Goal: Task Accomplishment & Management: Complete application form

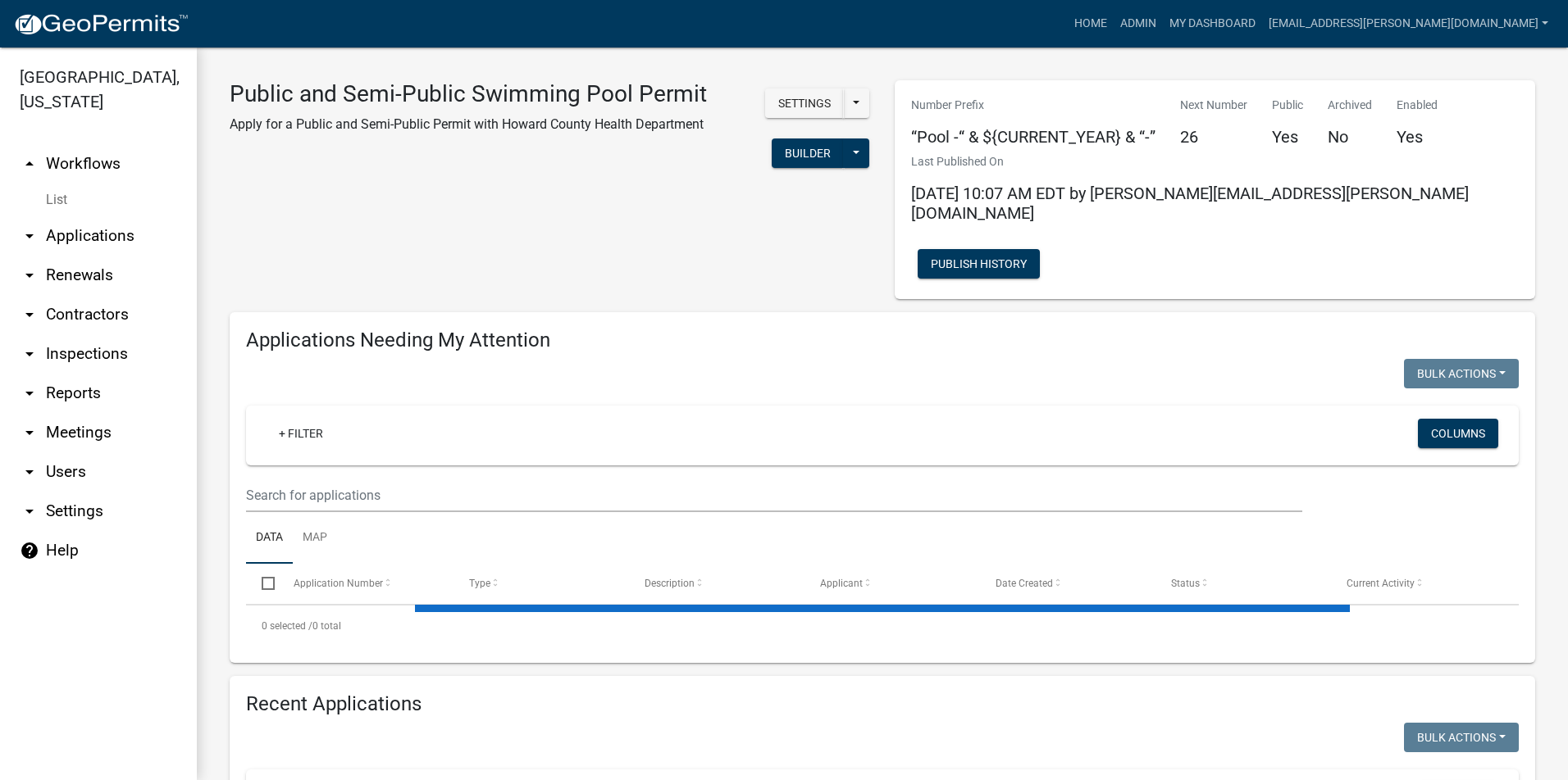
select select "3: 100"
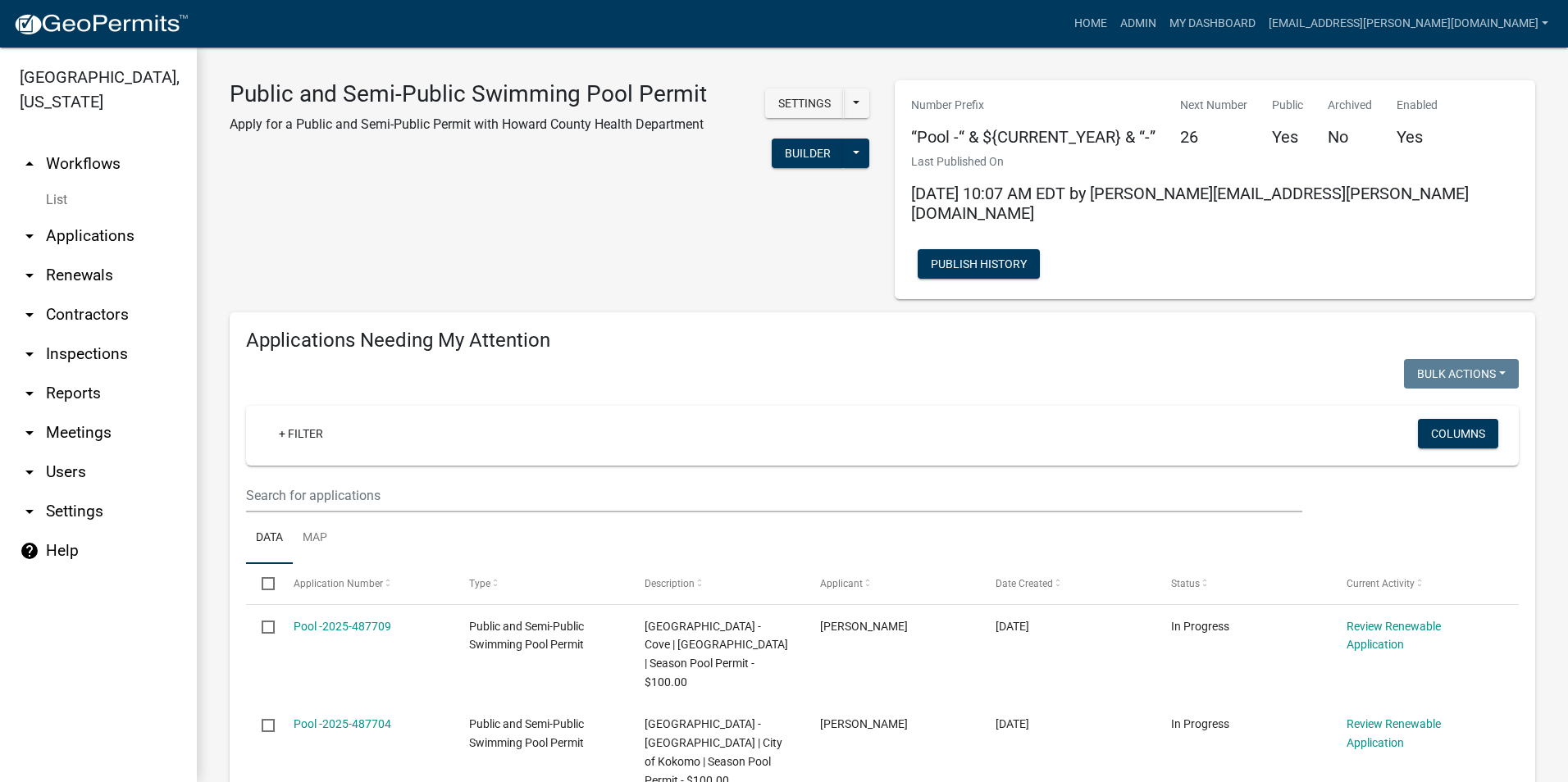
select select "3: 100"
click at [1163, 24] on link "Admin" at bounding box center [1138, 23] width 50 height 31
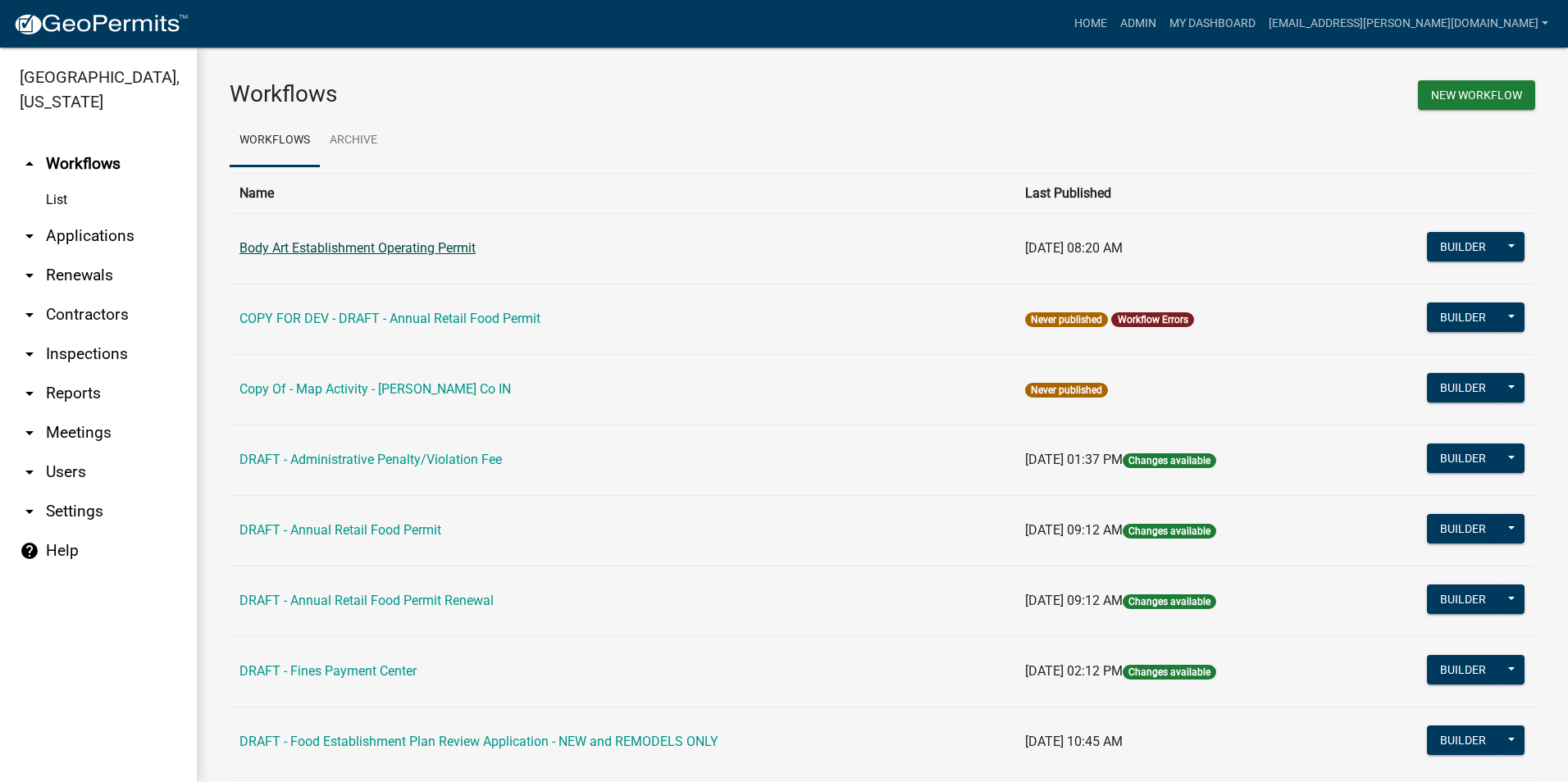
click at [431, 244] on link "Body Art Establishment Operating Permit" at bounding box center [357, 248] width 236 height 16
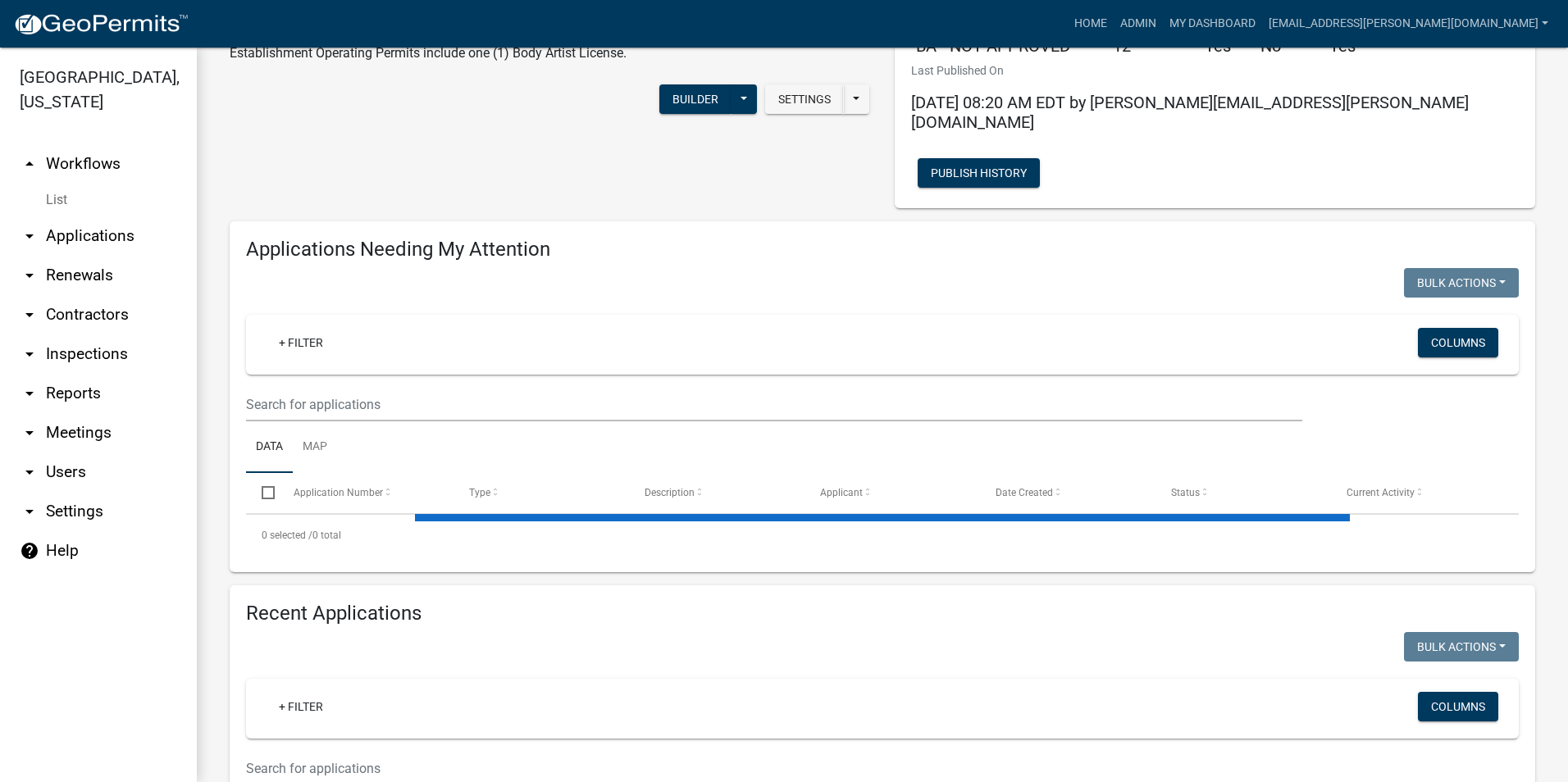
select select "3: 100"
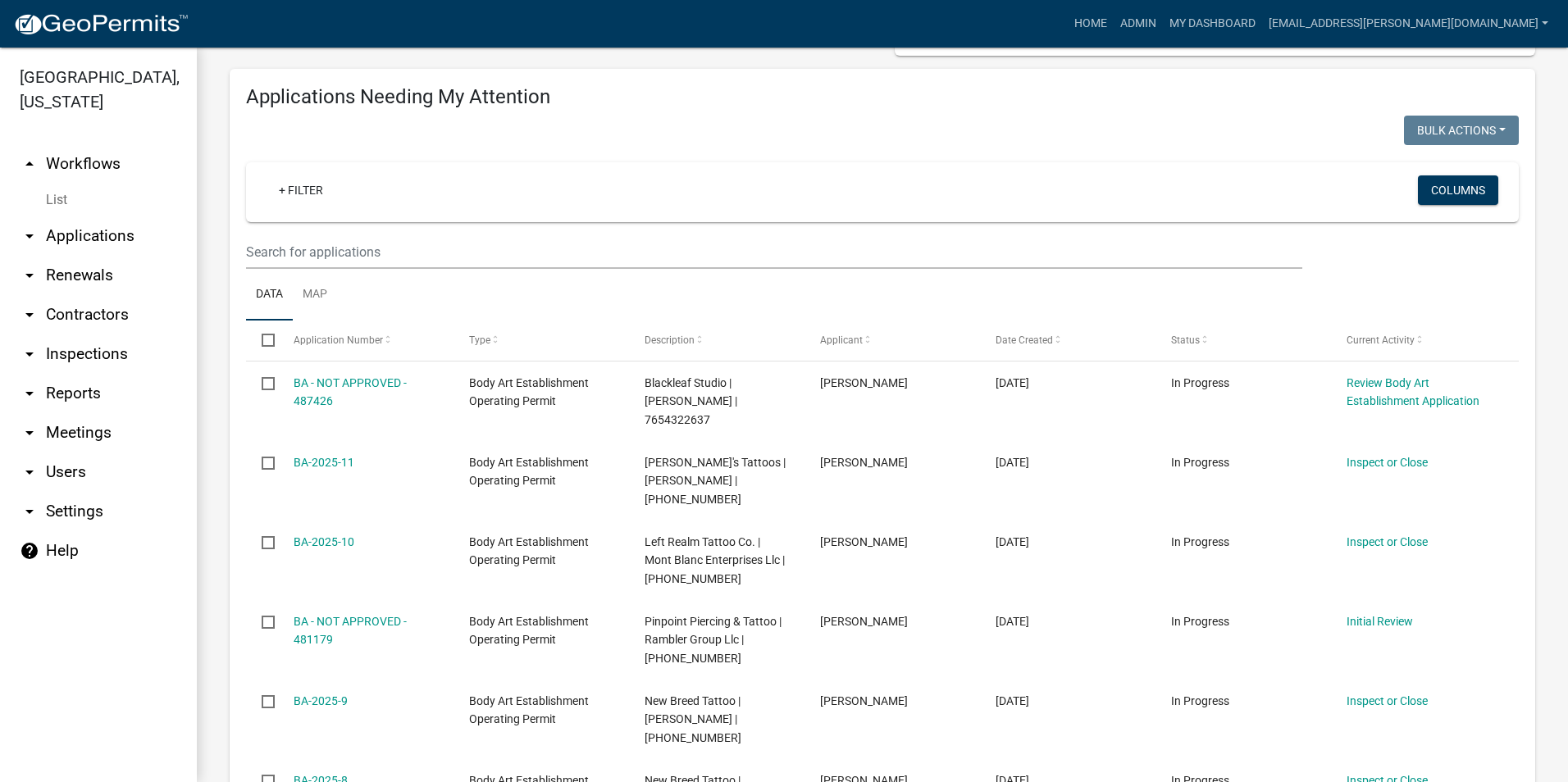
scroll to position [246, 0]
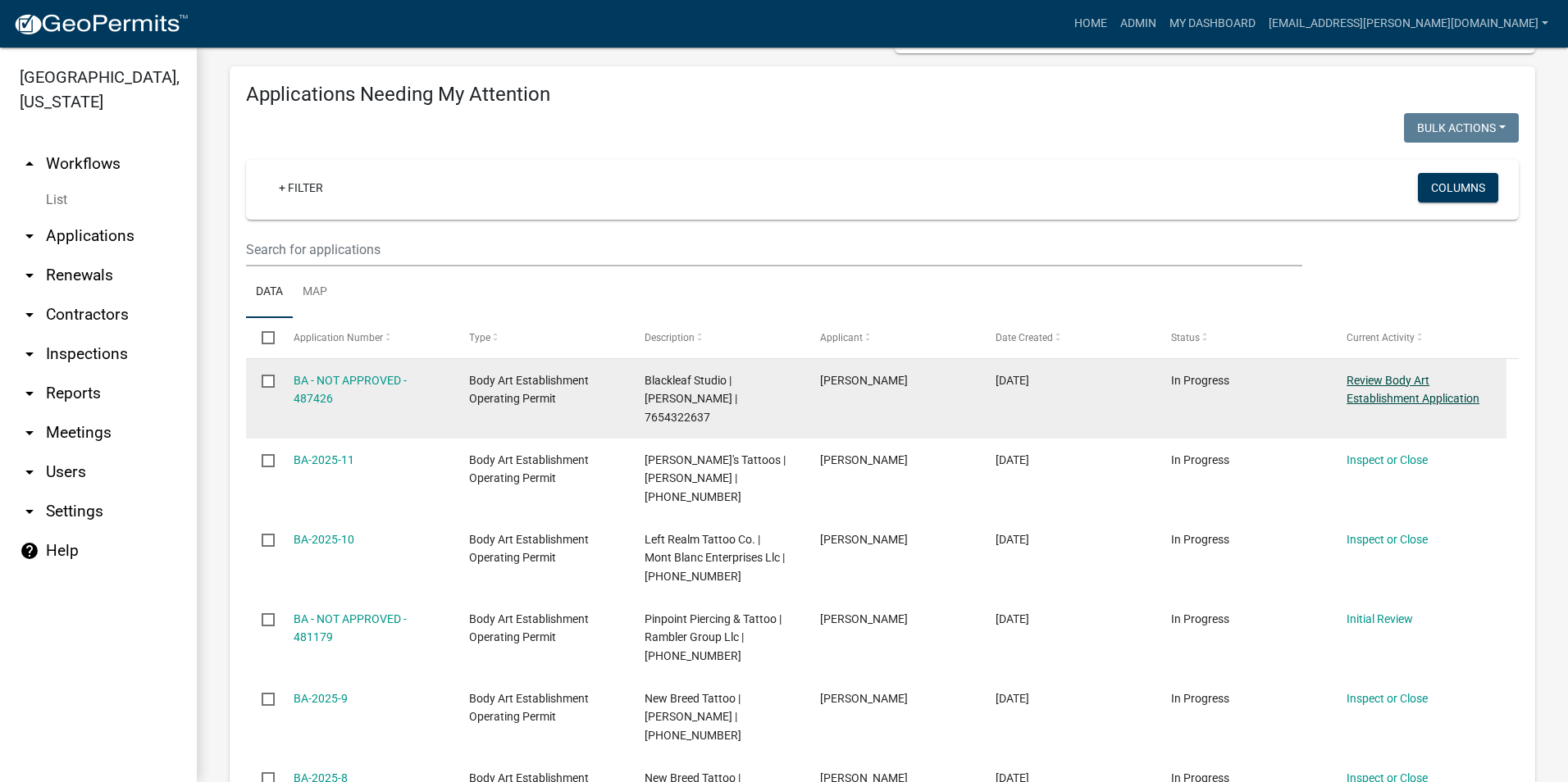
click at [1431, 374] on link "Review Body Art Establishment Application" at bounding box center [1413, 390] width 133 height 32
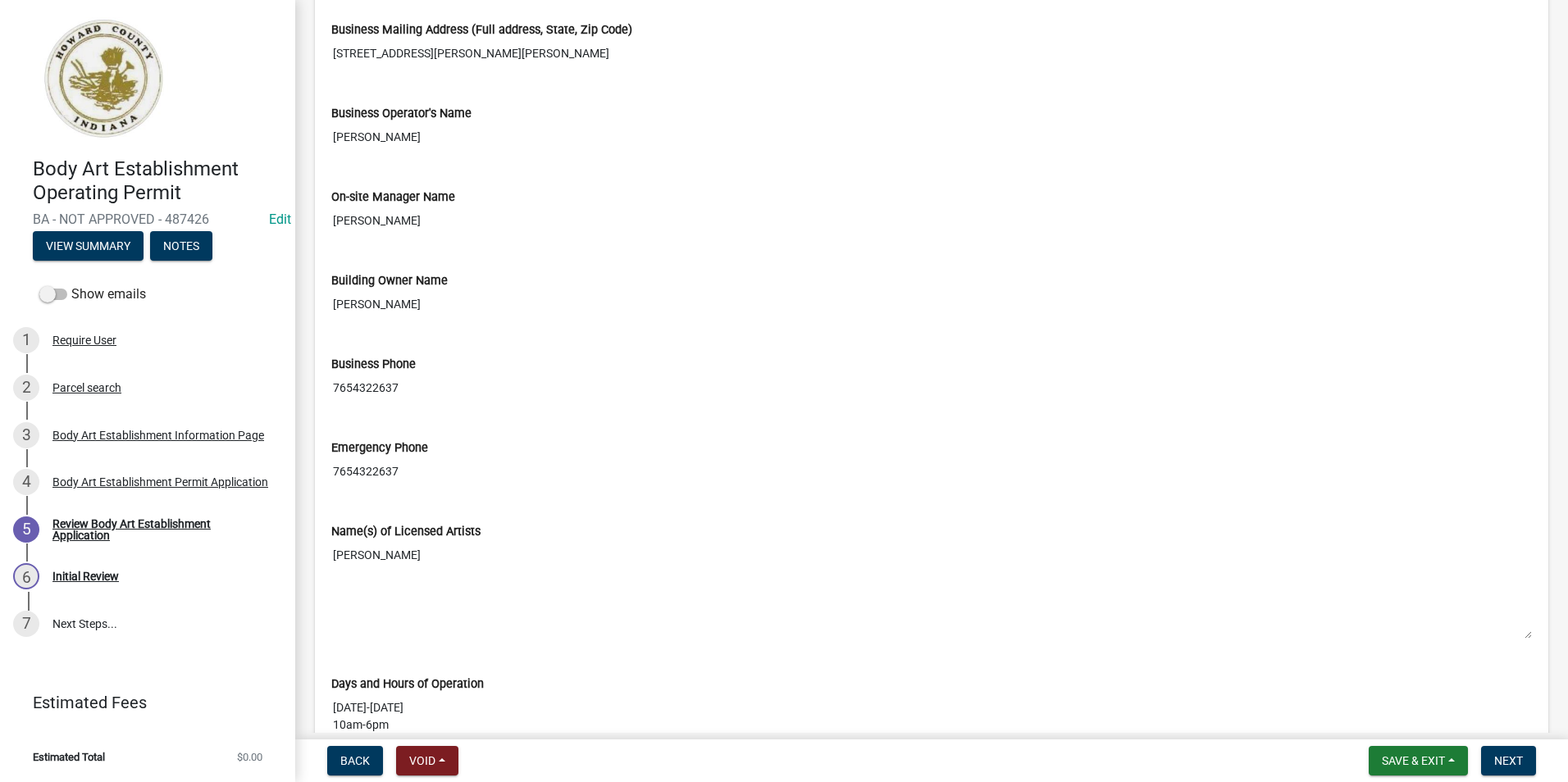
scroll to position [1721, 0]
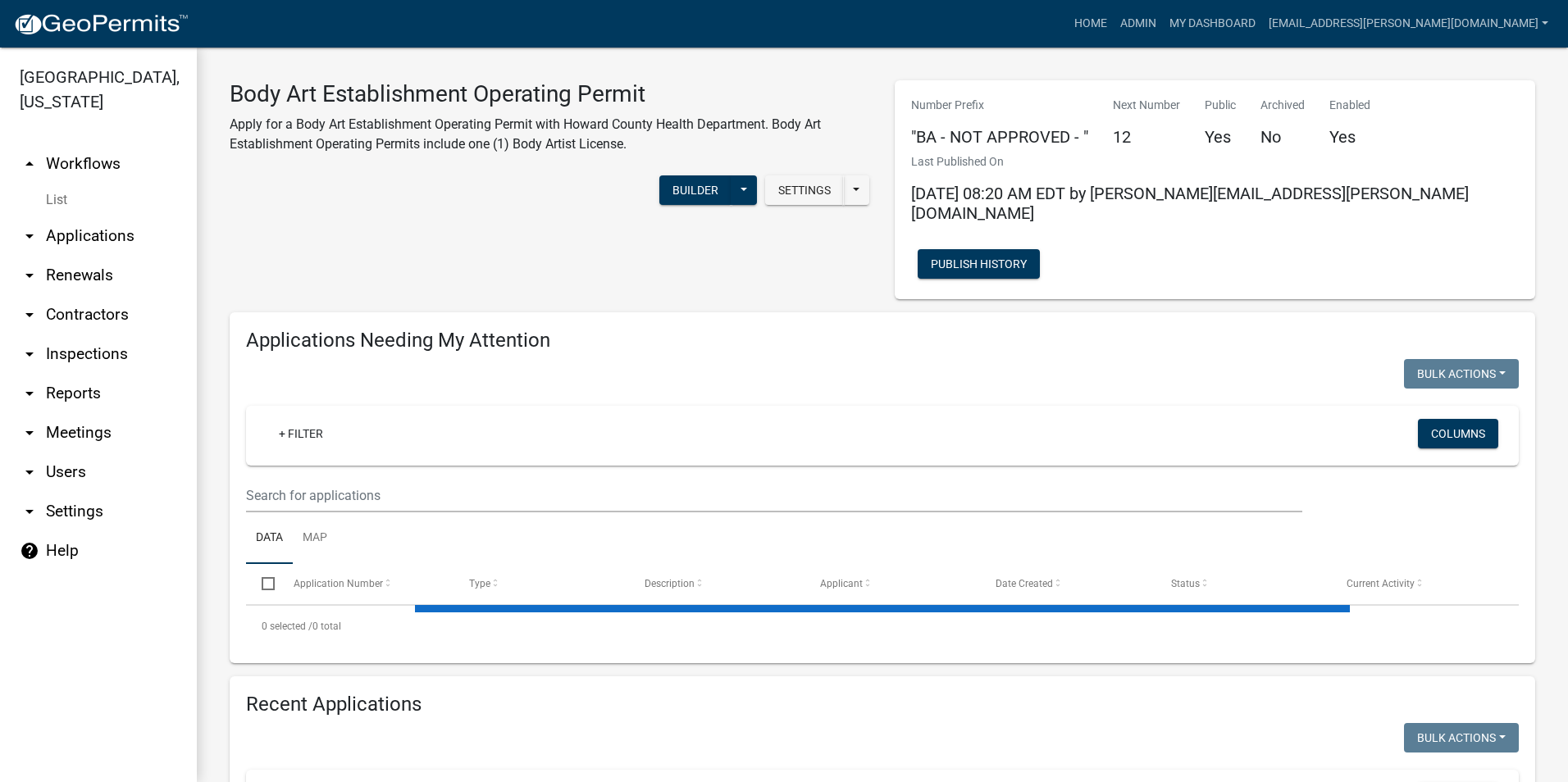
select select "3: 100"
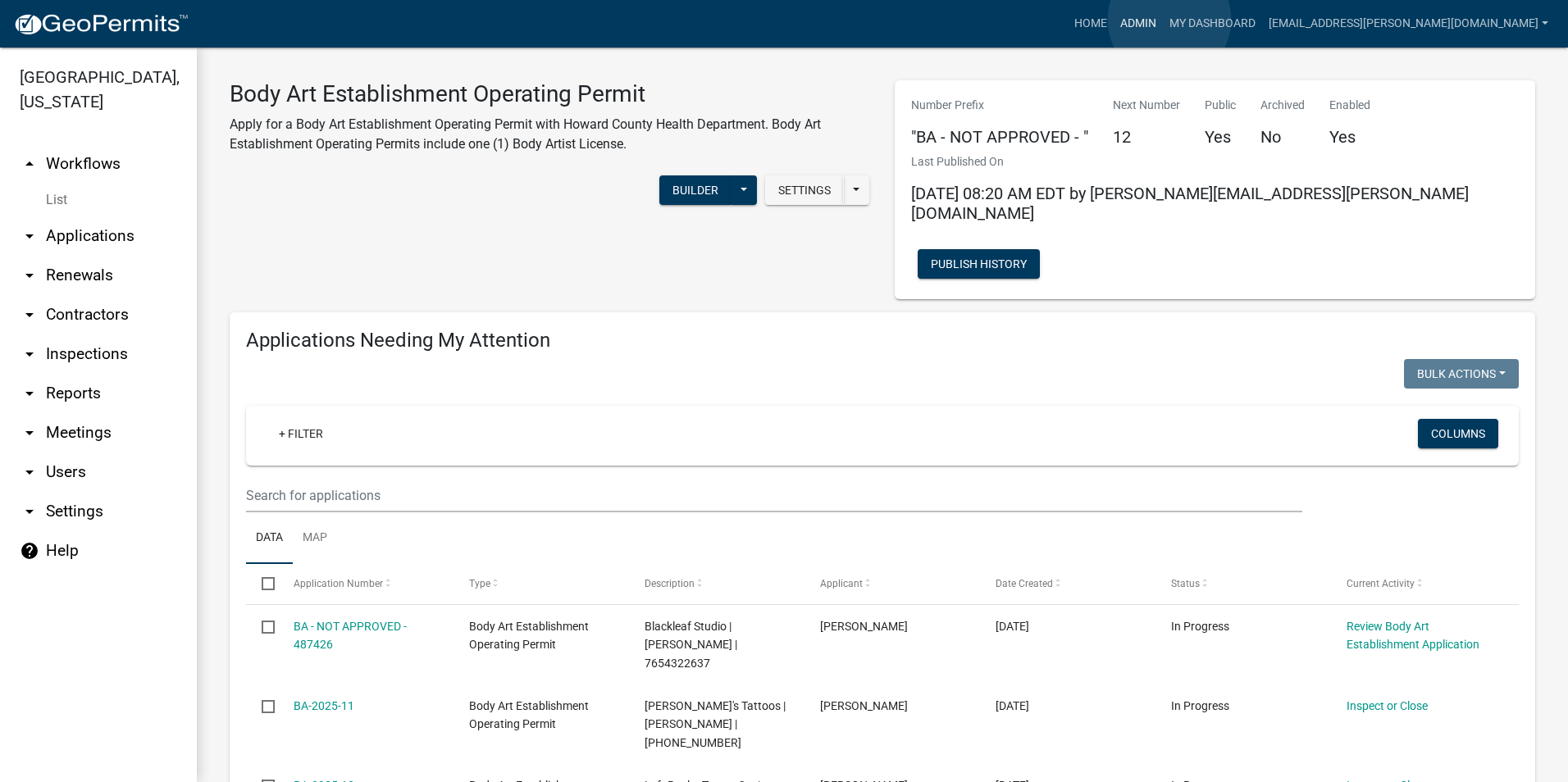
click at [1163, 19] on link "Admin" at bounding box center [1138, 23] width 50 height 31
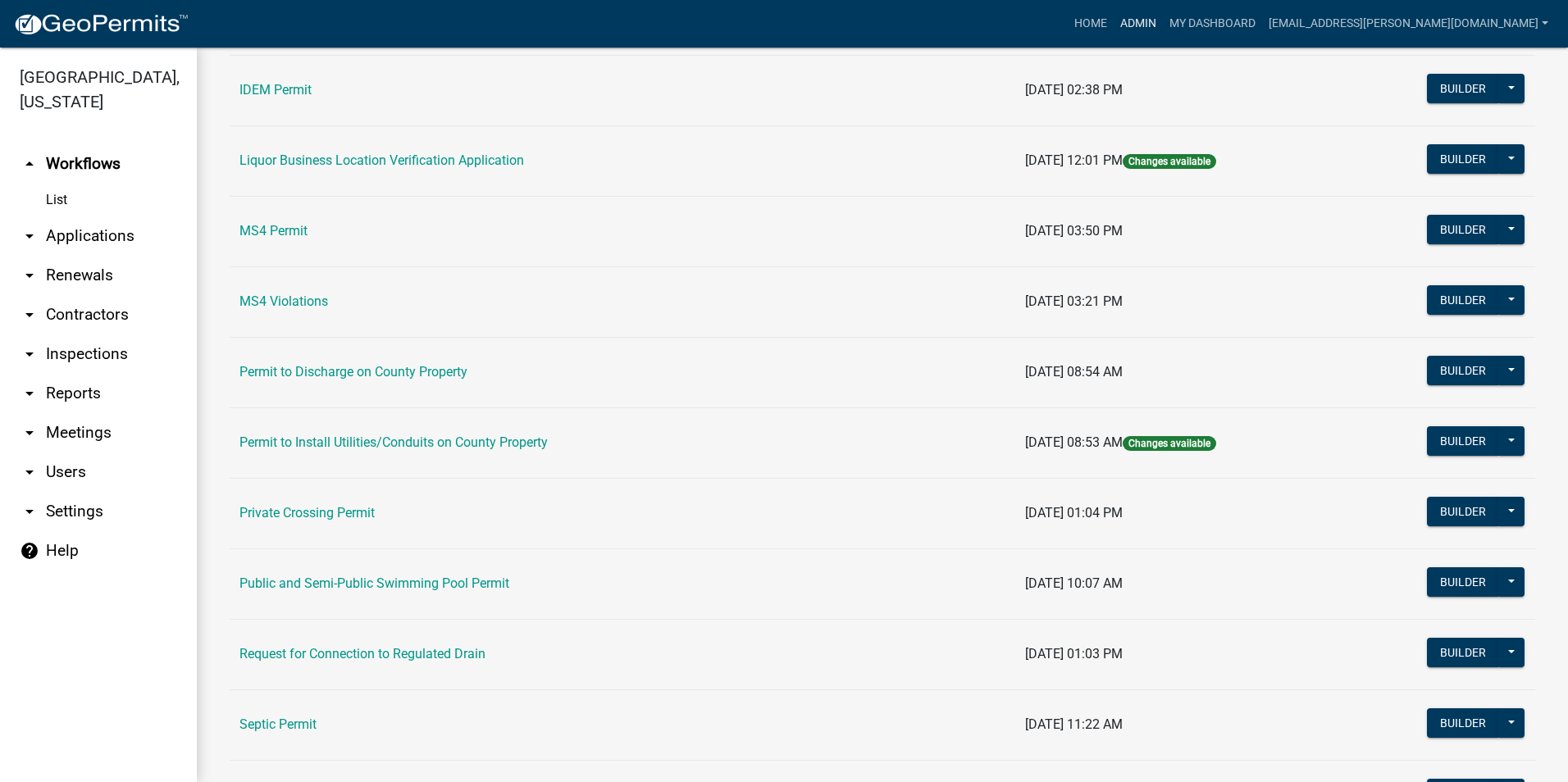
scroll to position [1380, 0]
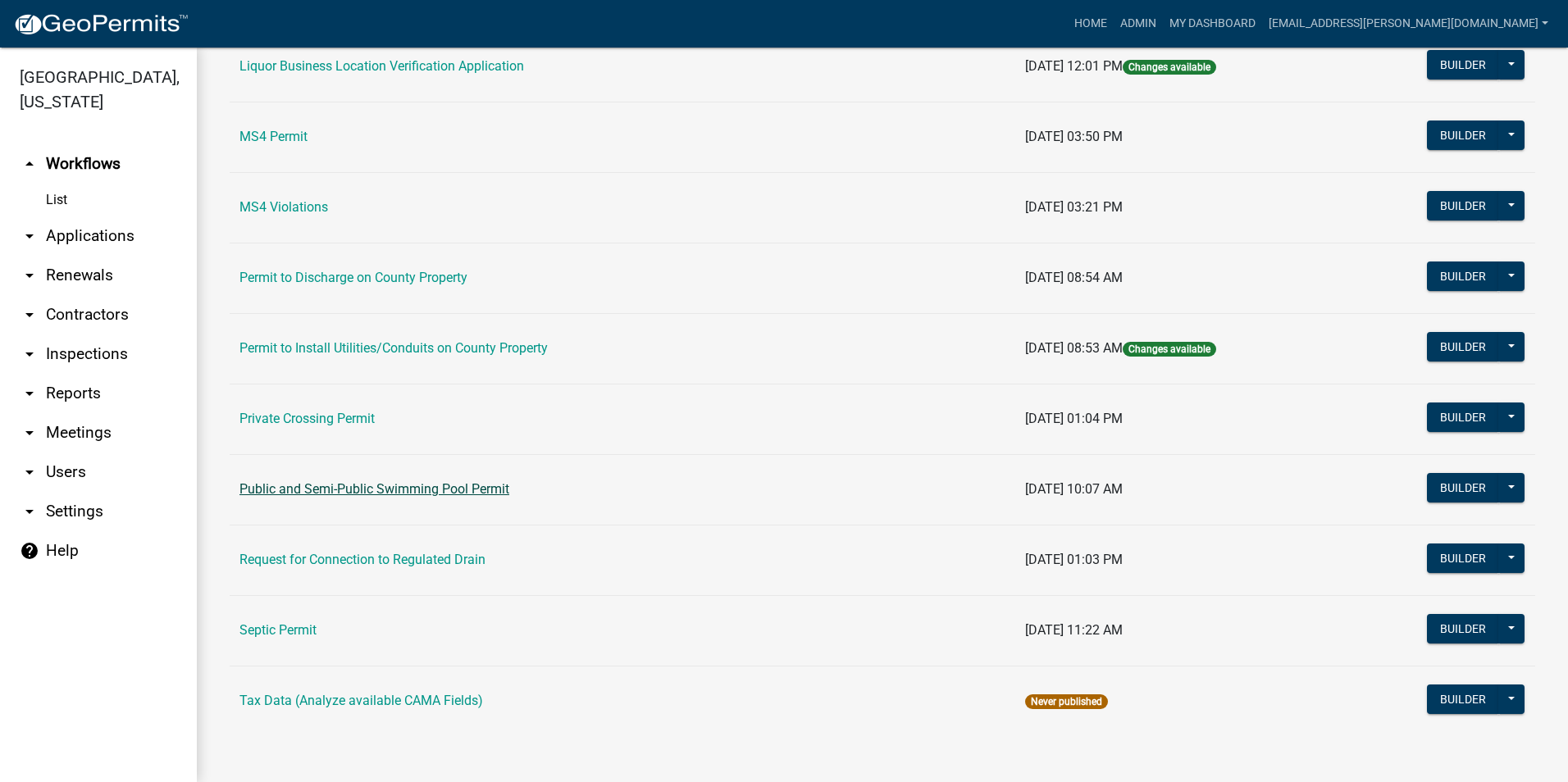
click at [465, 485] on link "Public and Semi-Public Swimming Pool Permit" at bounding box center [374, 489] width 270 height 16
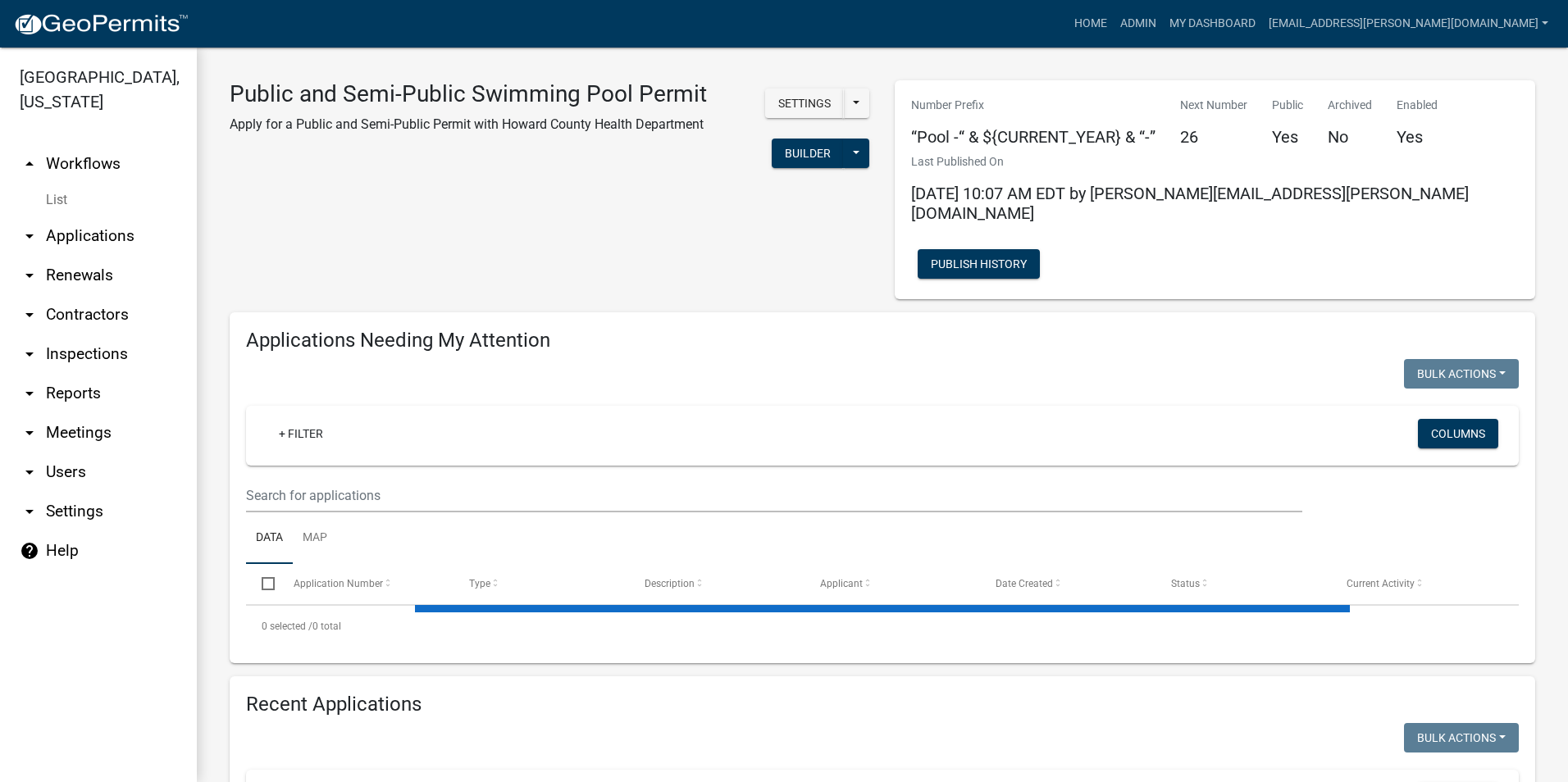
select select "3: 100"
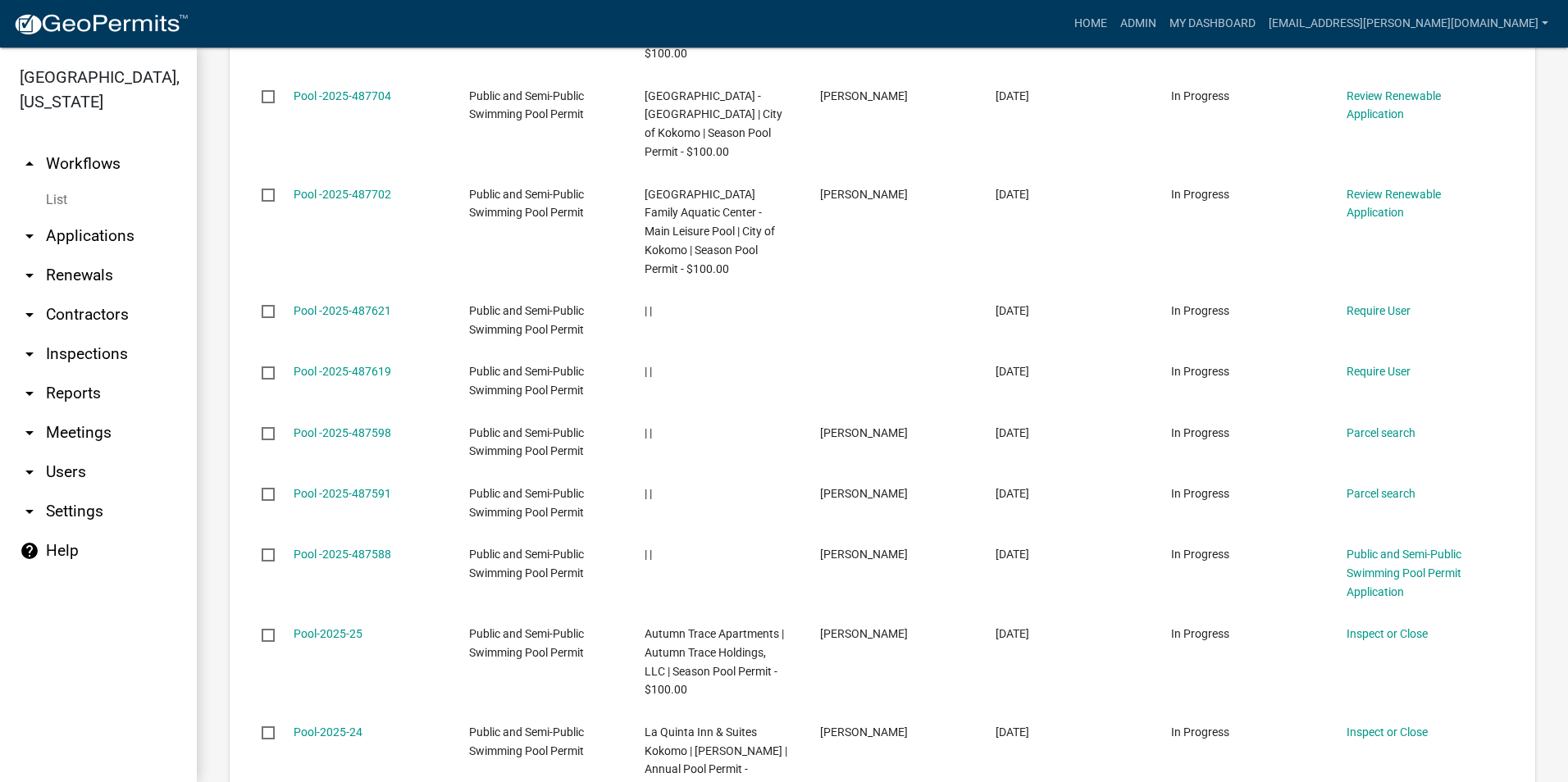
scroll to position [2870, 0]
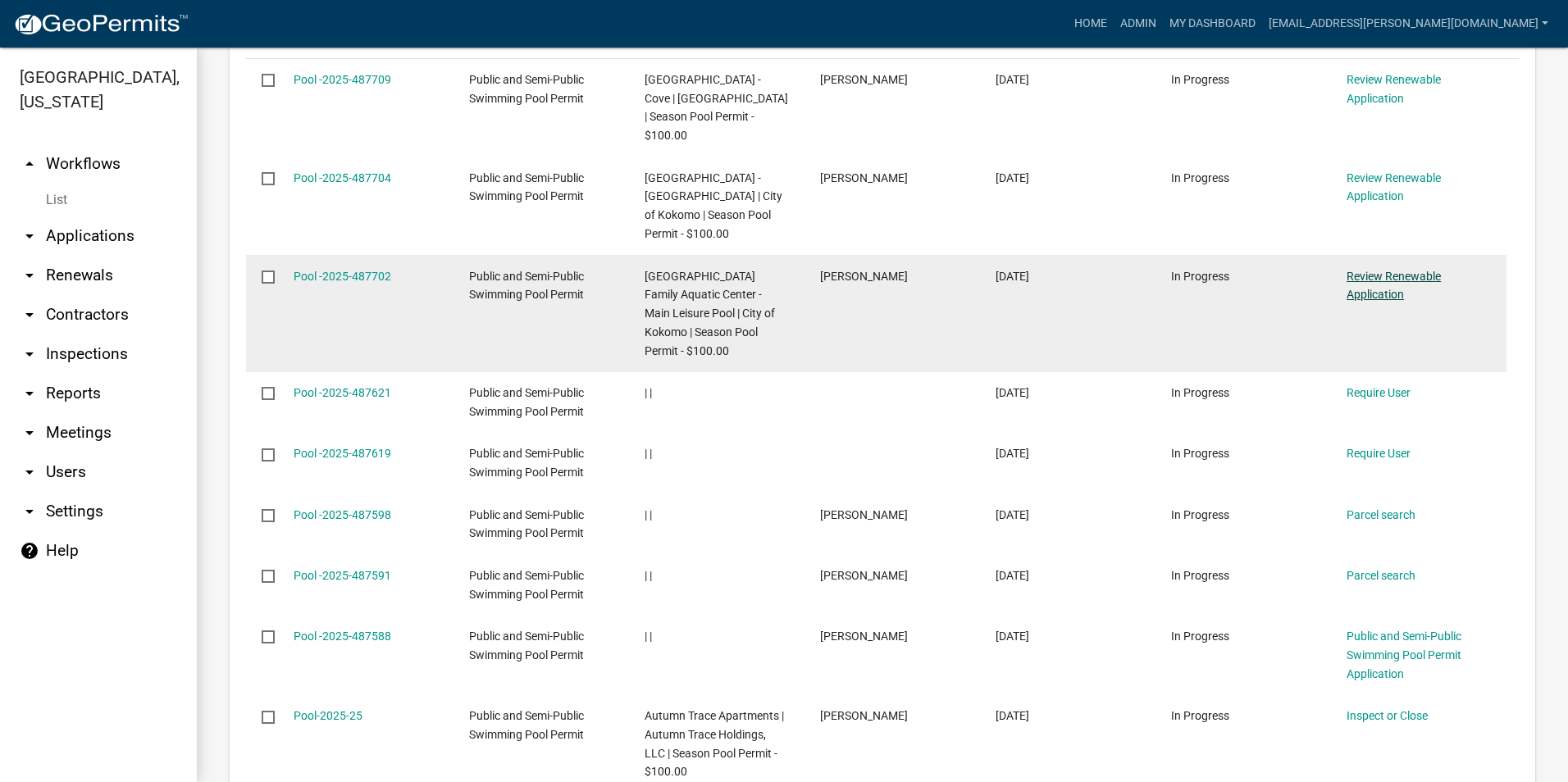
click at [1379, 270] on link "Review Renewable Application" at bounding box center [1393, 286] width 94 height 32
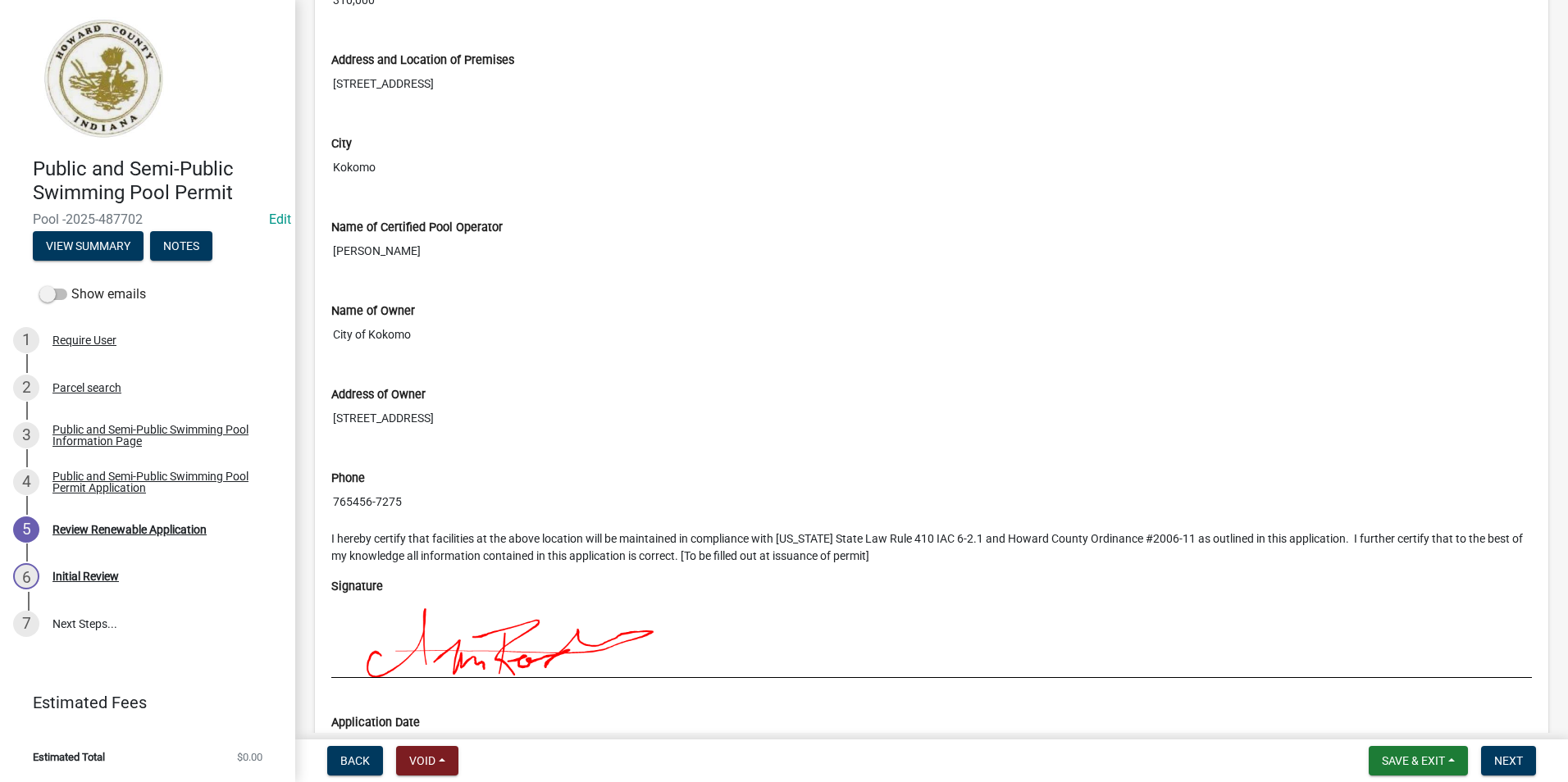
scroll to position [1883, 0]
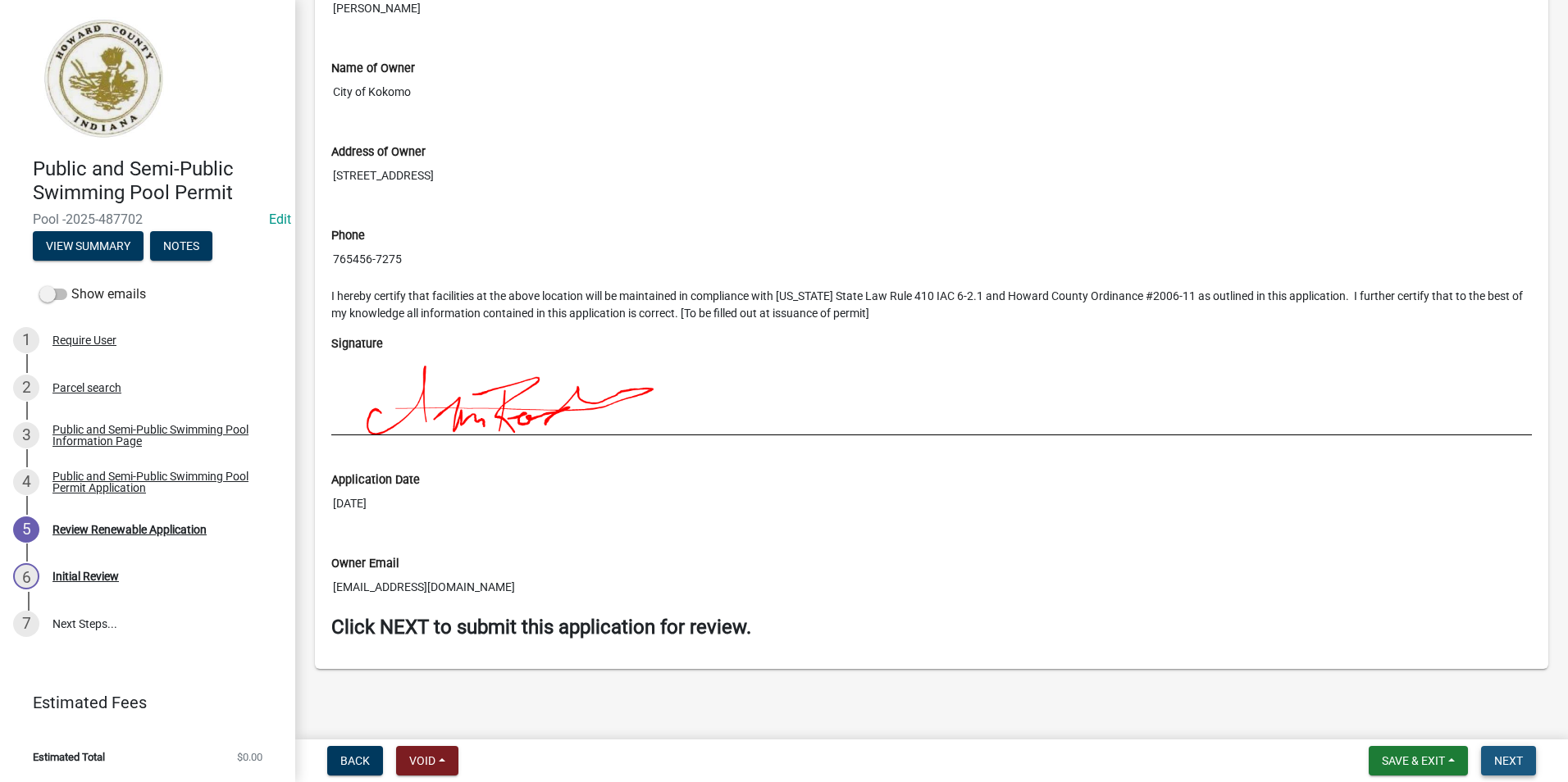
click at [1515, 754] on span "Next" at bounding box center [1509, 761] width 29 height 14
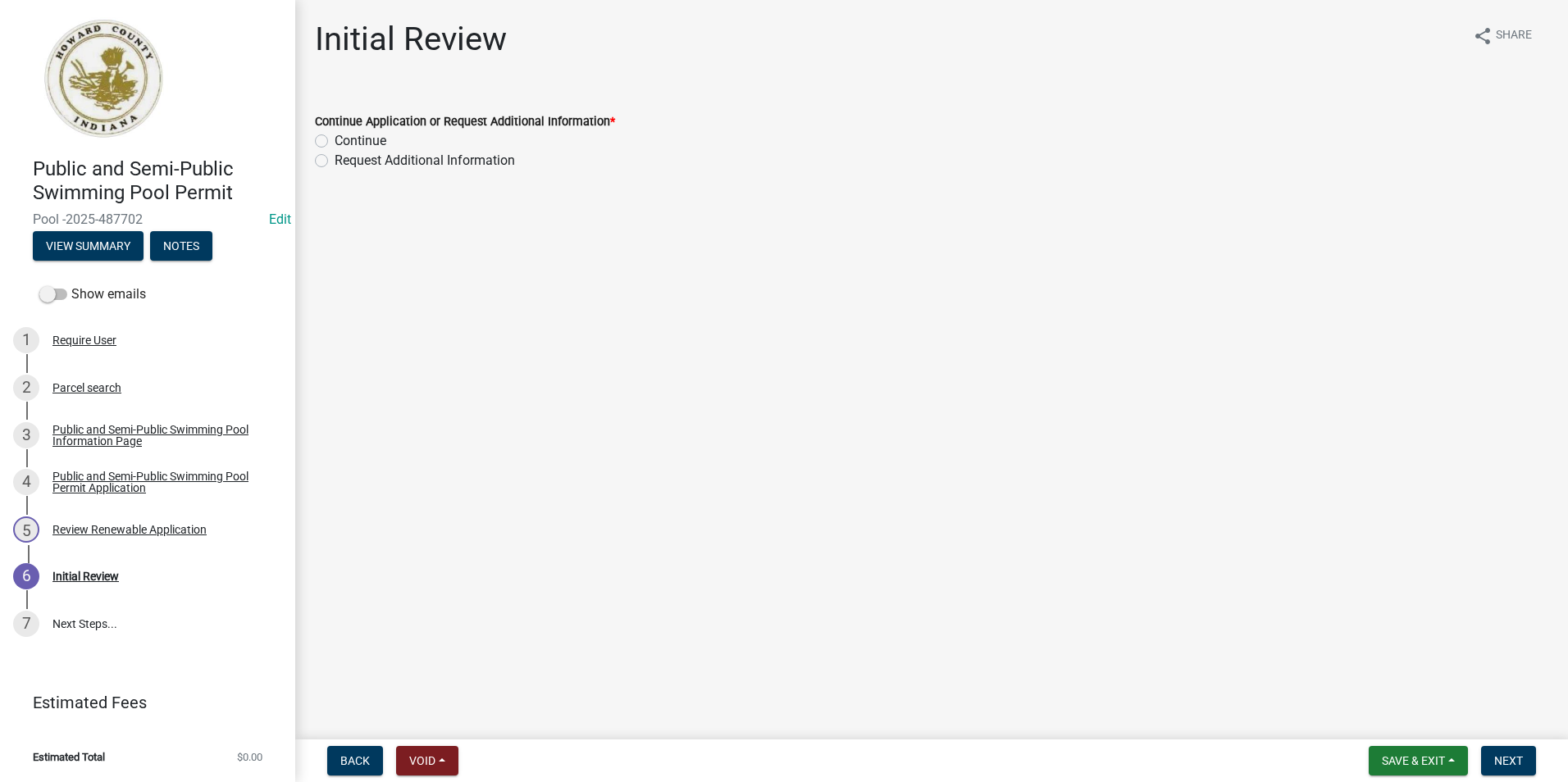
click at [314, 141] on div "Continue Application or Request Additional Information * Continue Request Addit…" at bounding box center [931, 131] width 1258 height 79
click at [334, 141] on label "Continue" at bounding box center [359, 141] width 51 height 19
click at [334, 141] on input "Continue" at bounding box center [339, 136] width 11 height 11
radio input "true"
click at [1521, 765] on span "Next" at bounding box center [1509, 761] width 29 height 14
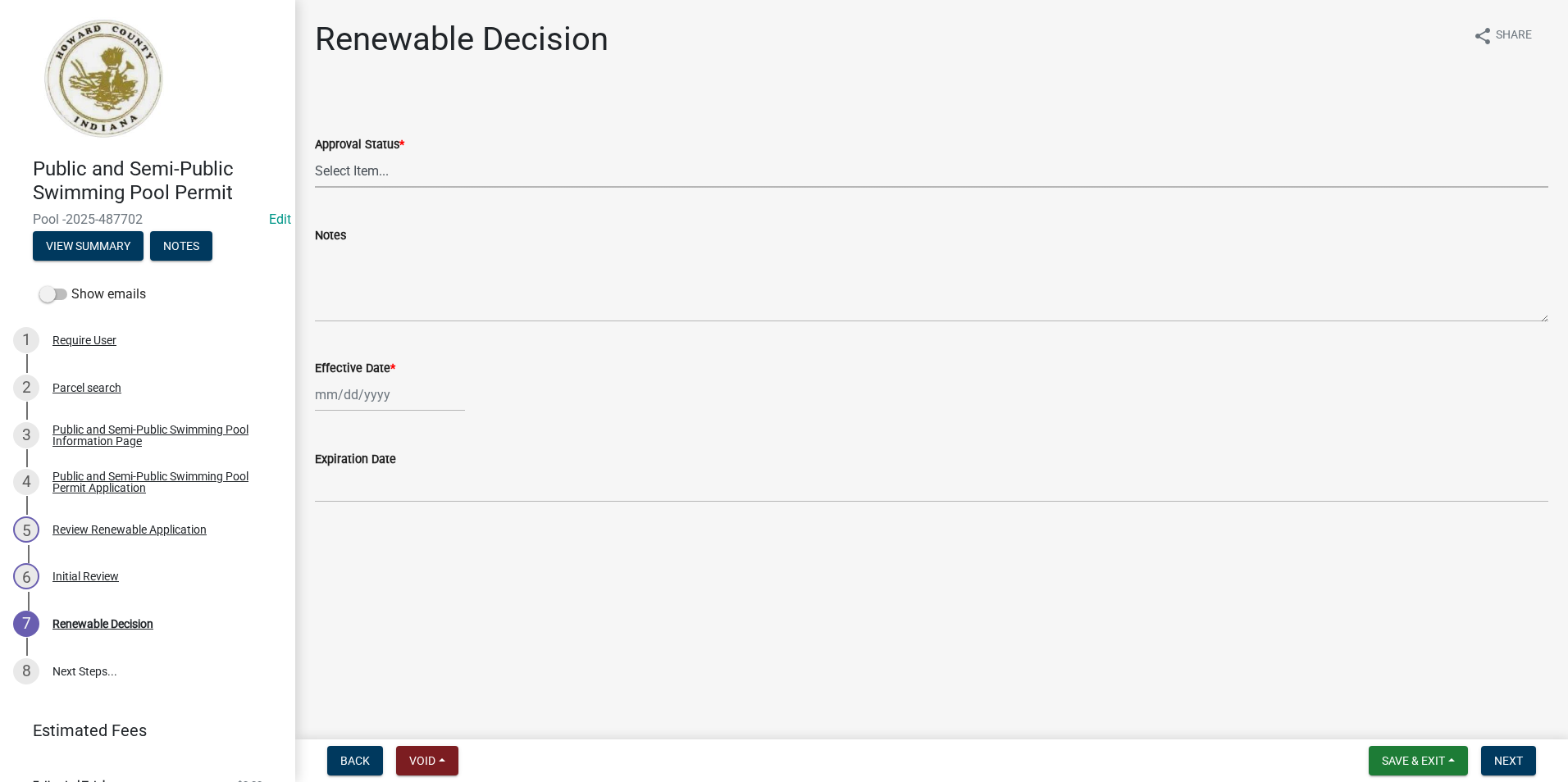
click at [614, 157] on select "Select Item... Approved Denied" at bounding box center [931, 171] width 1233 height 34
click at [315, 154] on select "Select Item... Approved Denied" at bounding box center [931, 171] width 1233 height 34
select select "6cfd4193-1f57-4c7e-a5e5-f68c9e85a162"
click at [417, 405] on div at bounding box center [390, 394] width 150 height 34
select select "10"
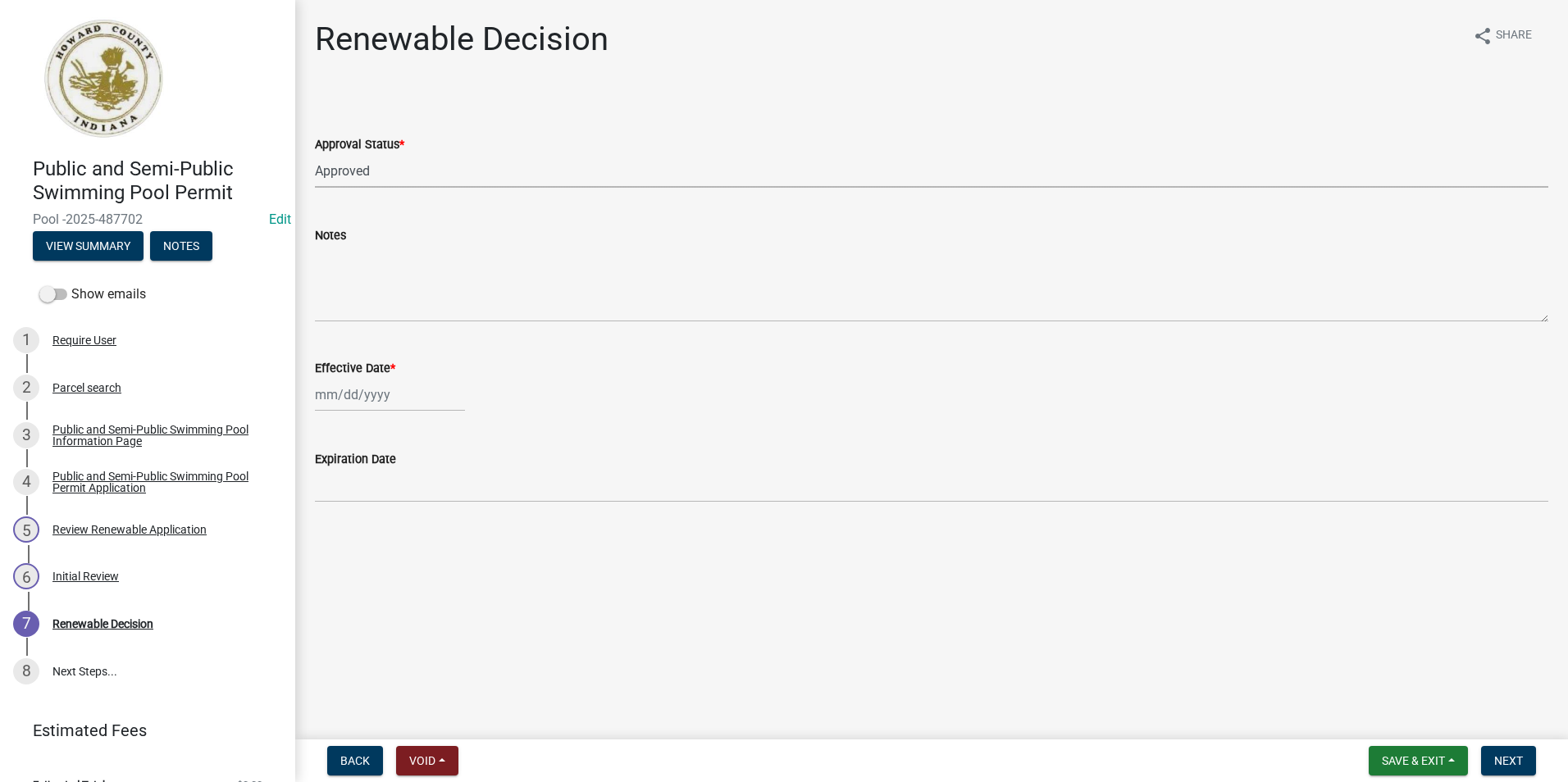
select select "2025"
click at [317, 505] on div "6 7 8 9 10 11 12" at bounding box center [410, 508] width 190 height 26
click at [324, 510] on div "6" at bounding box center [330, 508] width 26 height 26
type input "10/06/2025"
click at [1526, 757] on button "Next" at bounding box center [1508, 761] width 55 height 29
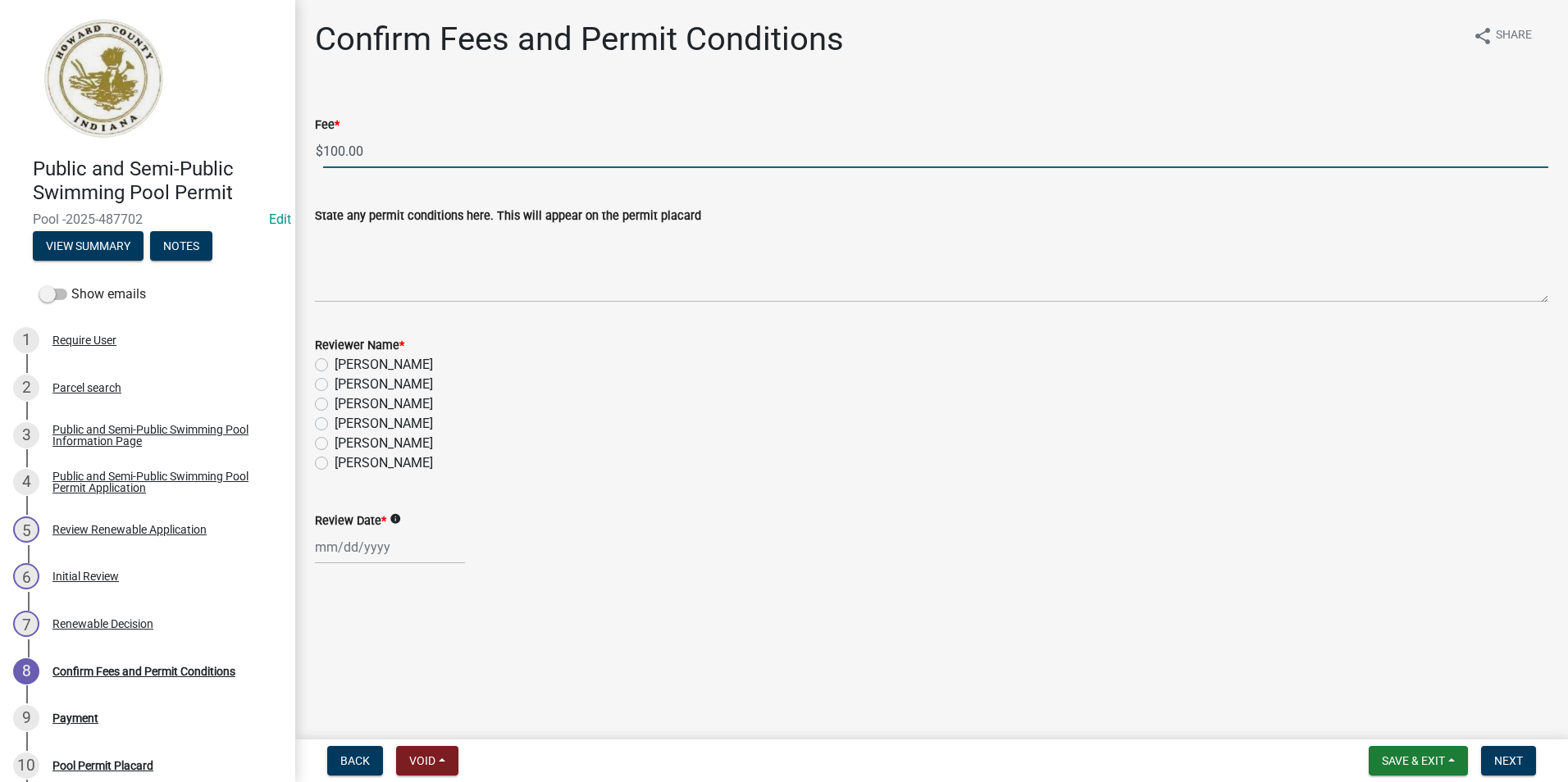
drag, startPoint x: 377, startPoint y: 148, endPoint x: 281, endPoint y: 149, distance: 96.0
click at [281, 149] on div "Public and Semi-Public Swimming Pool Permit Pool -2025-487702 Edit View Summary…" at bounding box center [784, 391] width 1568 height 782
type input "0.00"
click at [334, 465] on label "Abby Matlock" at bounding box center [383, 463] width 98 height 19
click at [334, 464] on input "Abby Matlock" at bounding box center [339, 459] width 11 height 11
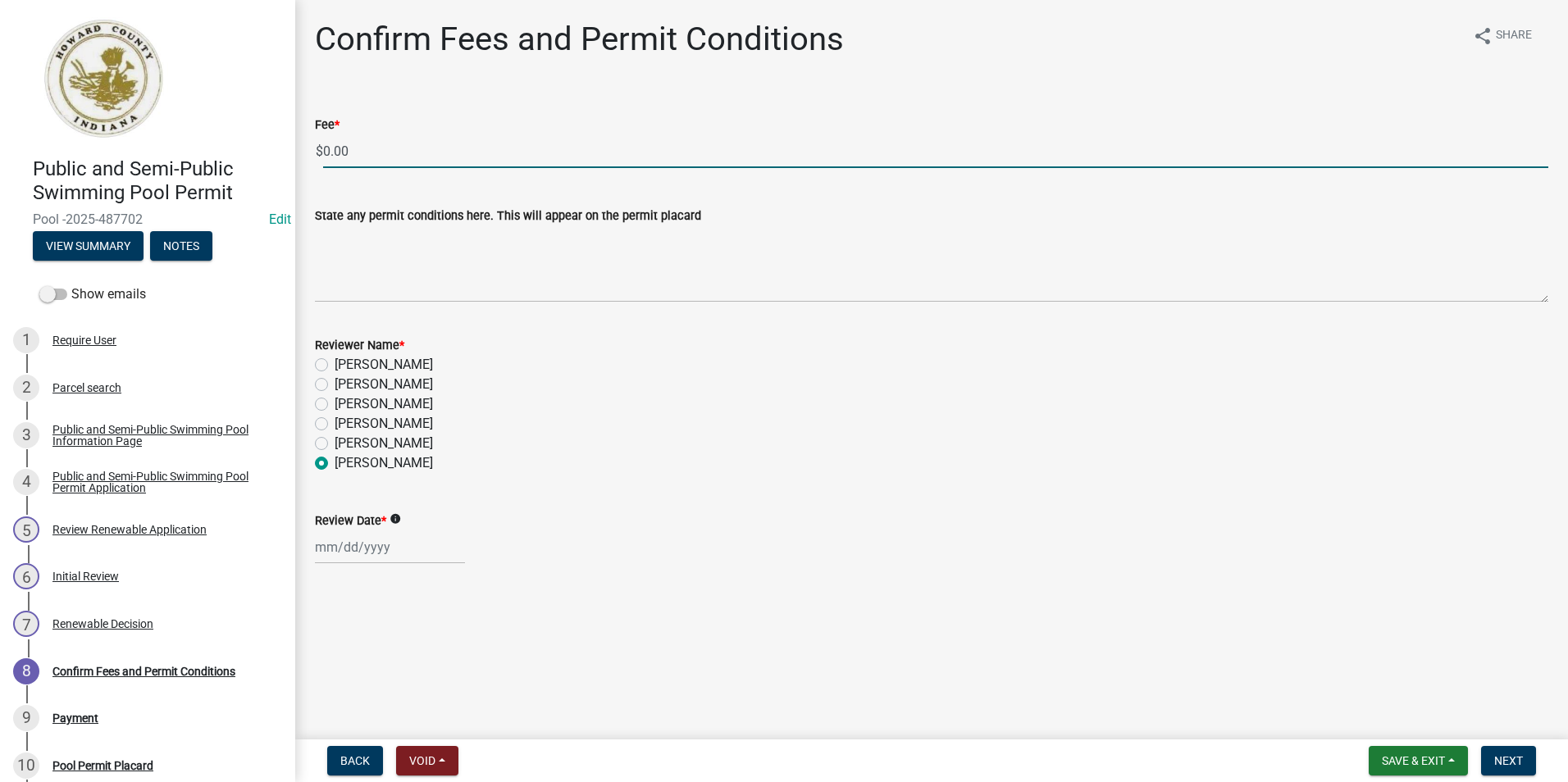
radio input "true"
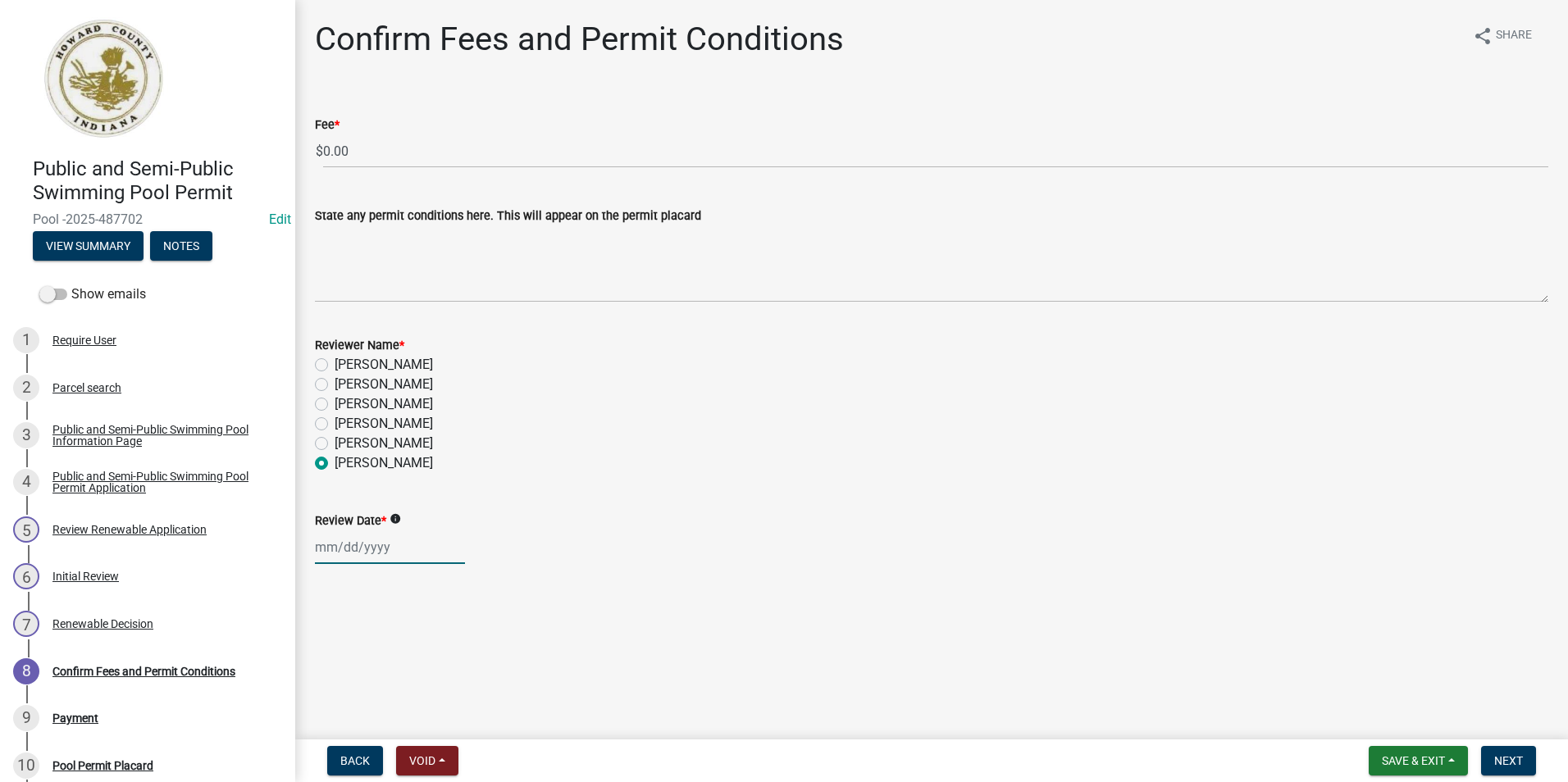
click at [351, 550] on div at bounding box center [390, 547] width 150 height 34
select select "10"
select select "2025"
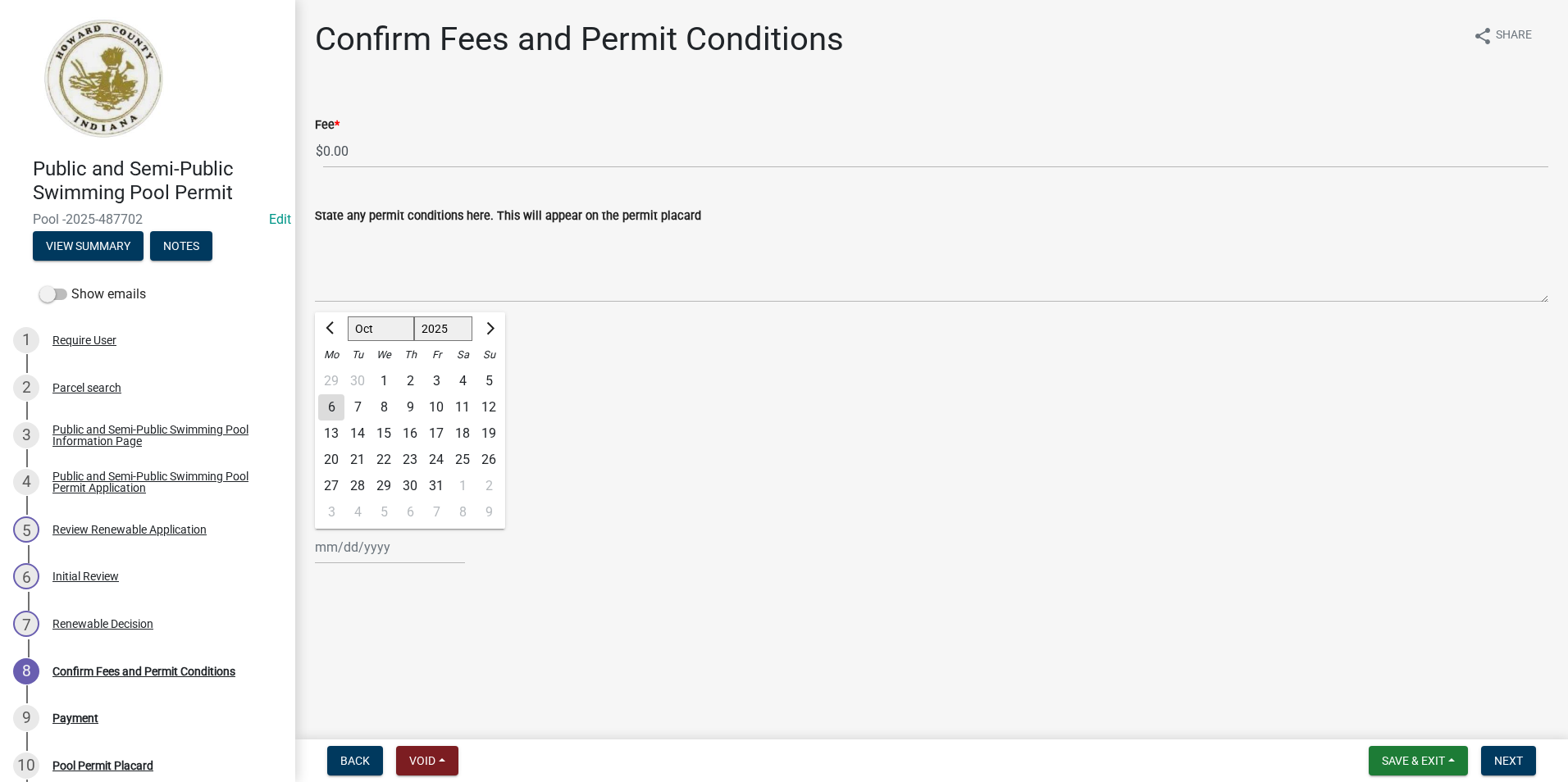
click at [337, 408] on div "6" at bounding box center [330, 407] width 26 height 26
type input "10/06/2025"
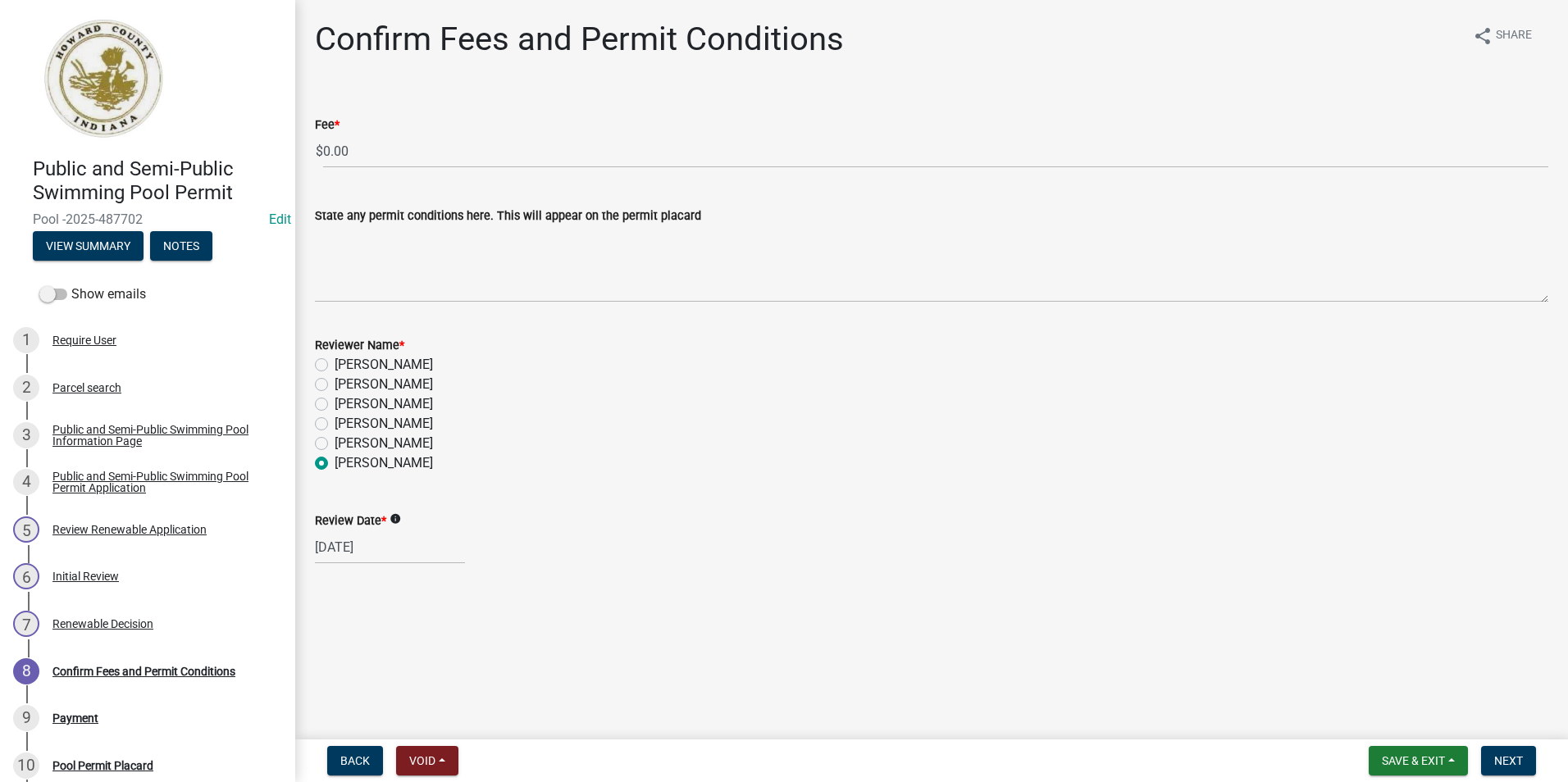
click at [1132, 472] on div "Abby Matlock" at bounding box center [931, 463] width 1233 height 19
click at [1500, 754] on span "Next" at bounding box center [1509, 761] width 29 height 14
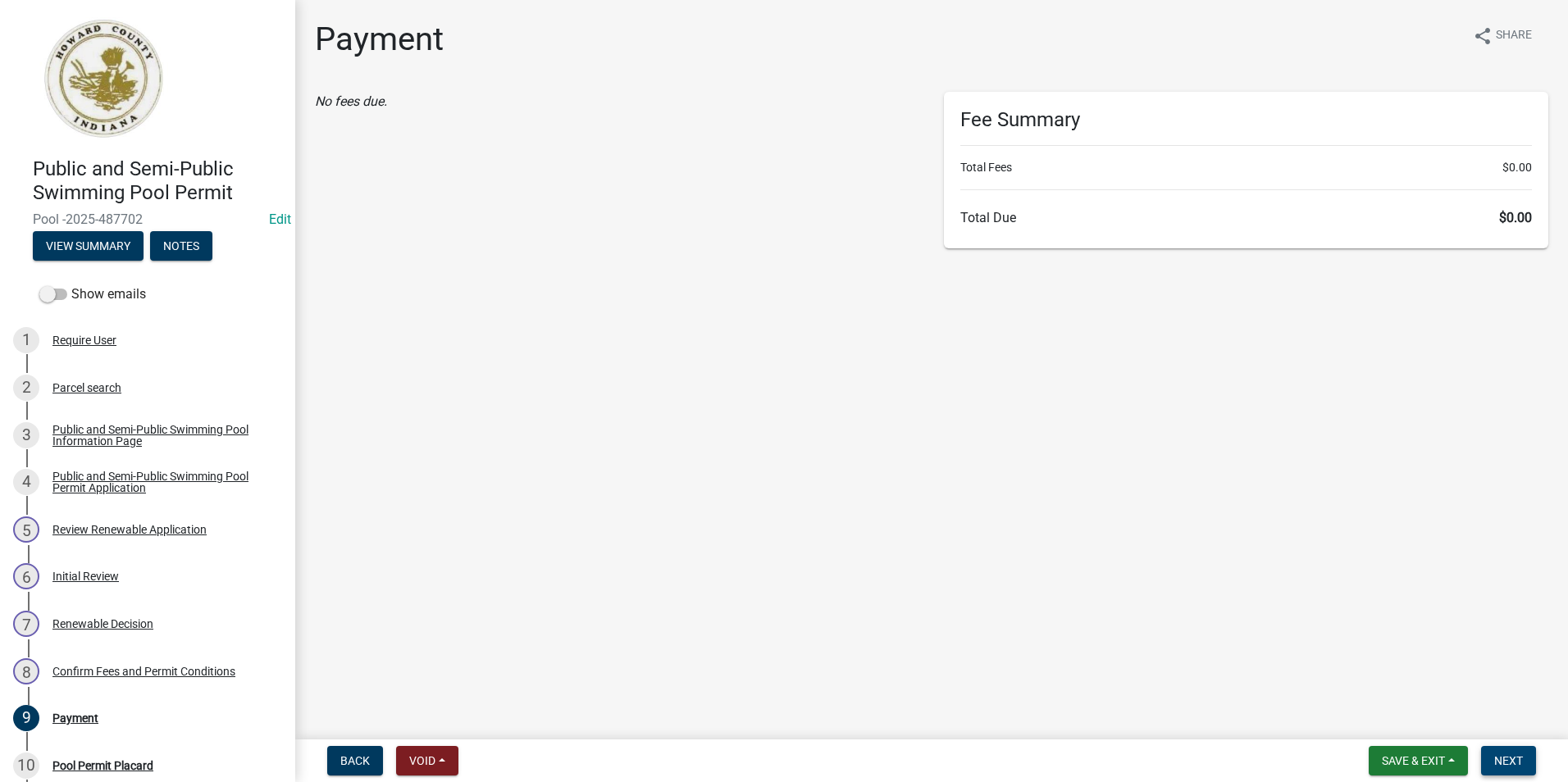
click at [1519, 765] on span "Next" at bounding box center [1509, 761] width 29 height 14
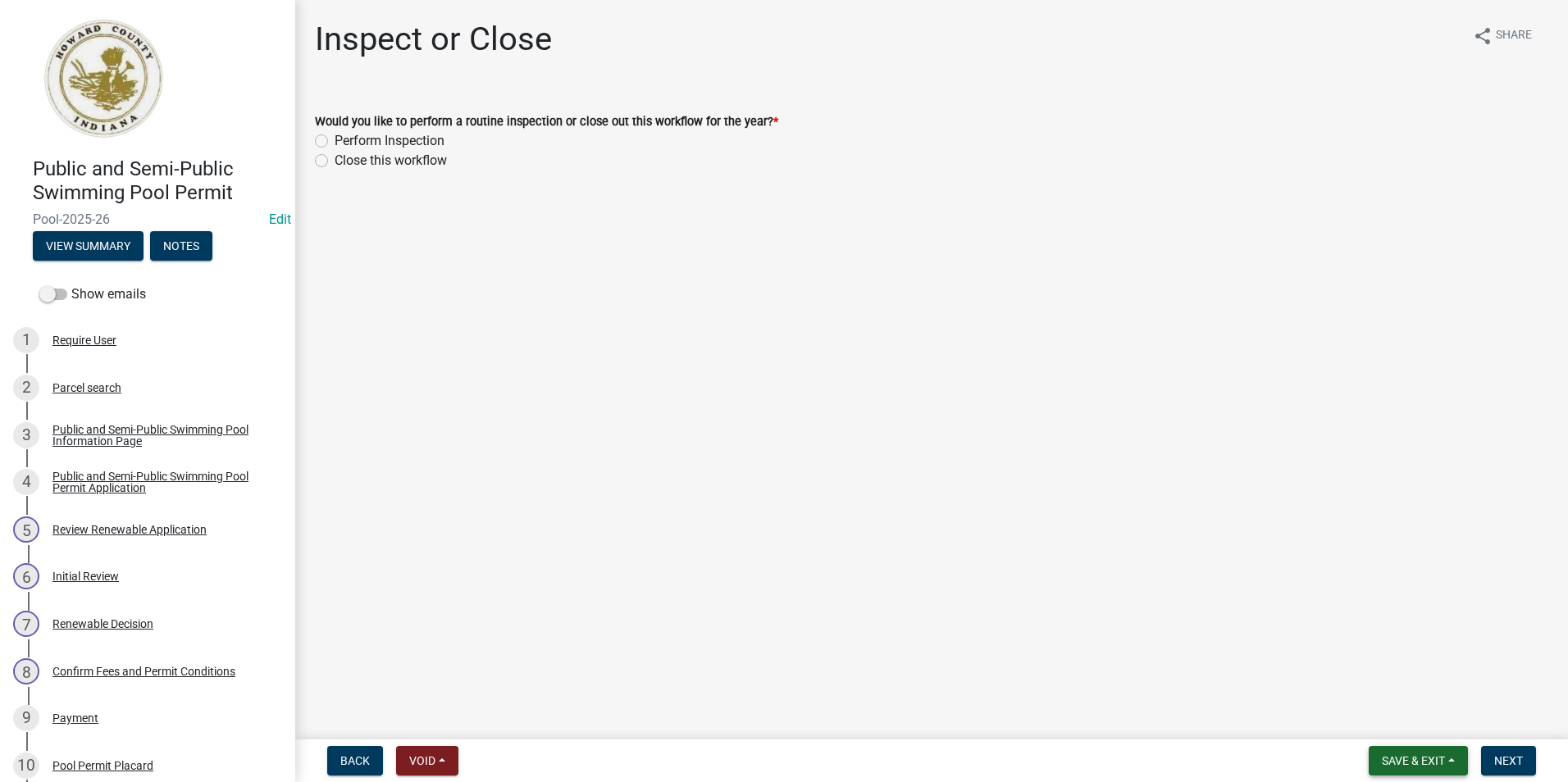
click at [1414, 766] on span "Save & Exit" at bounding box center [1413, 761] width 63 height 14
click at [1415, 721] on button "Save & Exit" at bounding box center [1402, 718] width 131 height 40
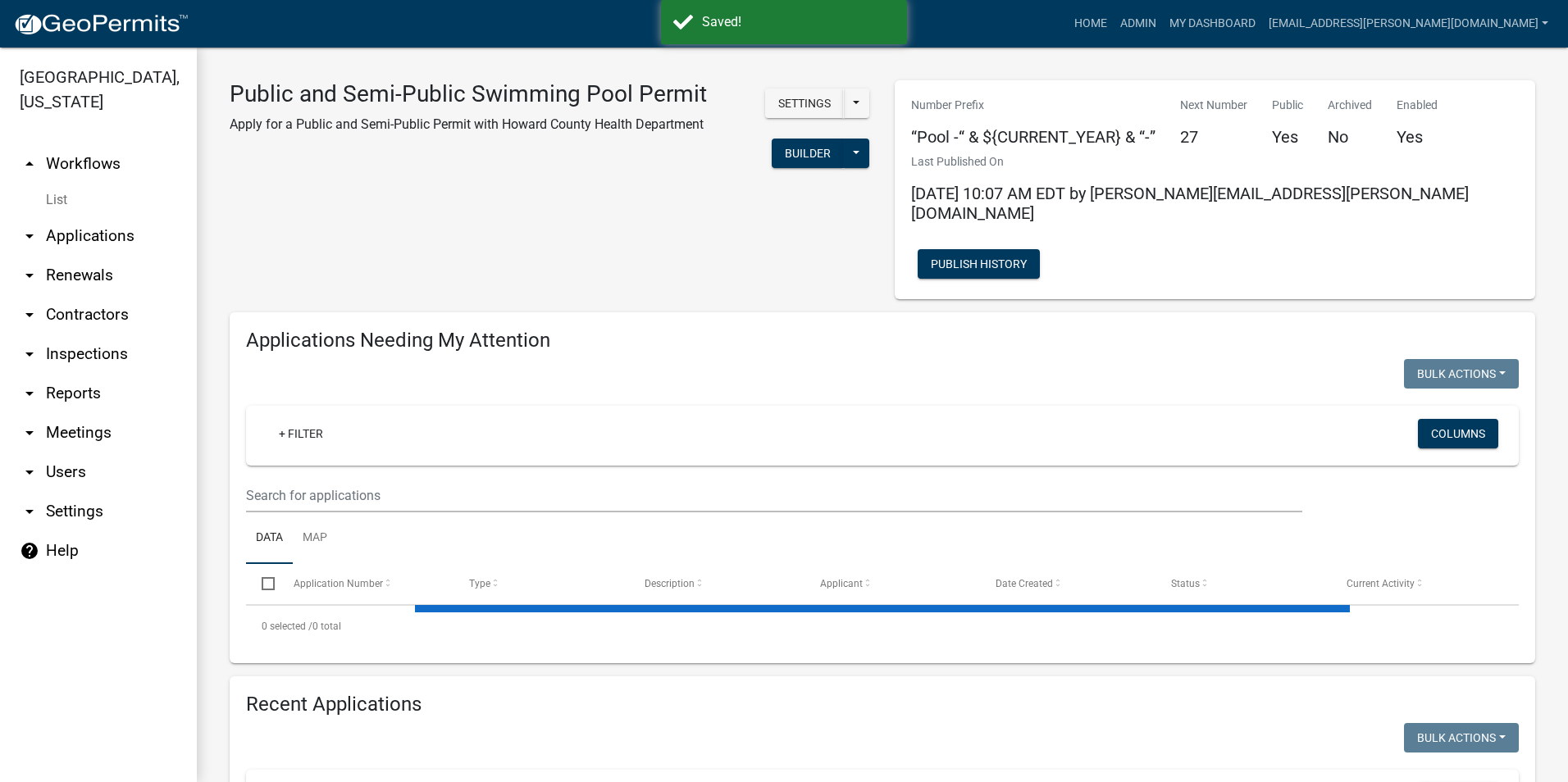
select select "3: 100"
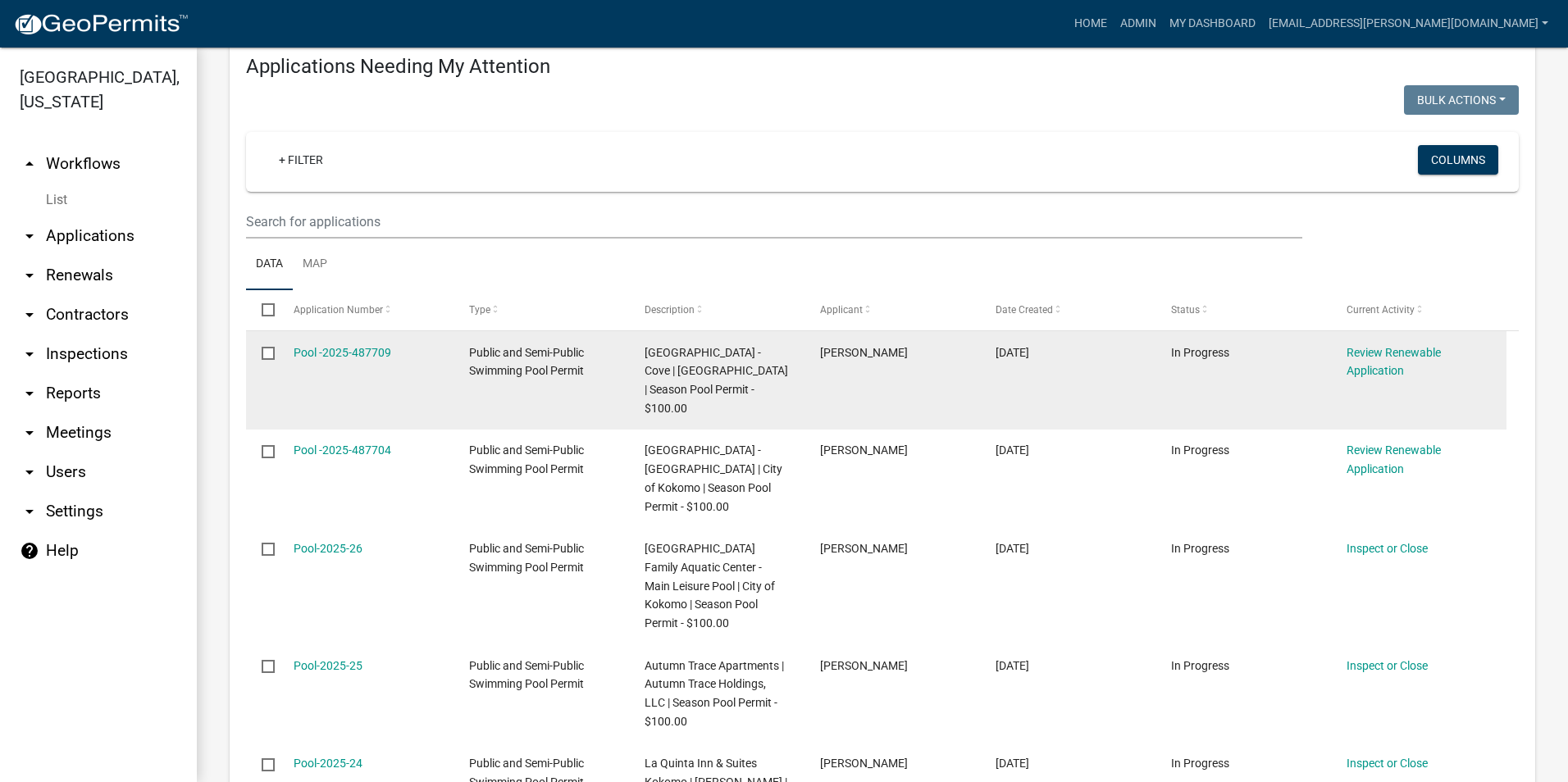
scroll to position [328, 0]
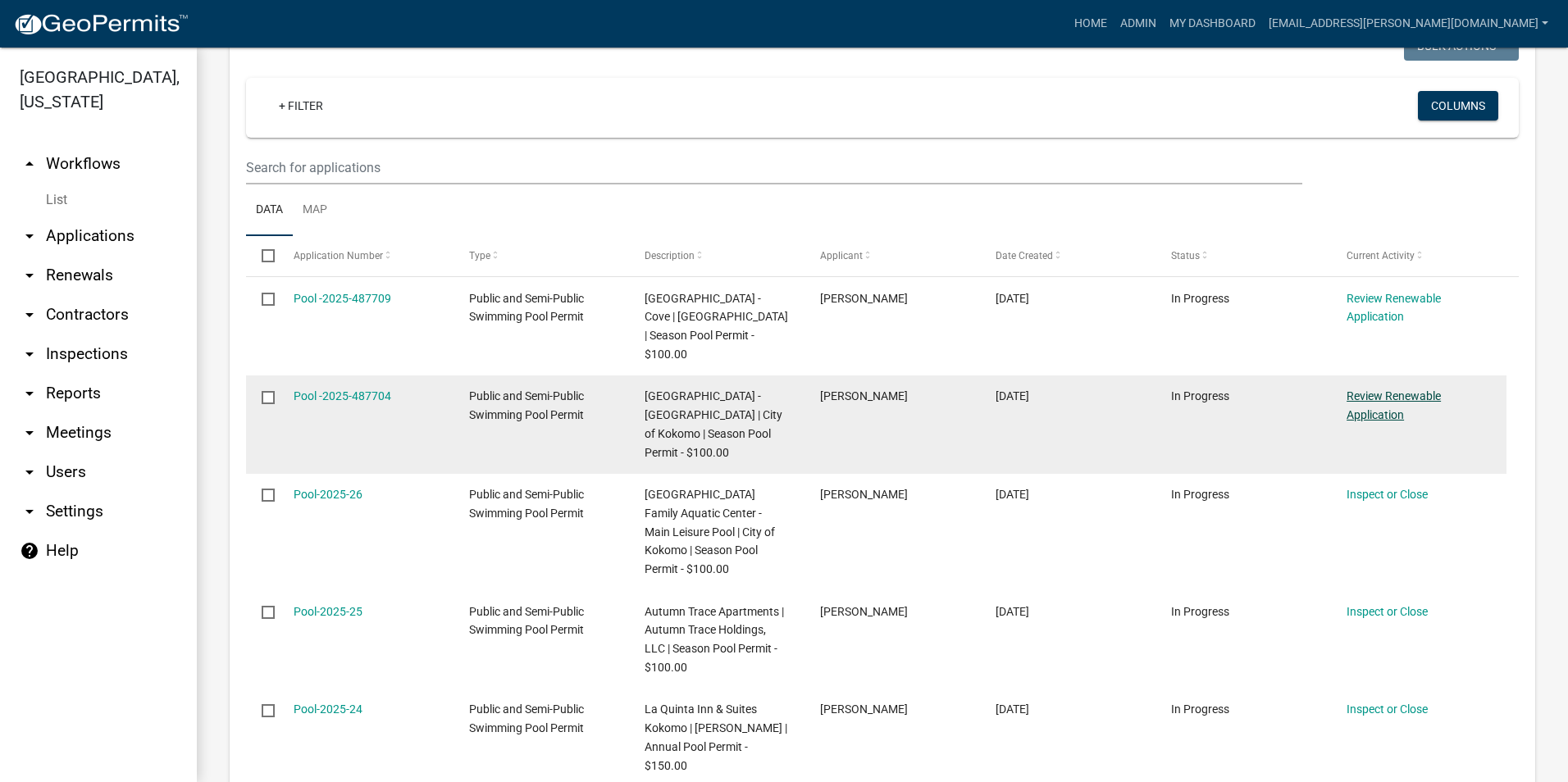
click at [1395, 390] on link "Review Renewable Application" at bounding box center [1393, 405] width 94 height 32
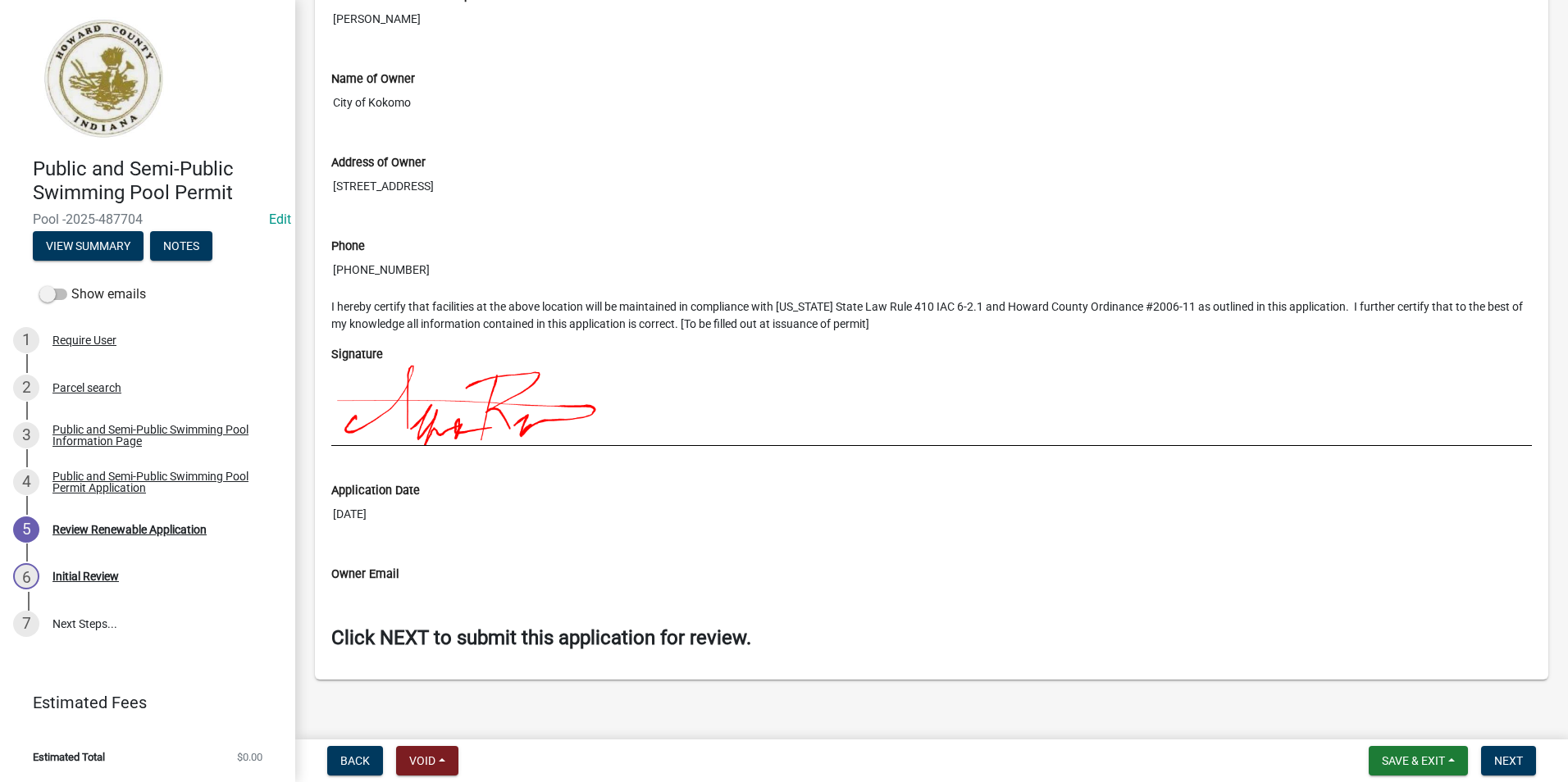
scroll to position [1883, 0]
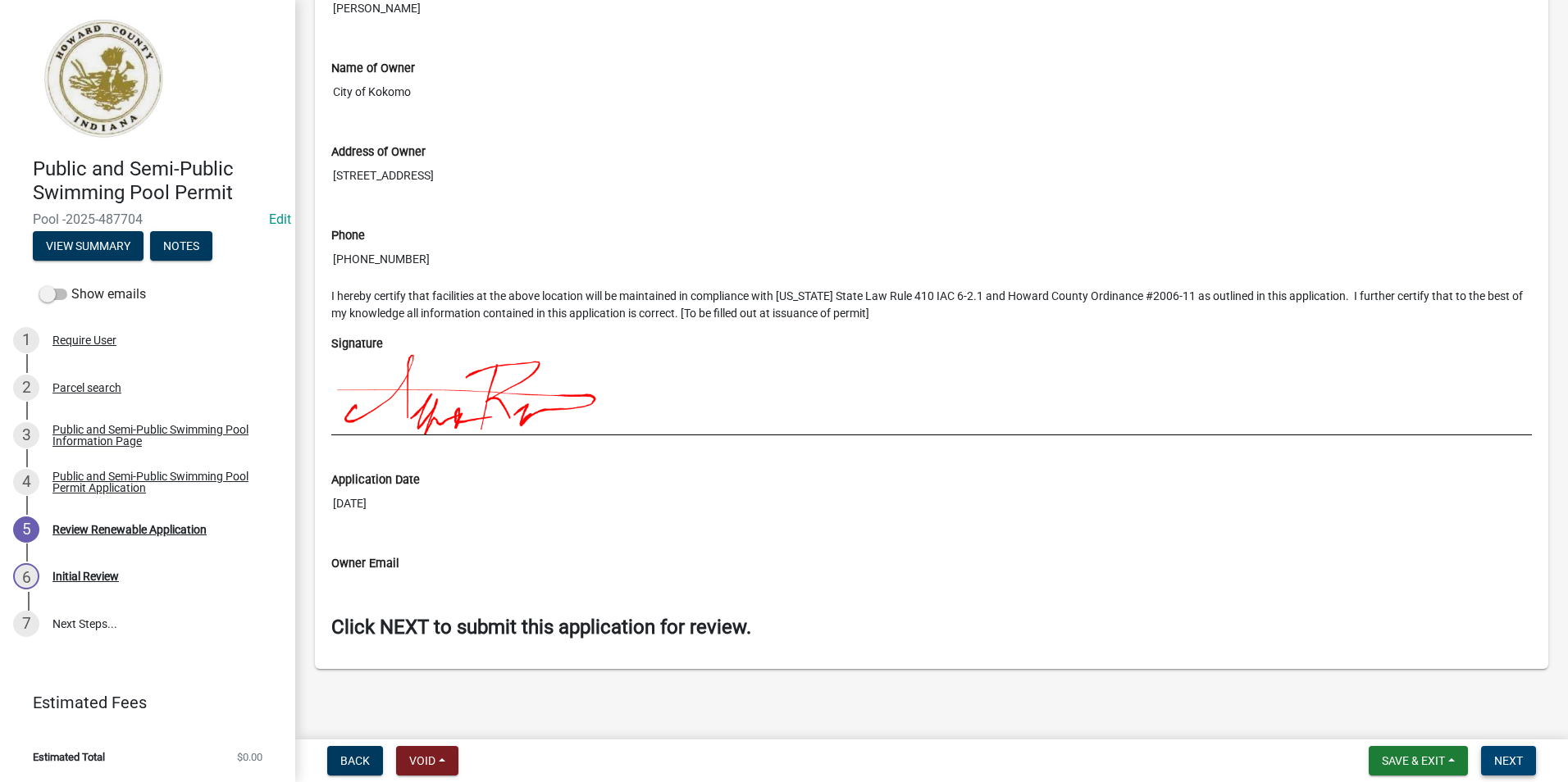
drag, startPoint x: 1497, startPoint y: 751, endPoint x: 1441, endPoint y: 648, distance: 117.2
click at [1498, 751] on button "Next" at bounding box center [1508, 761] width 55 height 29
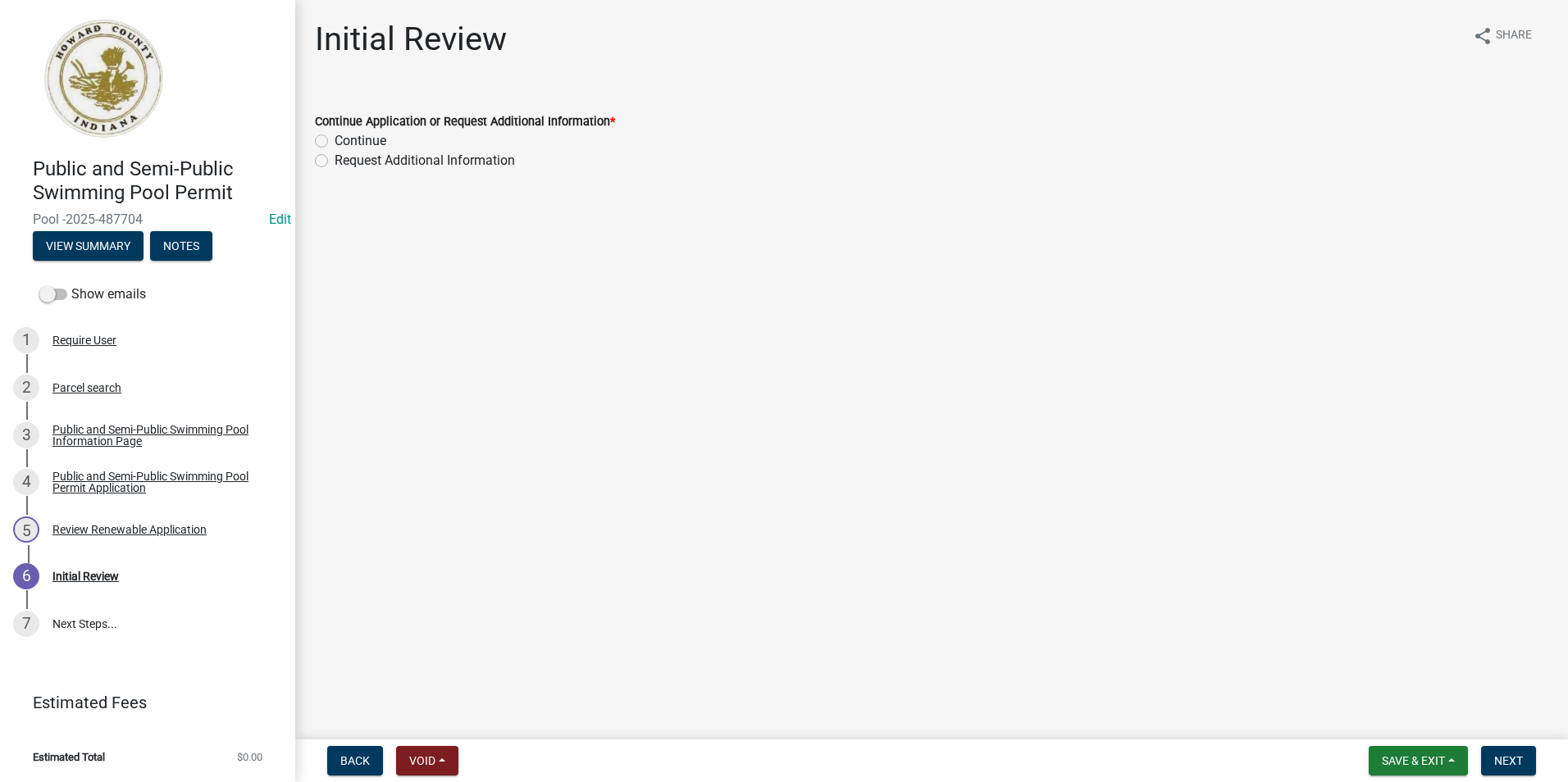
drag, startPoint x: 318, startPoint y: 139, endPoint x: 333, endPoint y: 139, distance: 15.0
click at [334, 139] on label "Continue" at bounding box center [359, 141] width 51 height 19
click at [334, 139] on input "Continue" at bounding box center [339, 136] width 11 height 11
radio input "true"
click at [1518, 759] on span "Next" at bounding box center [1509, 761] width 29 height 14
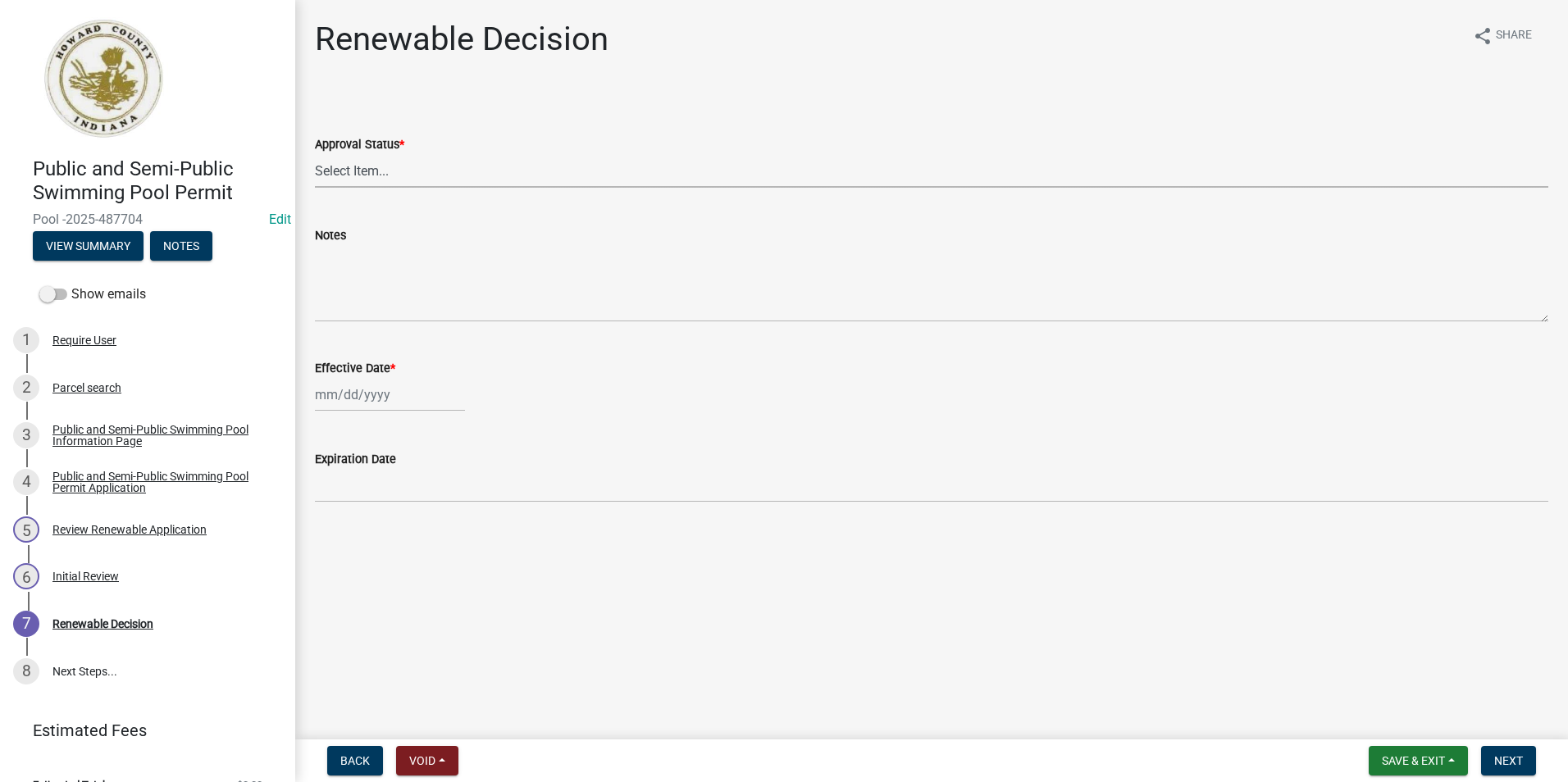
click at [426, 160] on select "Select Item... Approved Denied" at bounding box center [931, 171] width 1233 height 34
click at [315, 154] on select "Select Item... Approved Denied" at bounding box center [931, 171] width 1233 height 34
select select "6cfd4193-1f57-4c7e-a5e5-f68c9e85a162"
click at [404, 402] on div at bounding box center [390, 394] width 150 height 34
select select "10"
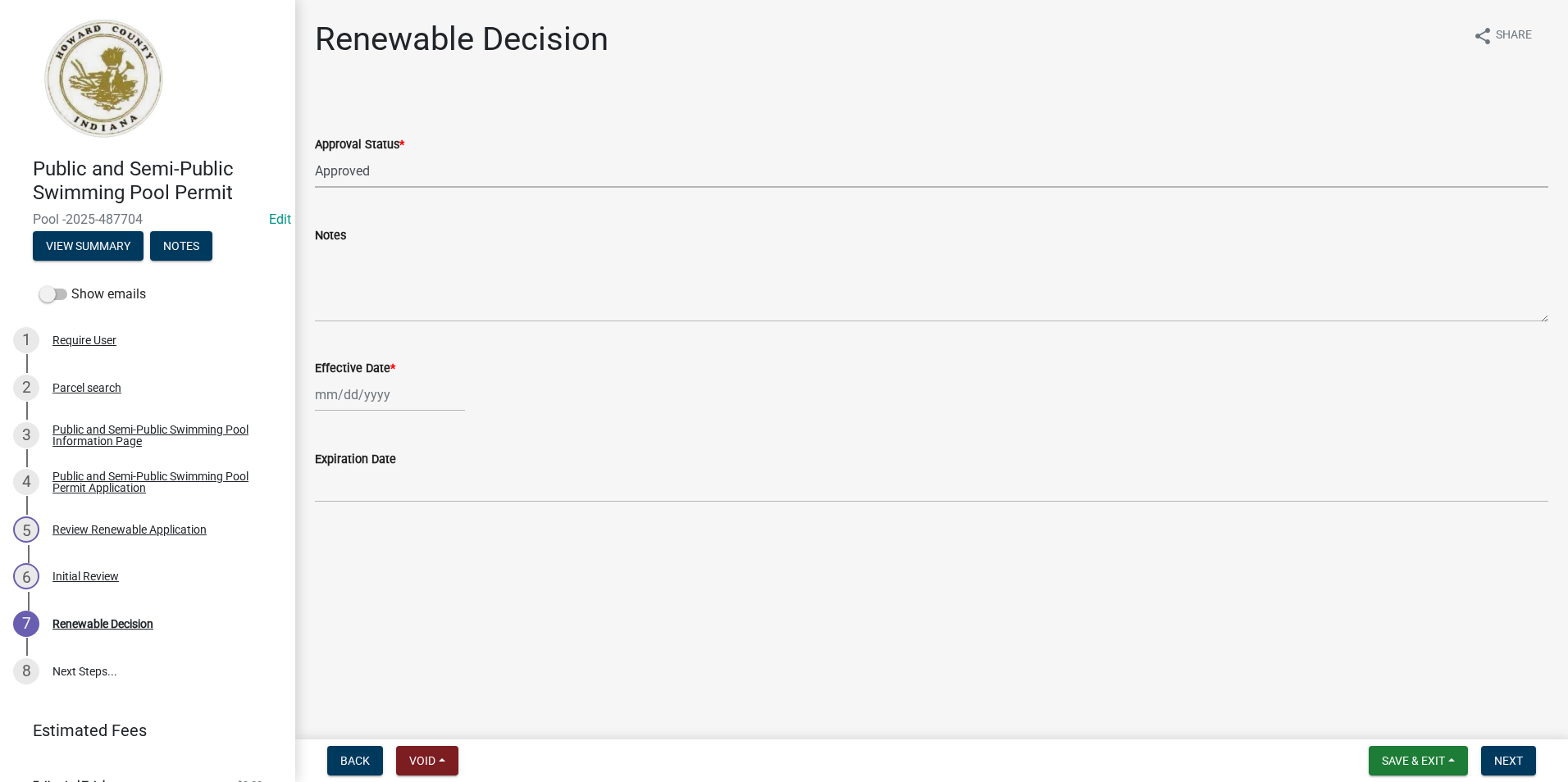
select select "2025"
drag, startPoint x: 338, startPoint y: 513, endPoint x: 355, endPoint y: 510, distance: 17.3
click at [338, 512] on div "6" at bounding box center [330, 508] width 26 height 26
type input "10/06/2025"
click at [1509, 754] on span "Next" at bounding box center [1509, 761] width 29 height 14
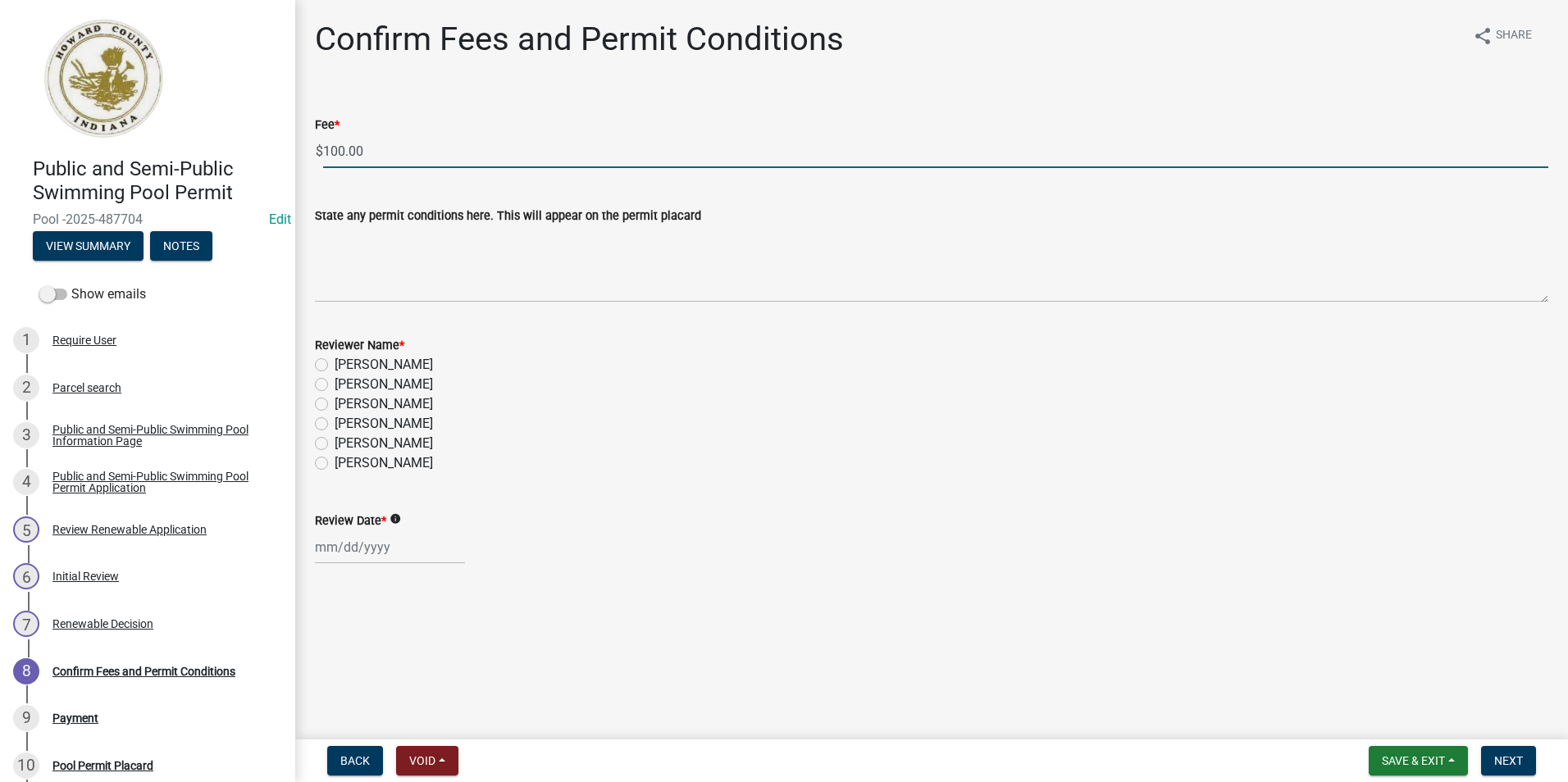
drag, startPoint x: 454, startPoint y: 150, endPoint x: 245, endPoint y: 152, distance: 209.0
click at [245, 152] on div "Public and Semi-Public Swimming Pool Permit Pool -2025-487704 Edit View Summary…" at bounding box center [784, 391] width 1568 height 782
type input "0.00"
click at [334, 460] on label "Abby Matlock" at bounding box center [383, 463] width 98 height 19
click at [334, 460] on input "Abby Matlock" at bounding box center [339, 459] width 11 height 11
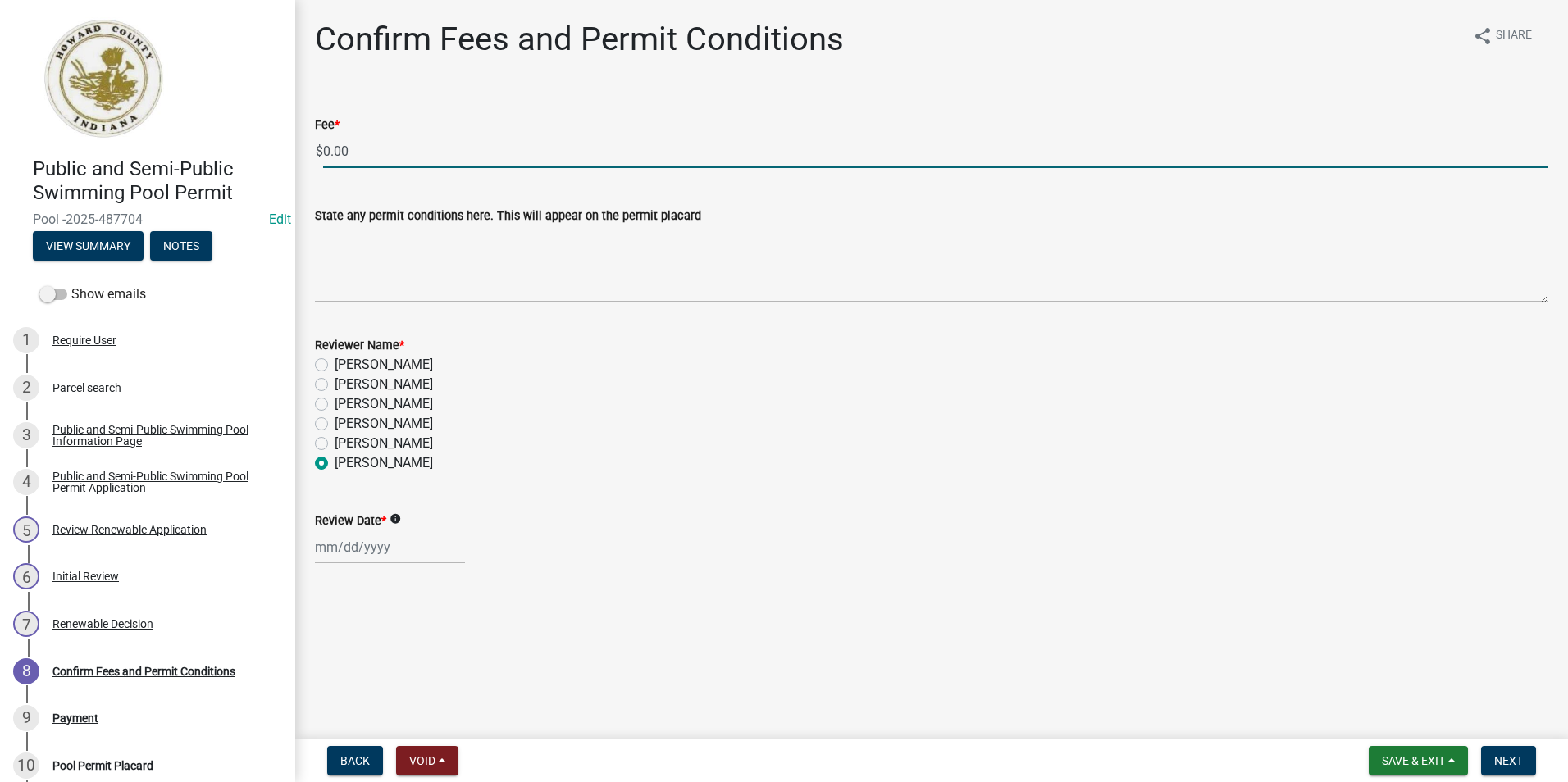
radio input "true"
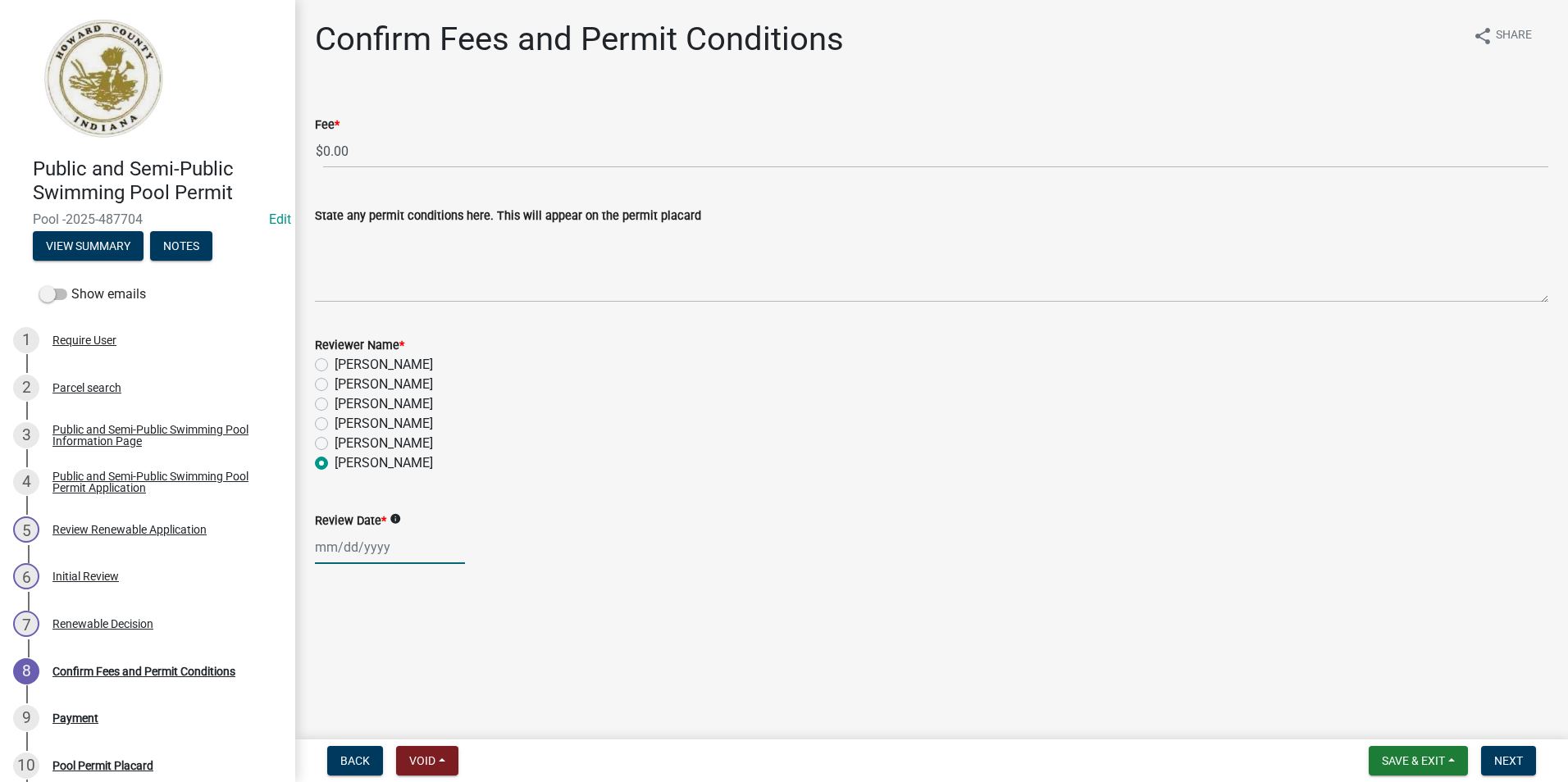
click at [344, 556] on div at bounding box center [390, 547] width 150 height 34
select select "10"
select select "2025"
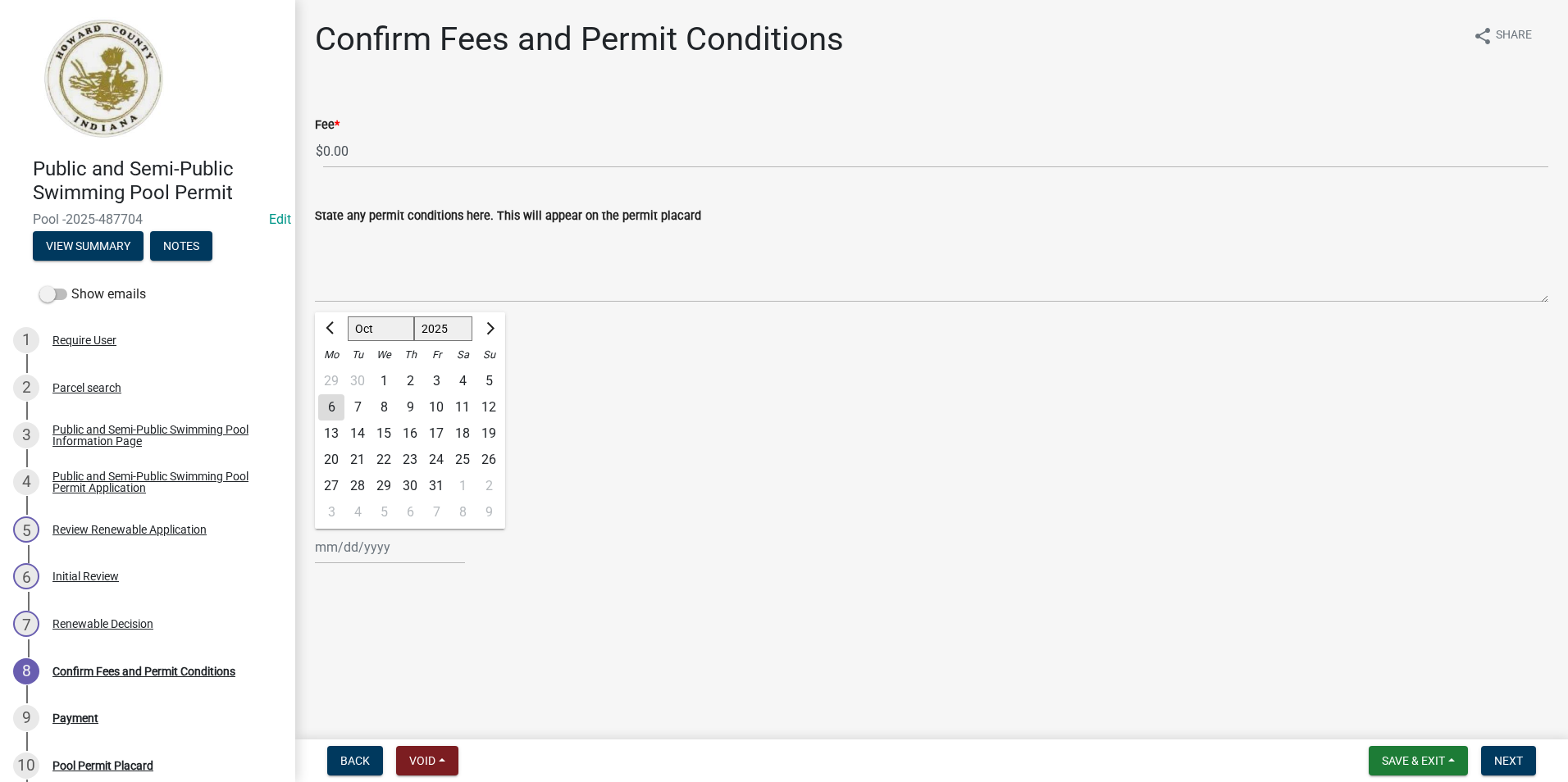
click at [336, 401] on div "6" at bounding box center [330, 407] width 26 height 26
type input "10/06/2025"
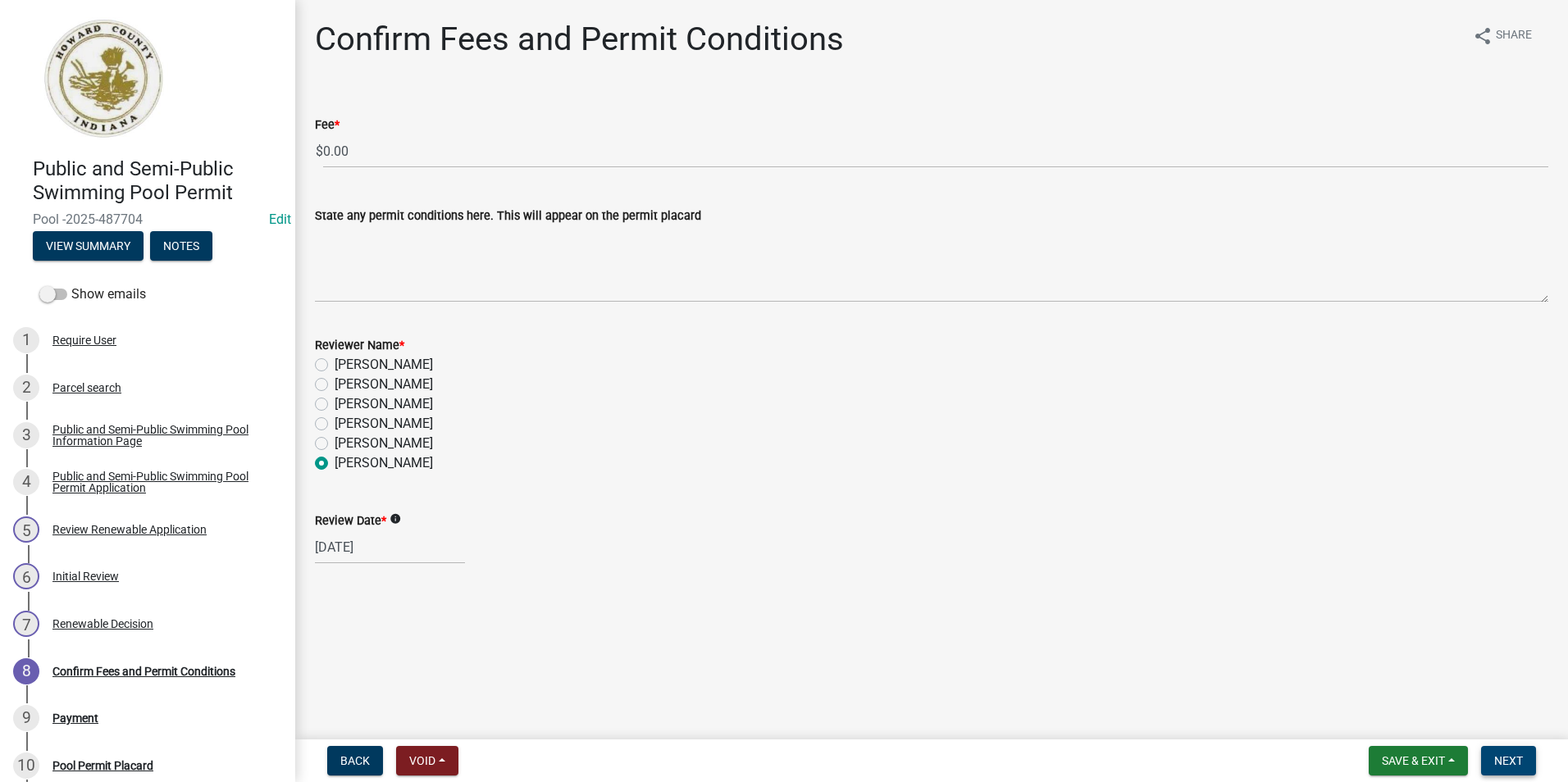
click at [1498, 752] on button "Next" at bounding box center [1508, 761] width 55 height 29
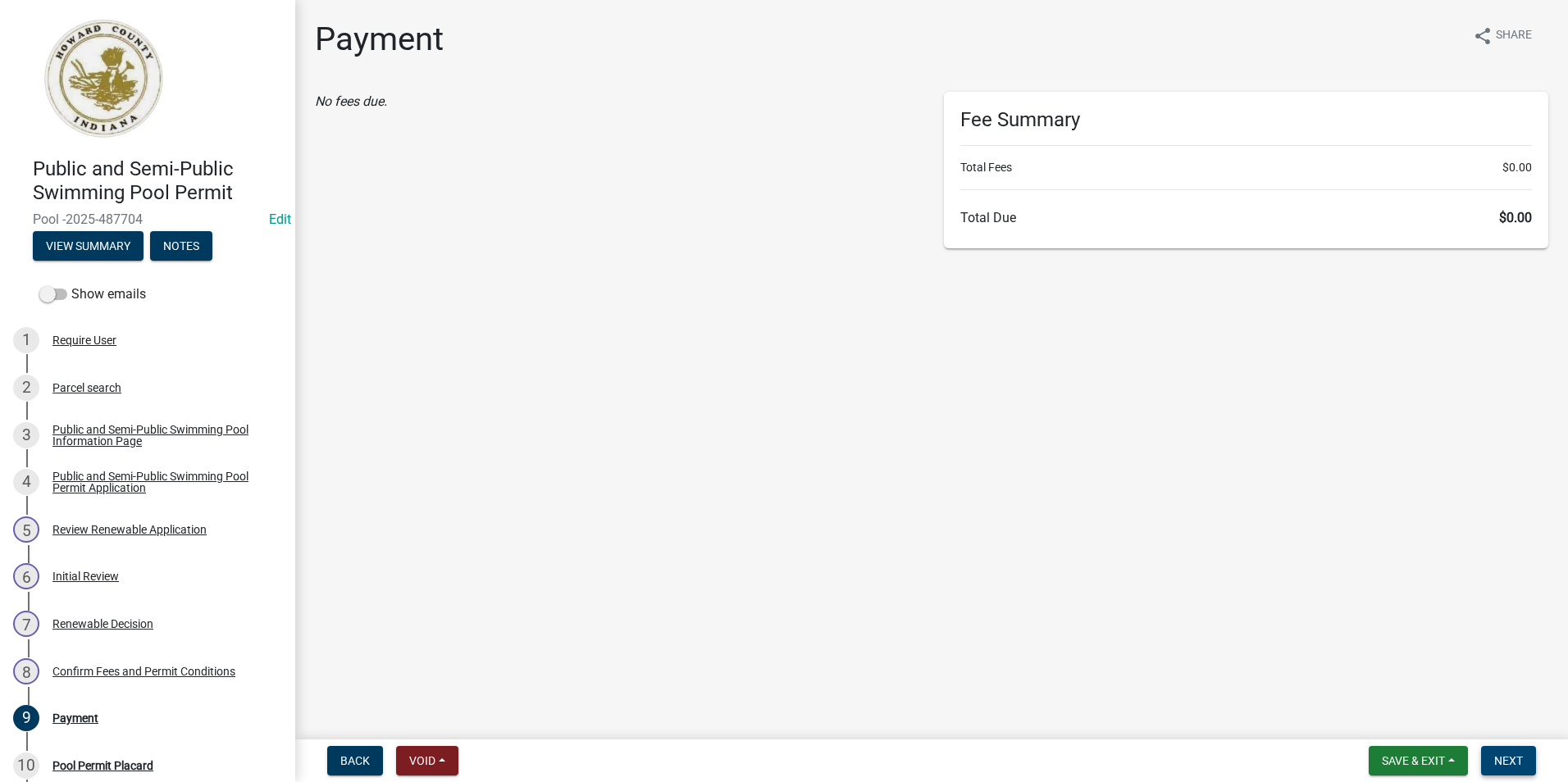
click at [1504, 754] on span "Next" at bounding box center [1509, 761] width 29 height 14
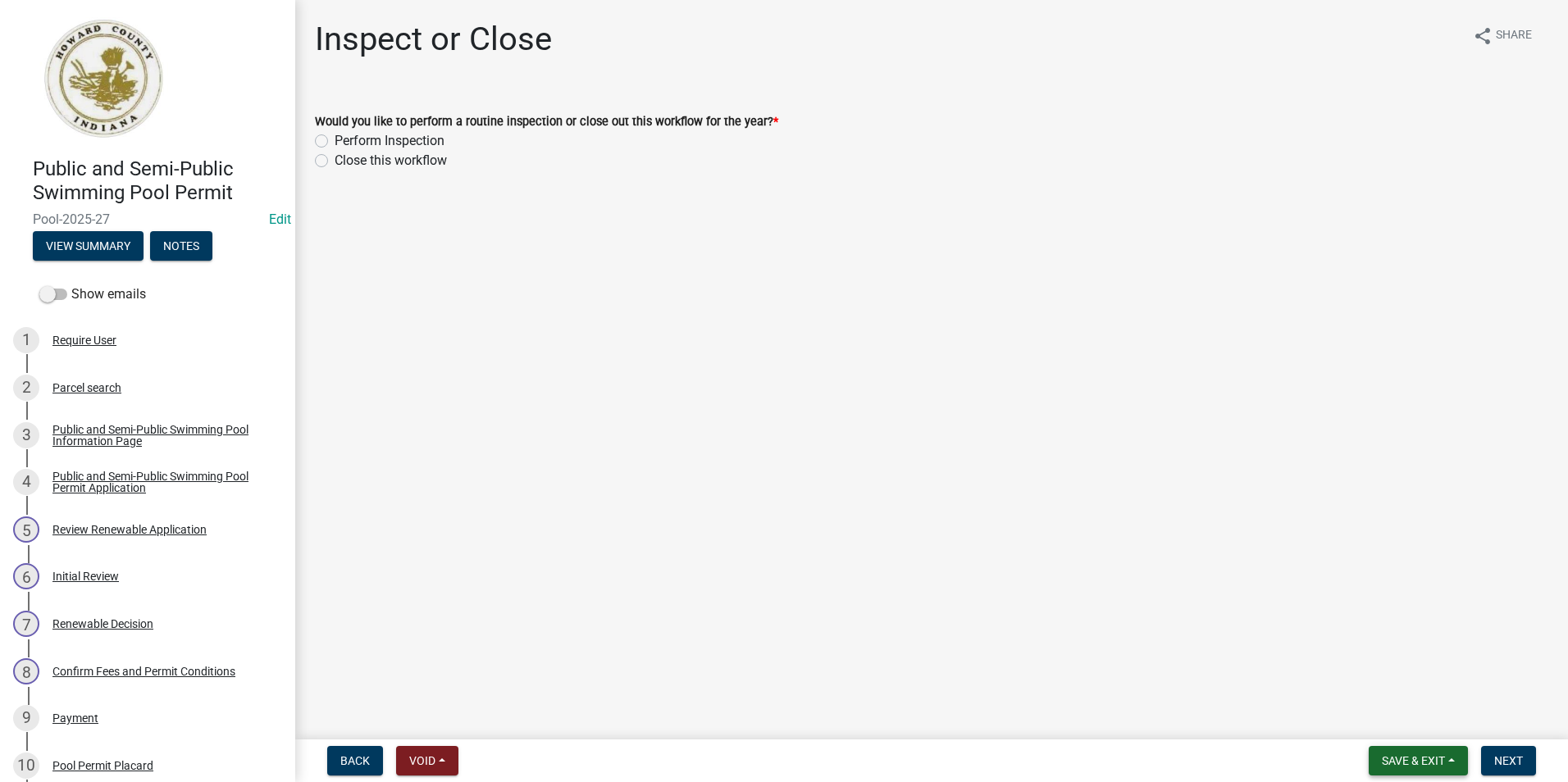
click at [1405, 746] on button "Save & Exit" at bounding box center [1417, 761] width 99 height 29
click at [1402, 717] on button "Save & Exit" at bounding box center [1402, 718] width 131 height 40
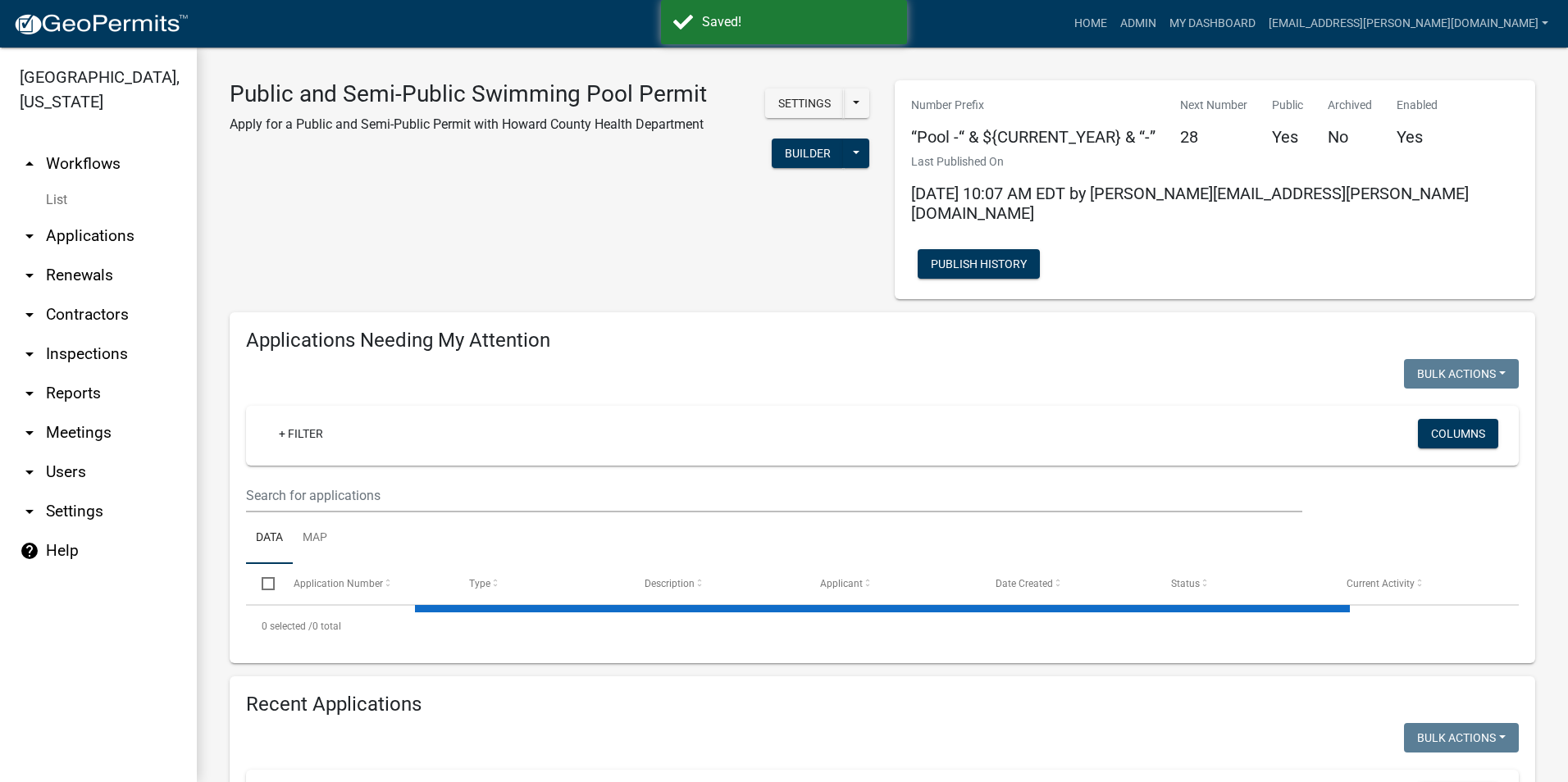
select select "3: 100"
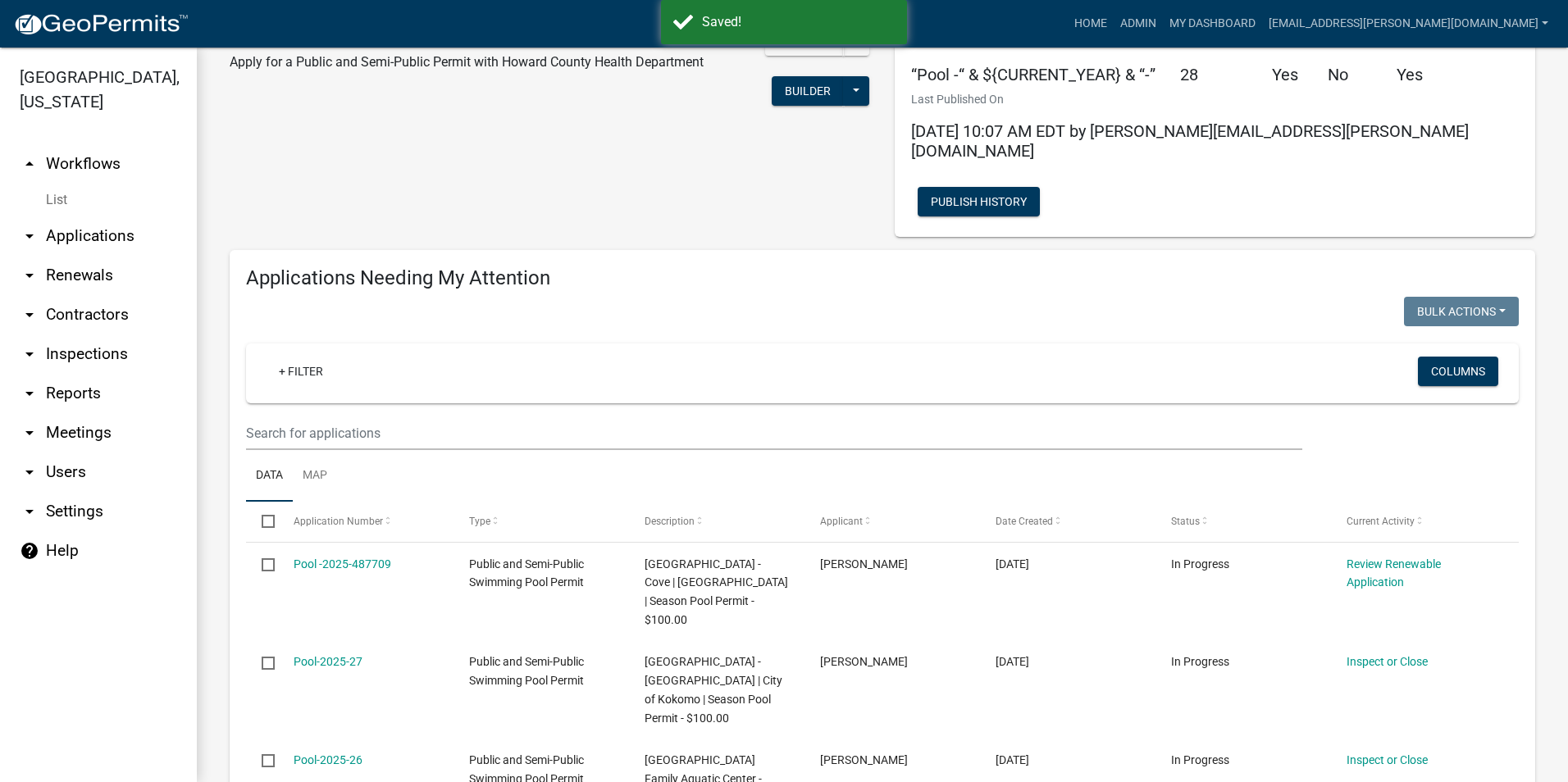
scroll to position [164, 0]
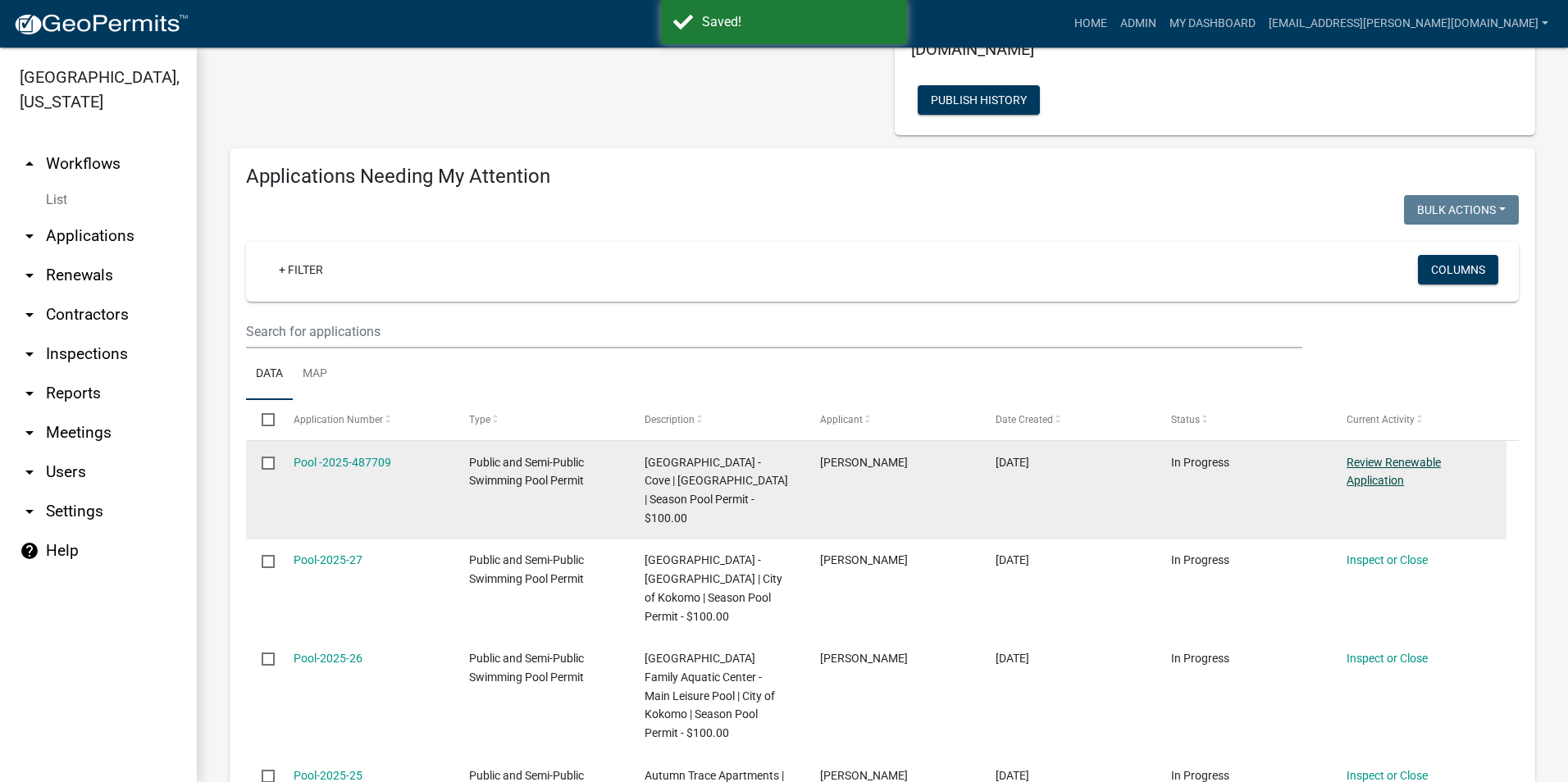
click at [1398, 456] on link "Review Renewable Application" at bounding box center [1393, 471] width 94 height 32
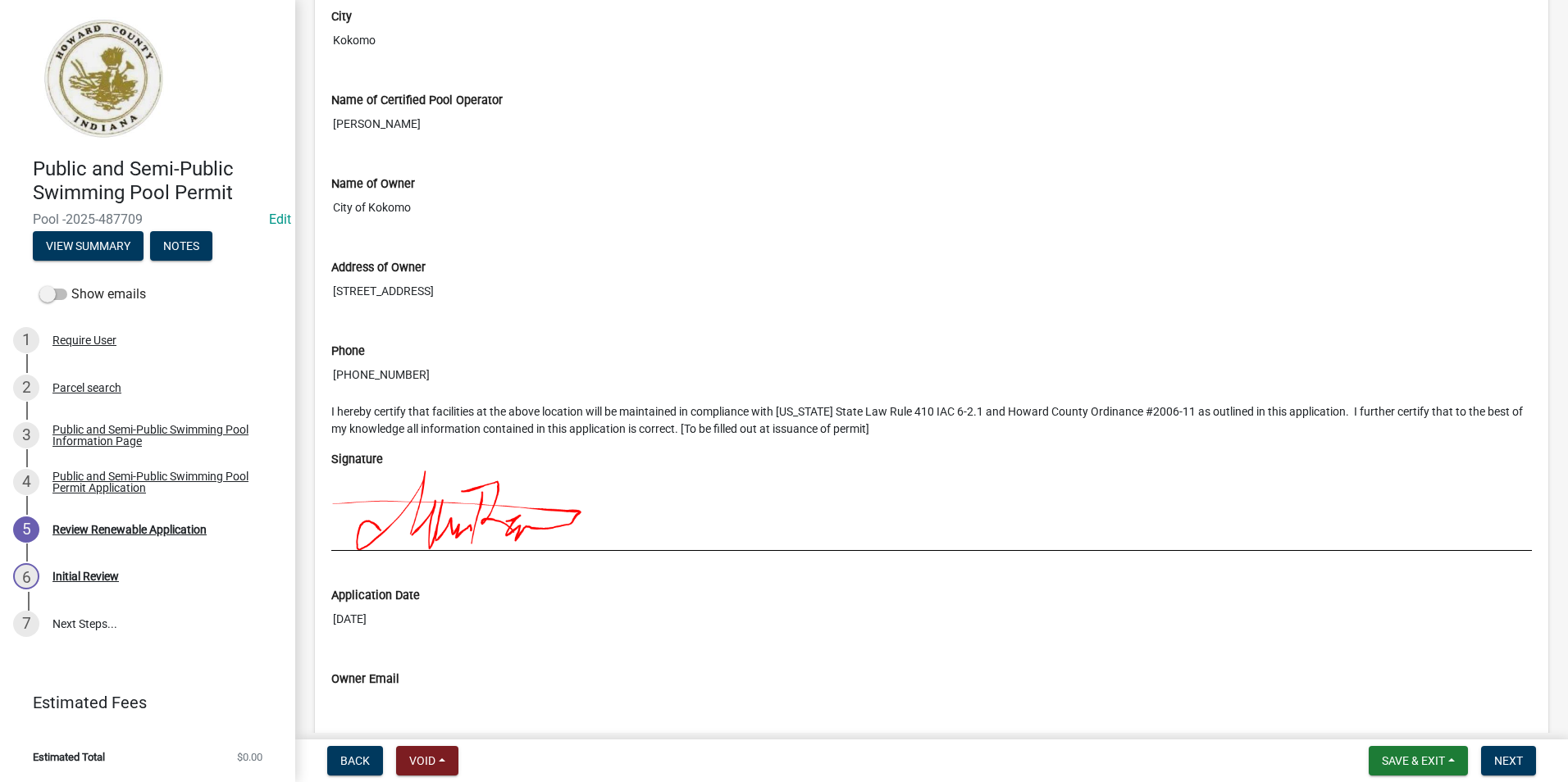
scroll to position [1883, 0]
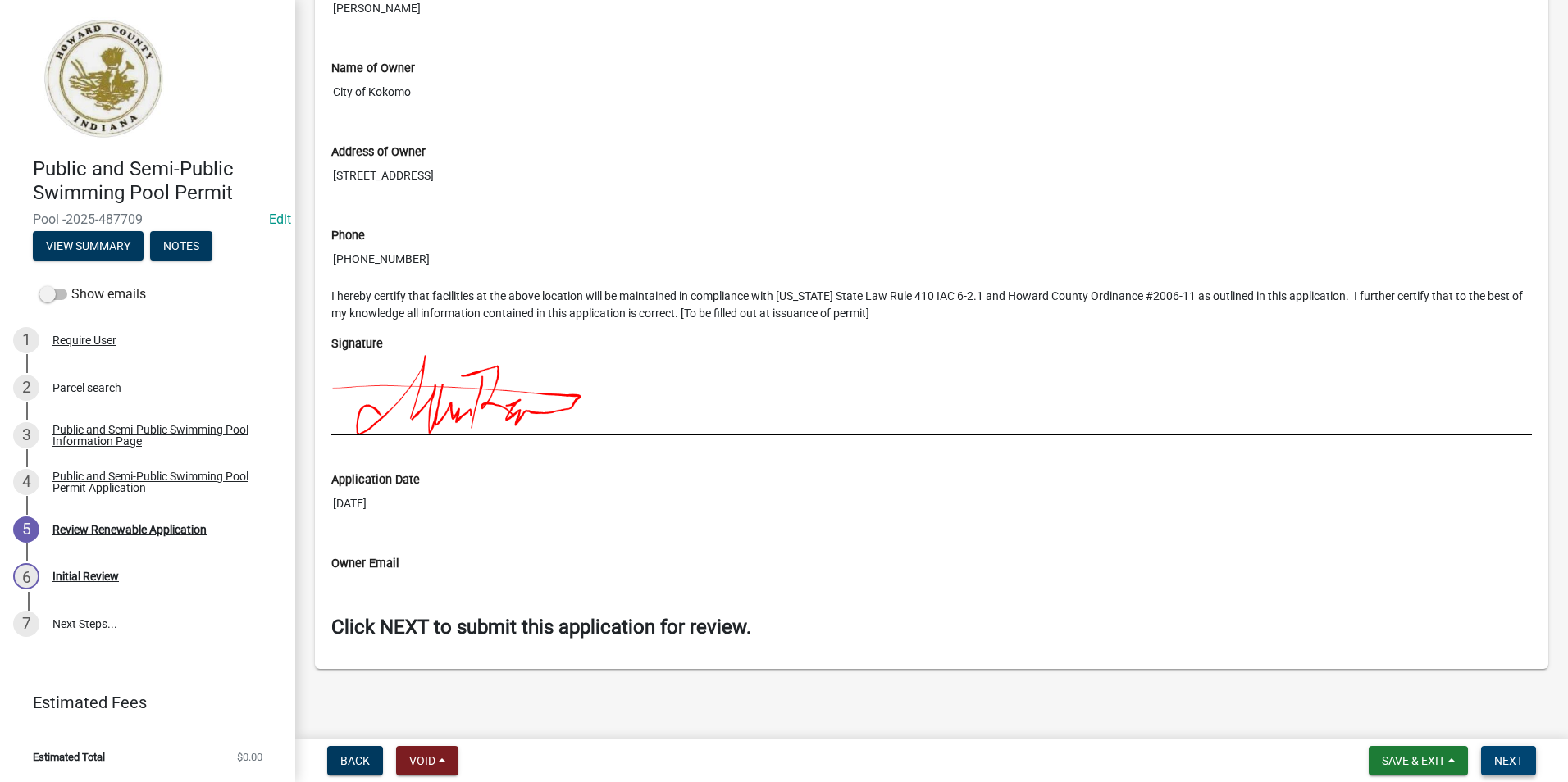
click at [1513, 764] on span "Next" at bounding box center [1509, 761] width 29 height 14
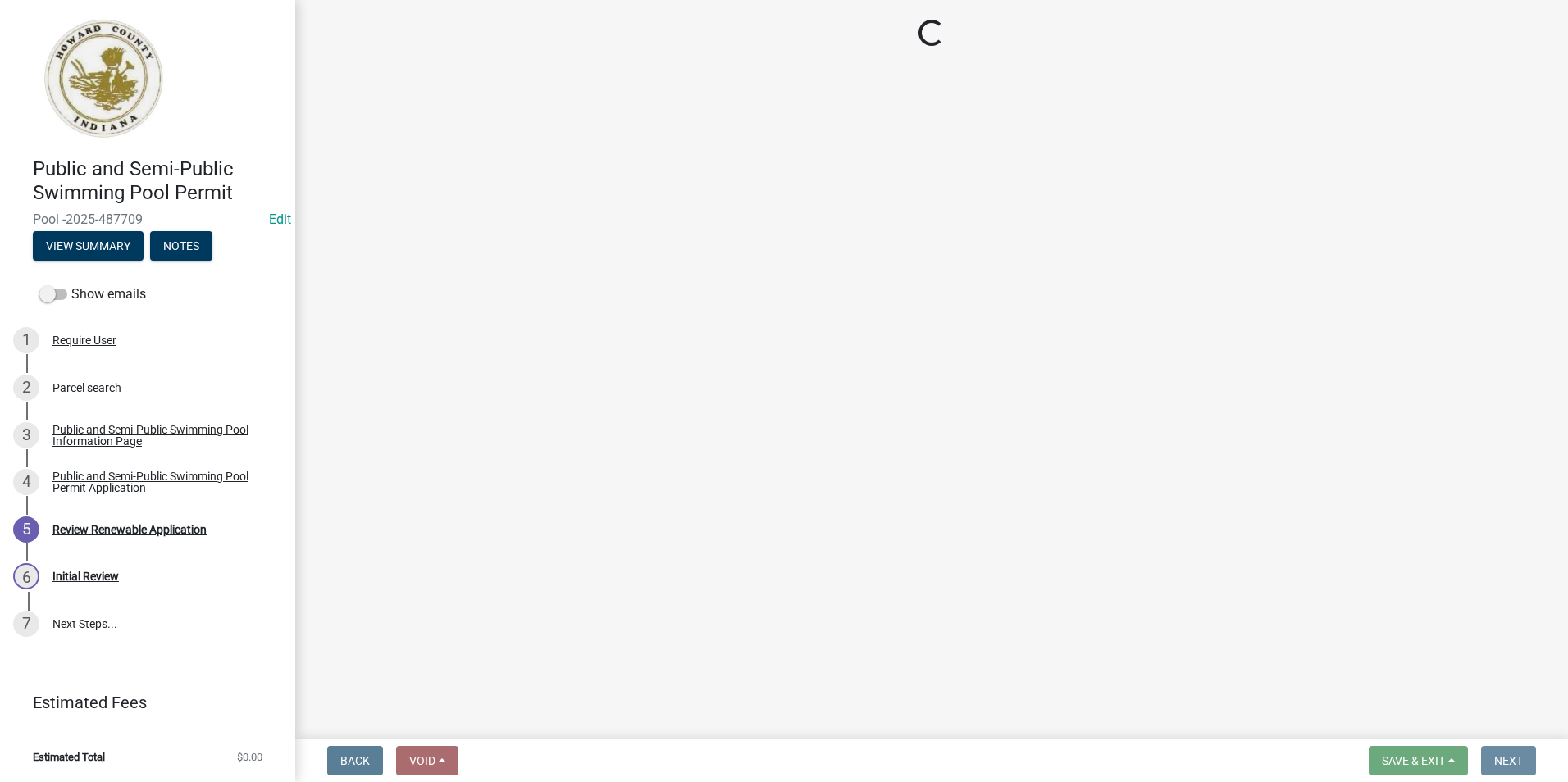
scroll to position [0, 0]
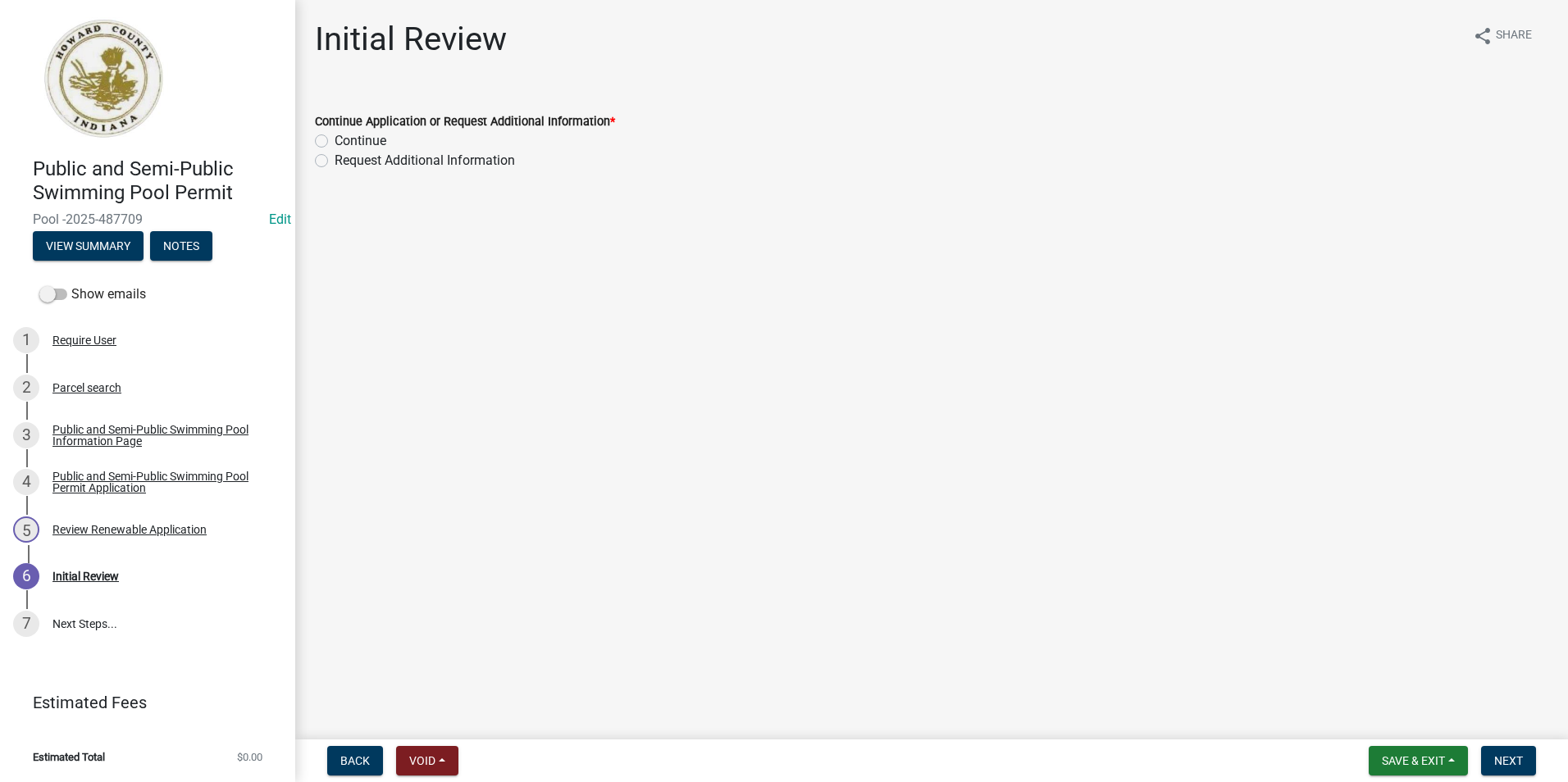
click at [334, 139] on label "Continue" at bounding box center [359, 141] width 51 height 19
click at [334, 139] on input "Continue" at bounding box center [339, 136] width 11 height 11
radio input "true"
click at [1522, 753] on button "Next" at bounding box center [1508, 761] width 55 height 29
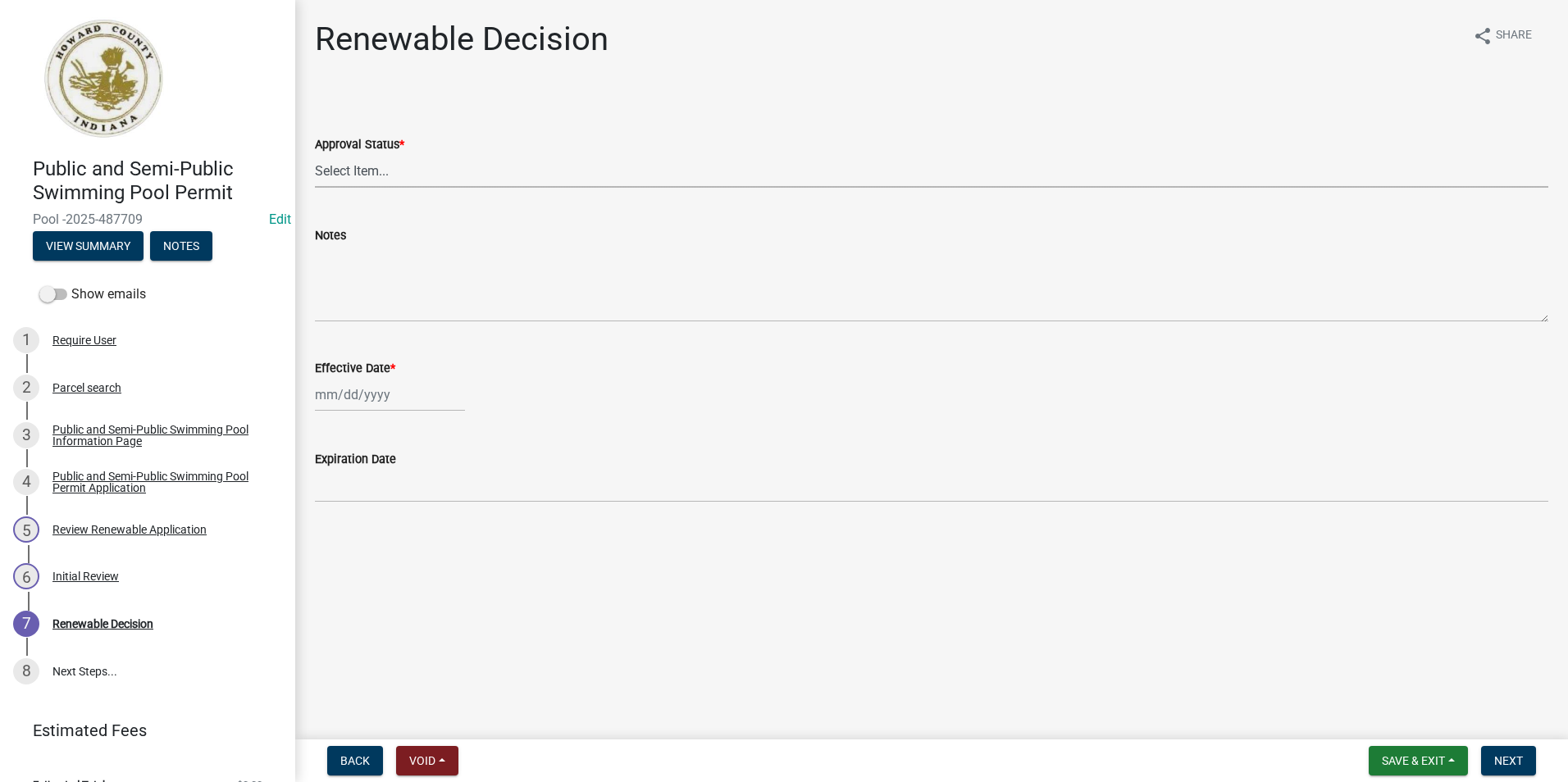
click at [355, 183] on select "Select Item... Approved Denied" at bounding box center [931, 171] width 1233 height 34
click at [315, 154] on select "Select Item... Approved Denied" at bounding box center [931, 171] width 1233 height 34
select select "6cfd4193-1f57-4c7e-a5e5-f68c9e85a162"
click at [383, 392] on div at bounding box center [390, 394] width 150 height 34
select select "10"
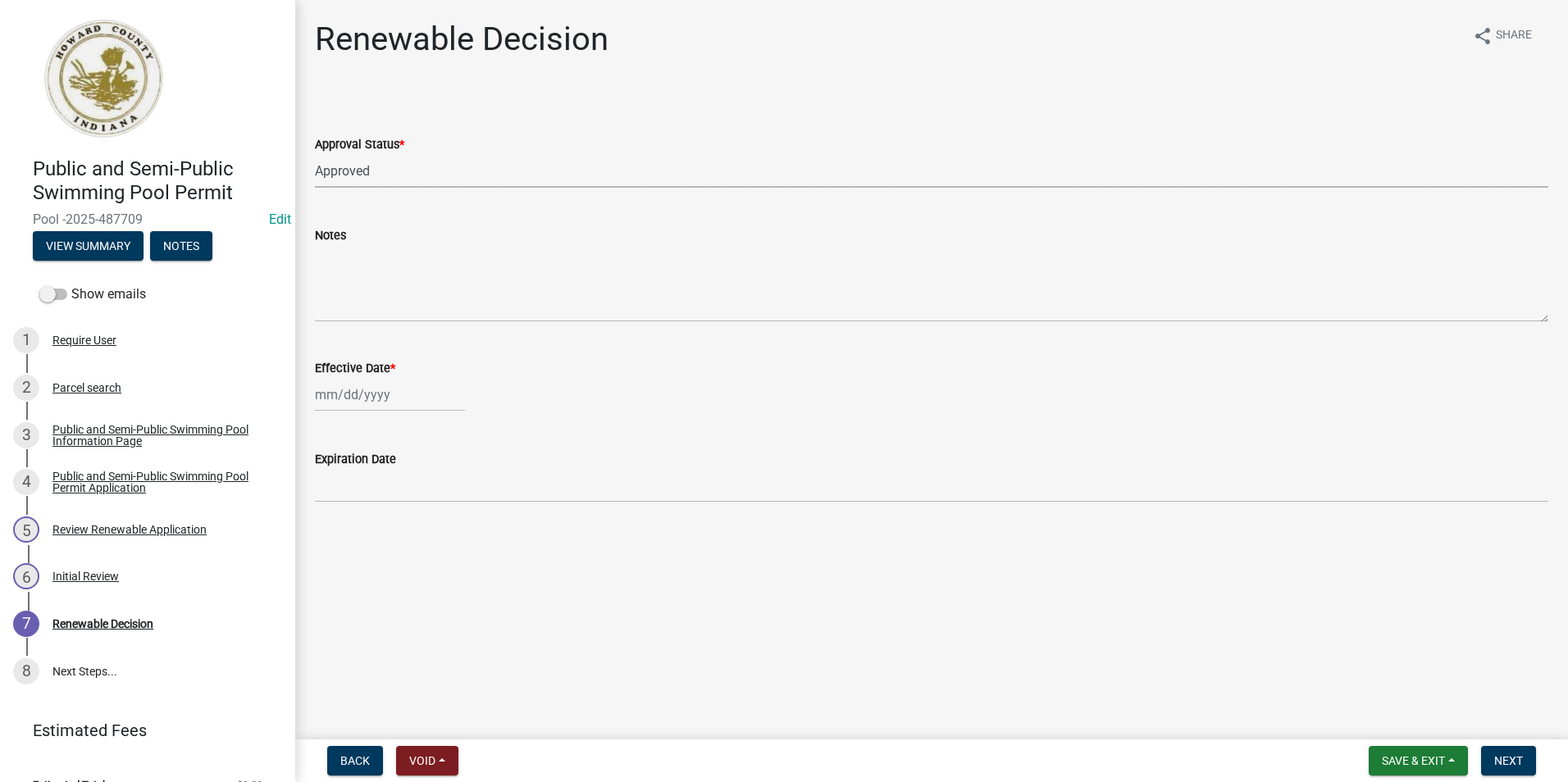
select select "2025"
click at [341, 511] on div "6" at bounding box center [330, 508] width 26 height 26
type input "10/06/2025"
click at [1506, 760] on span "Next" at bounding box center [1509, 761] width 29 height 14
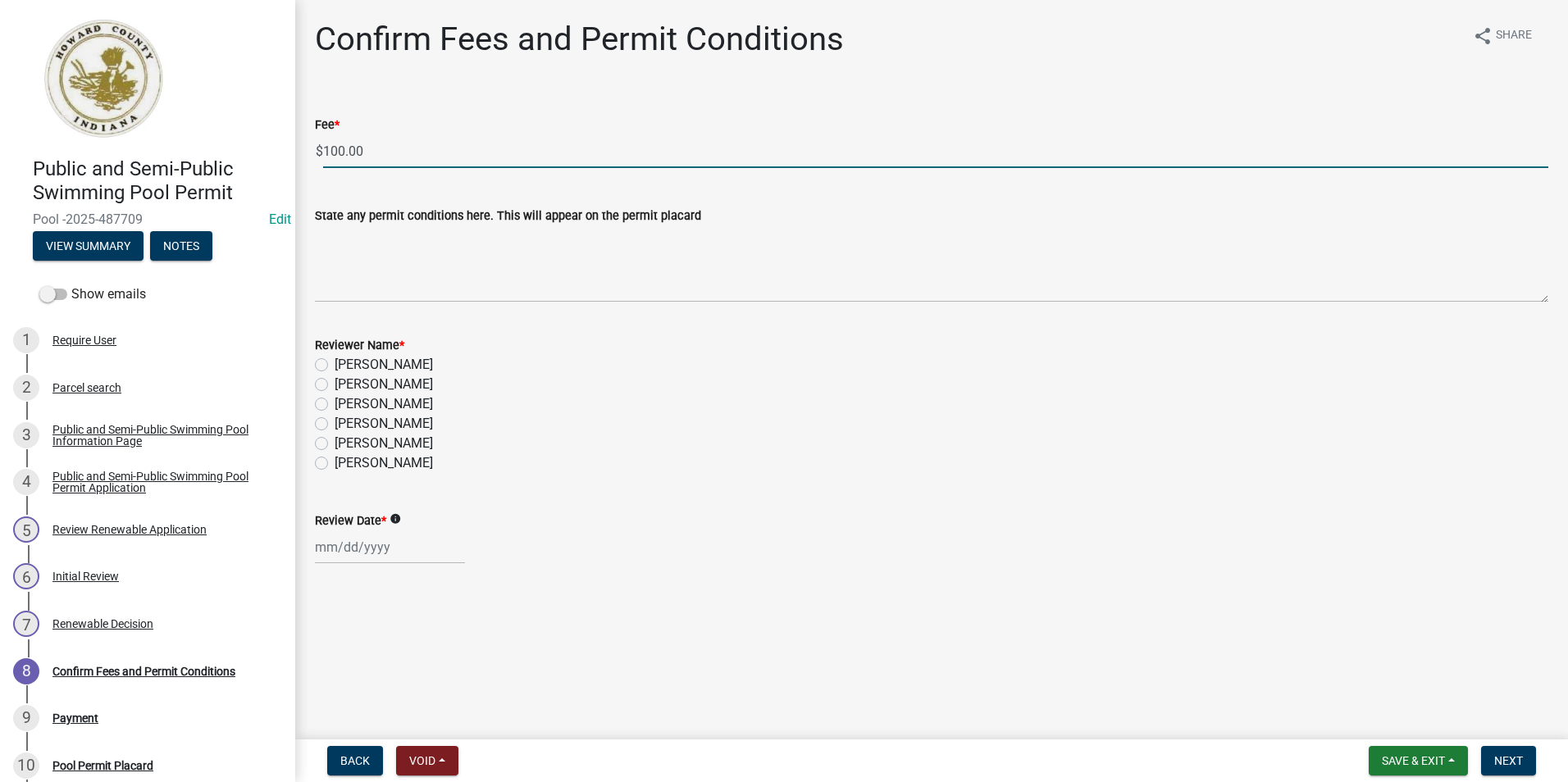
drag, startPoint x: 324, startPoint y: 145, endPoint x: 315, endPoint y: 145, distance: 9.0
click at [317, 145] on div "$ 100.00" at bounding box center [931, 151] width 1233 height 34
type input "0.00"
click at [334, 463] on label "Abby Matlock" at bounding box center [383, 463] width 98 height 19
click at [334, 463] on input "Abby Matlock" at bounding box center [339, 459] width 11 height 11
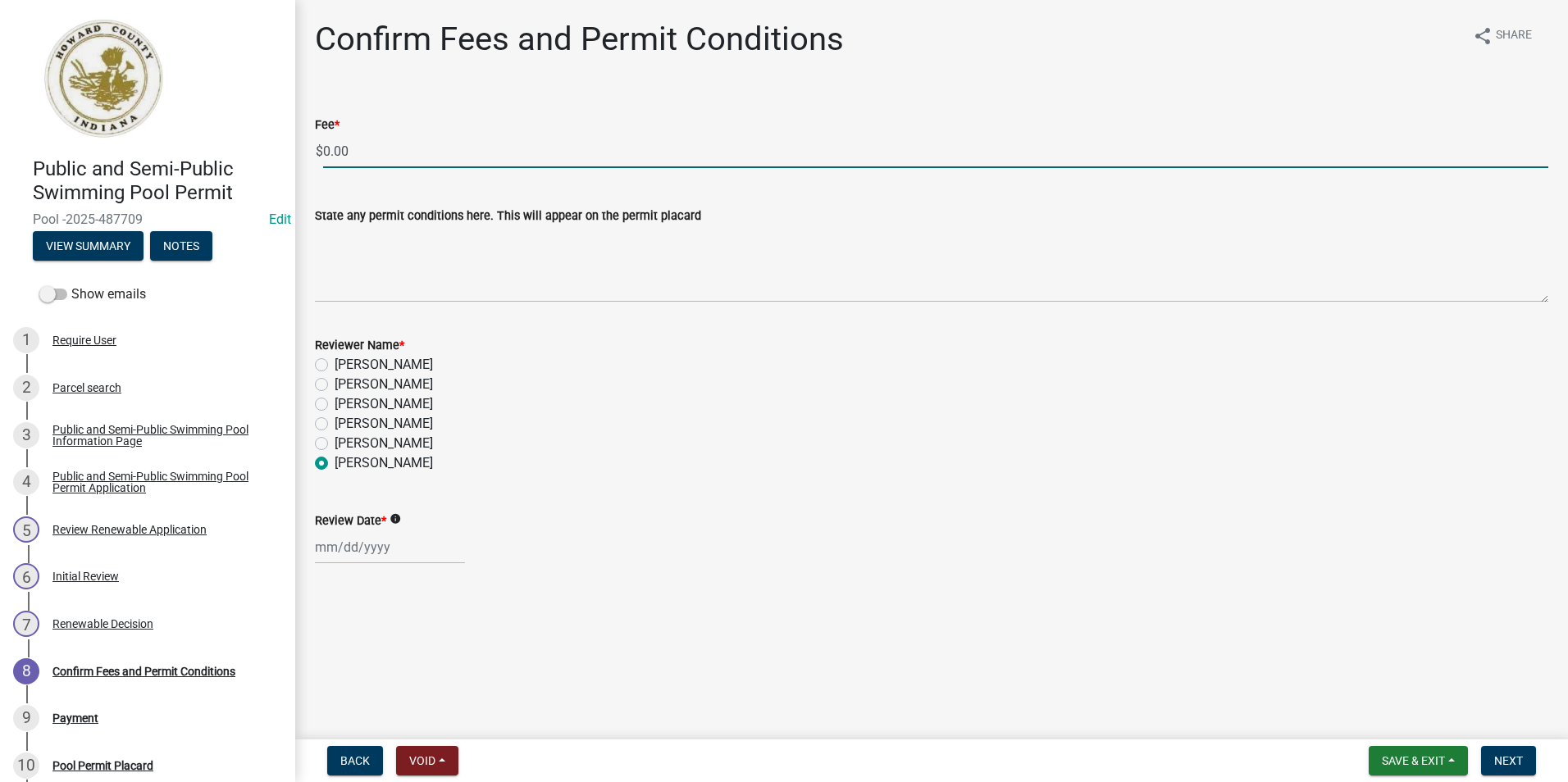
radio input "true"
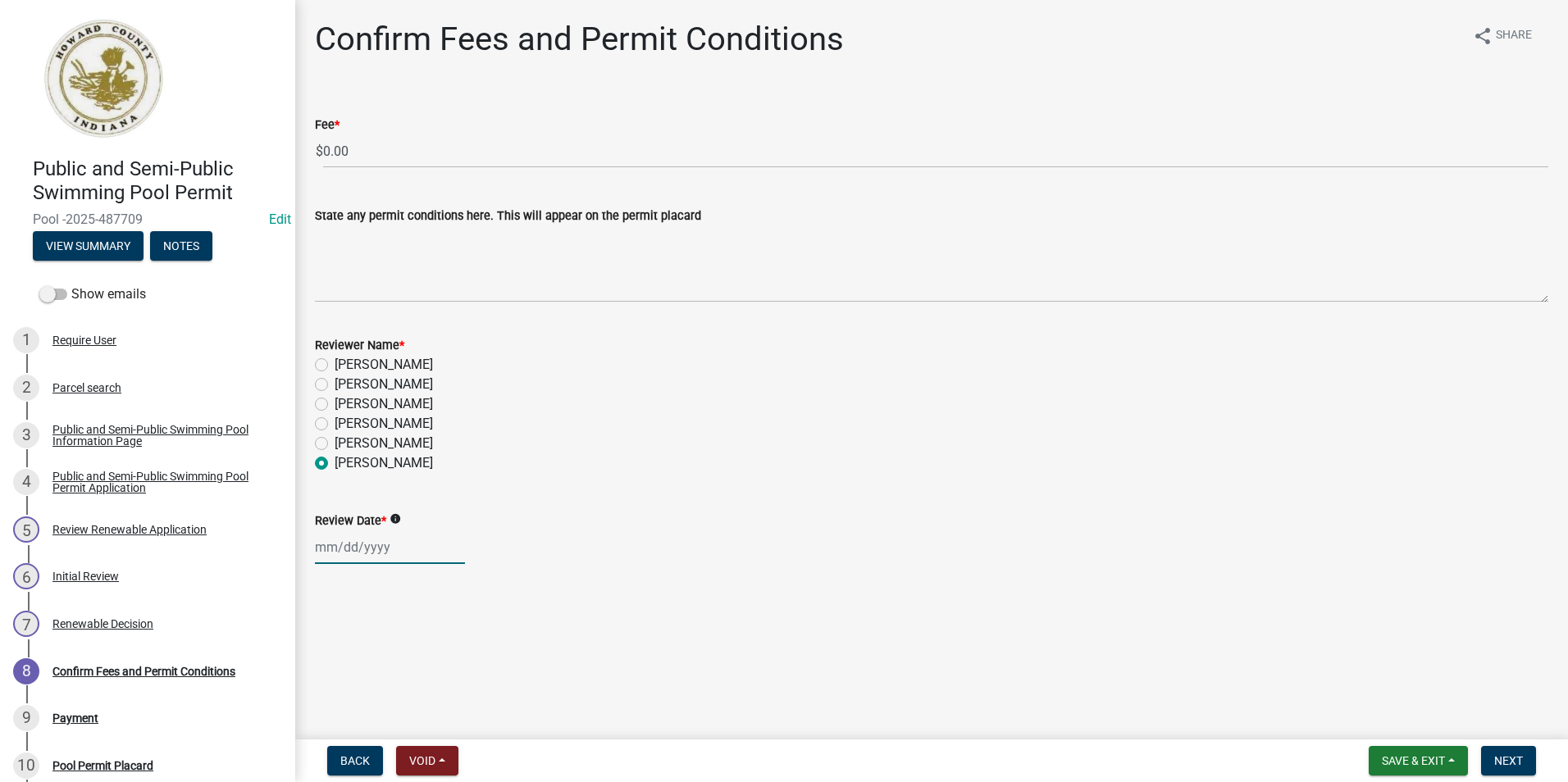
click at [355, 561] on div at bounding box center [390, 547] width 150 height 34
select select "10"
select select "2025"
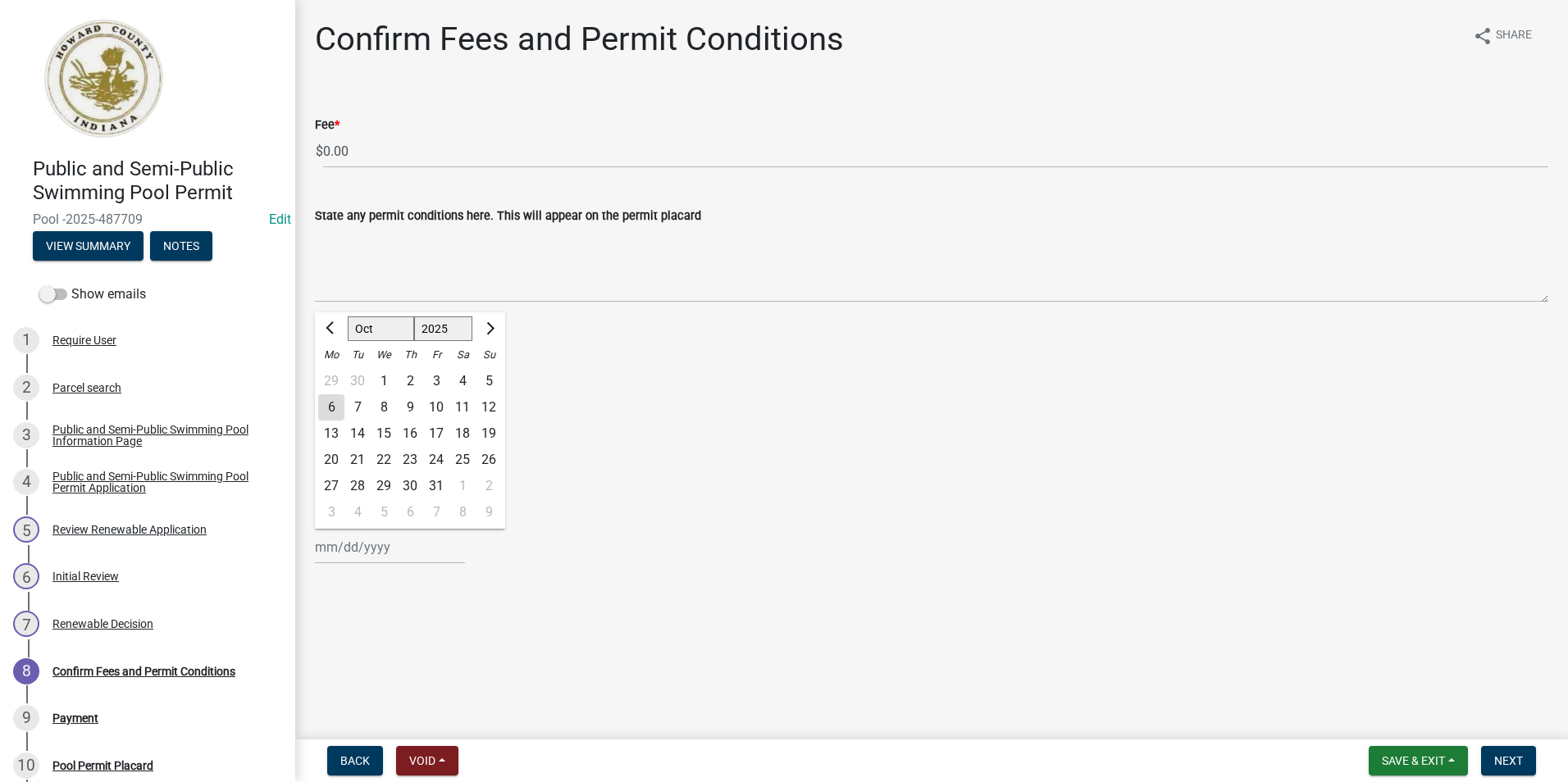
click at [332, 402] on div "6" at bounding box center [330, 407] width 26 height 26
type input "10/06/2025"
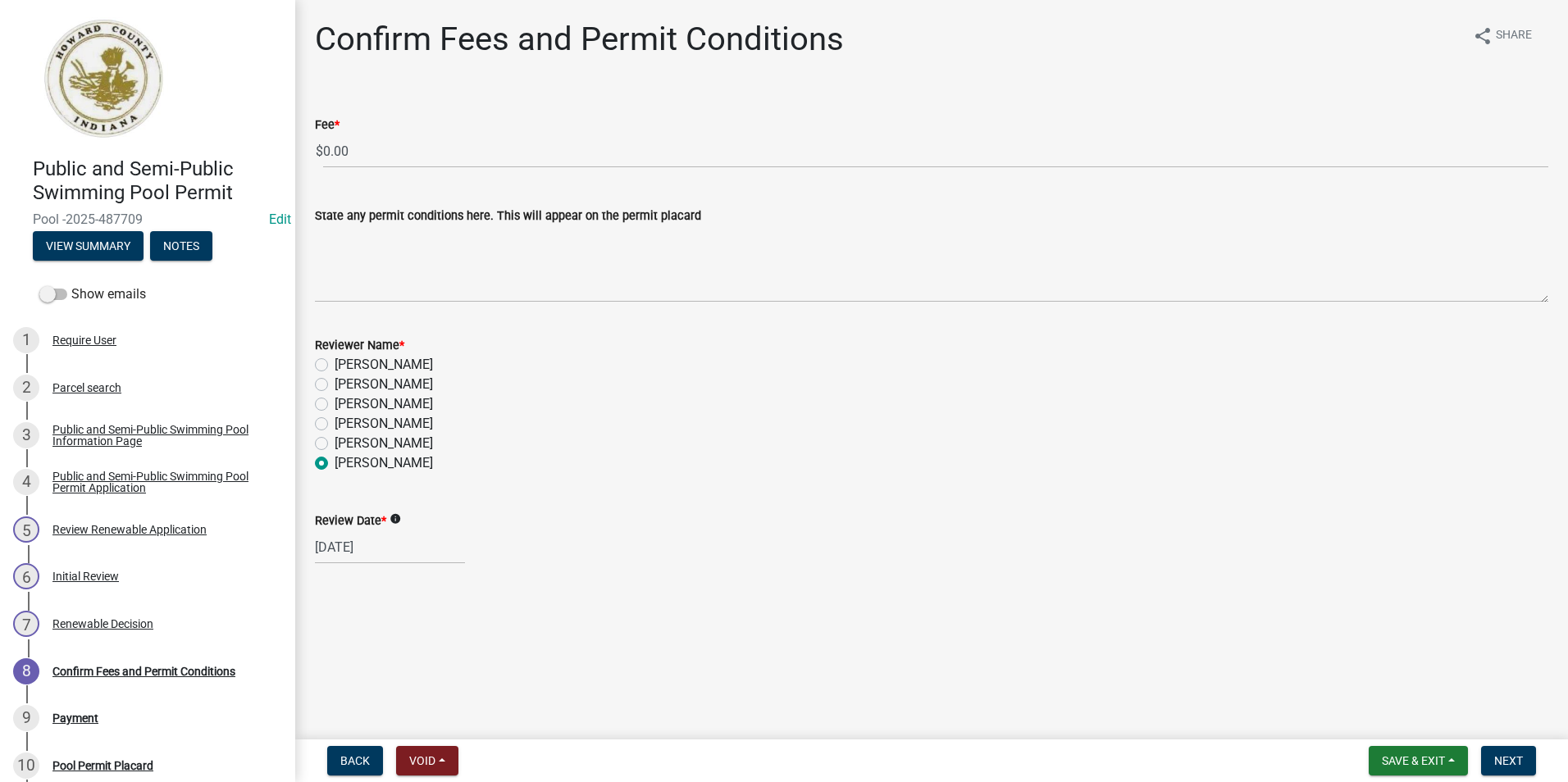
click at [822, 410] on div "Janelle Hunley" at bounding box center [931, 404] width 1233 height 19
click at [1527, 769] on button "Next" at bounding box center [1508, 761] width 55 height 29
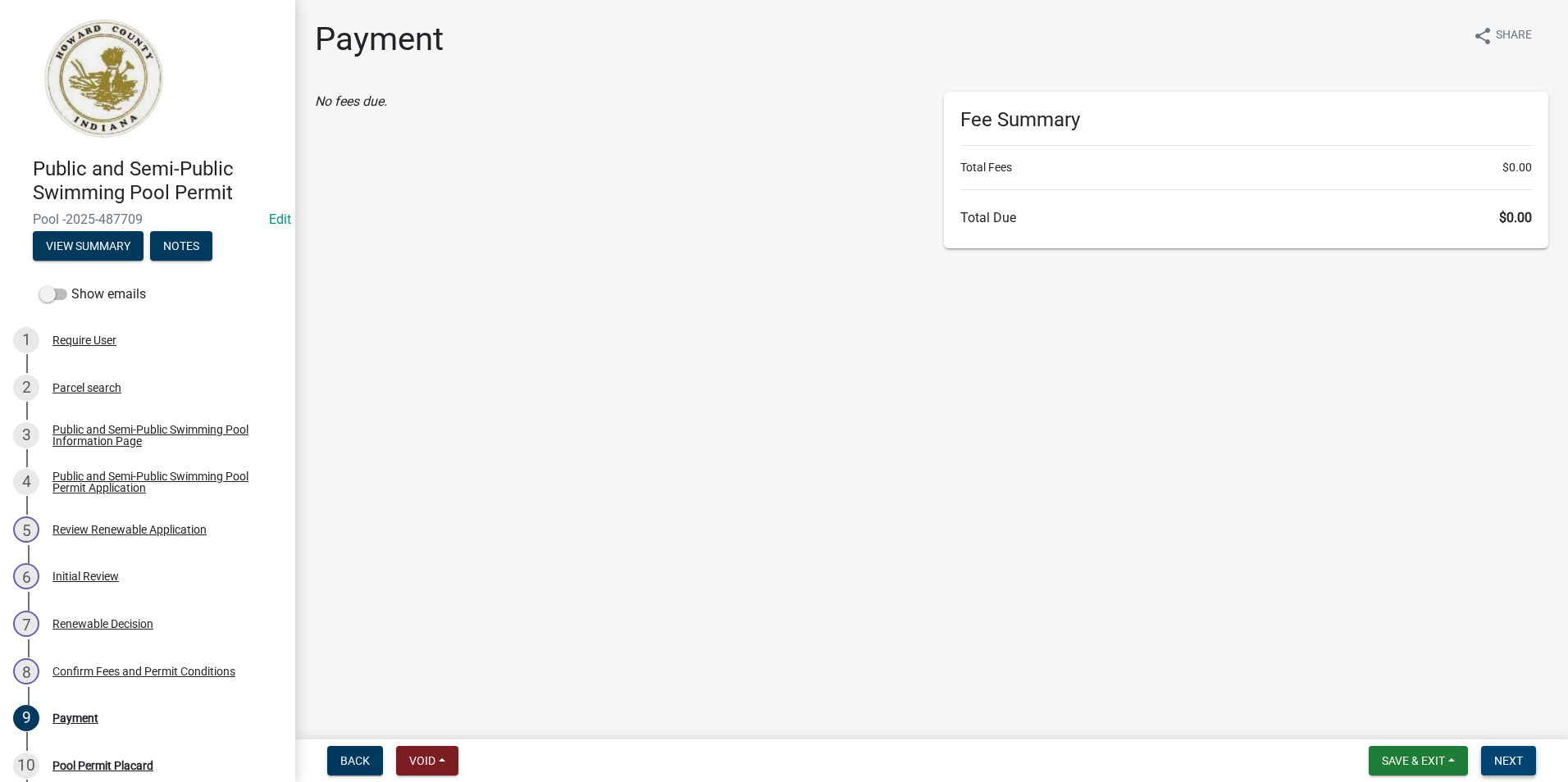
click at [1506, 754] on span "Next" at bounding box center [1509, 761] width 29 height 14
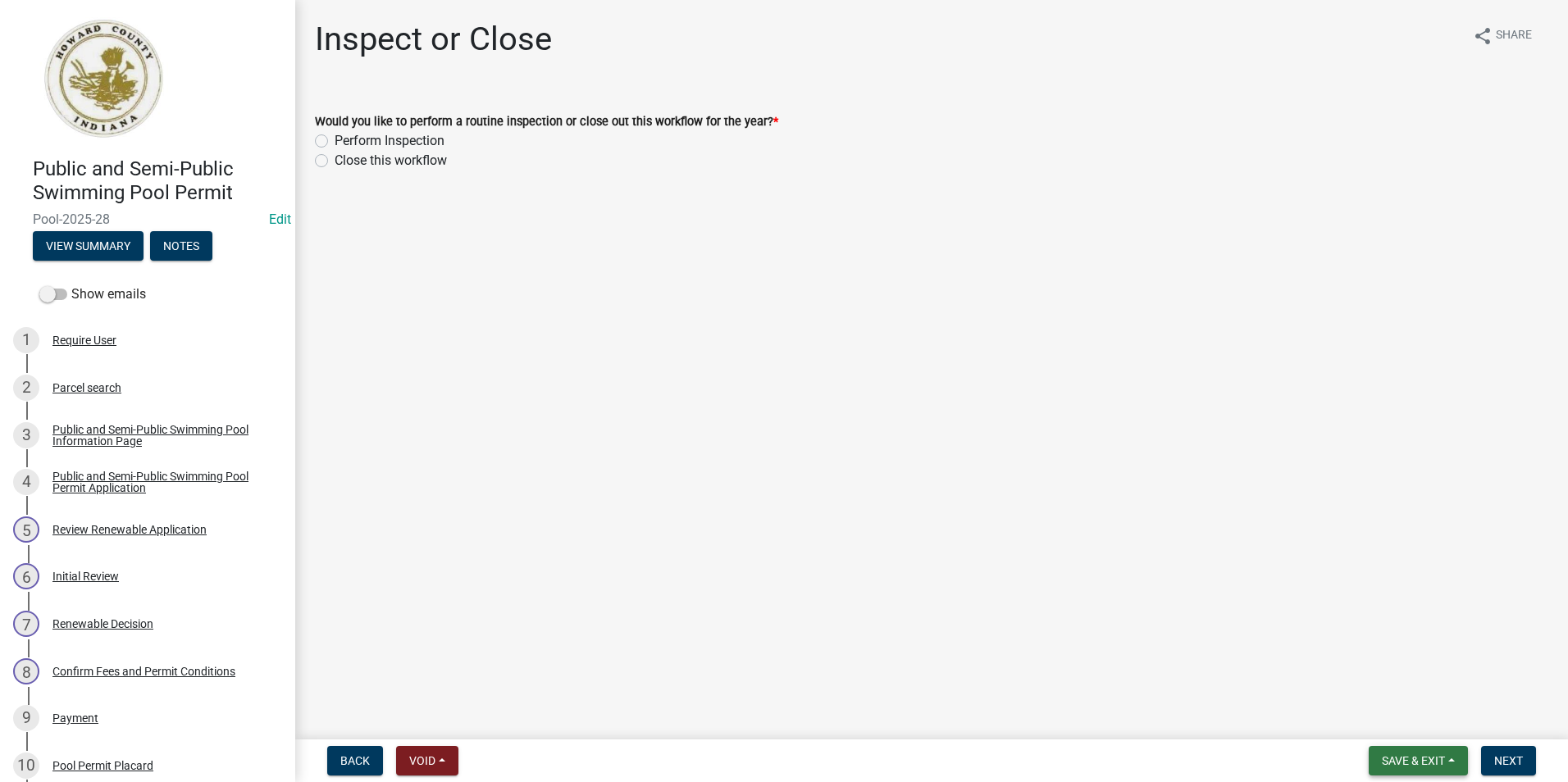
click at [1404, 764] on span "Save & Exit" at bounding box center [1413, 761] width 63 height 14
click at [1400, 728] on button "Save & Exit" at bounding box center [1402, 718] width 131 height 40
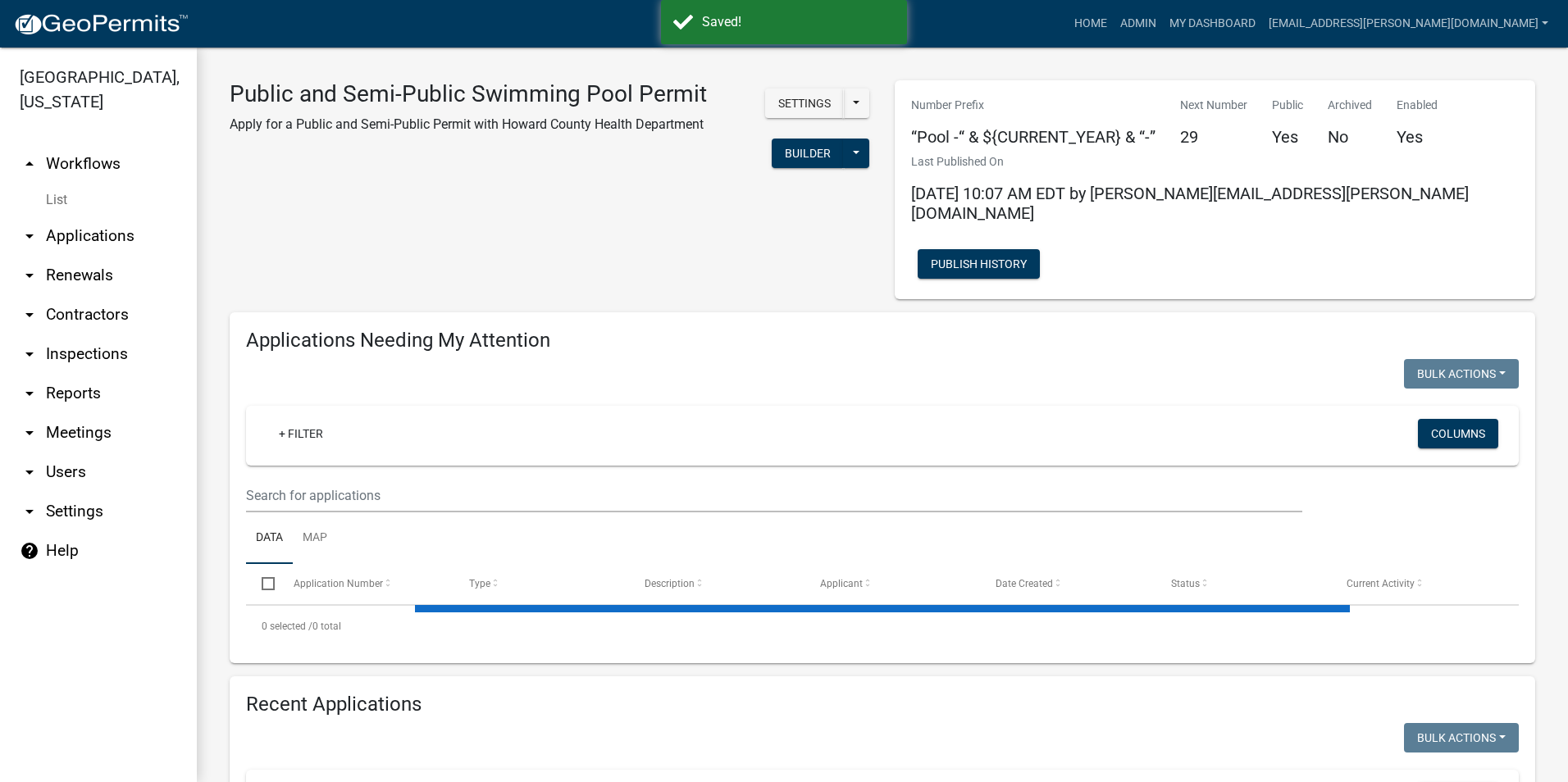
select select "3: 100"
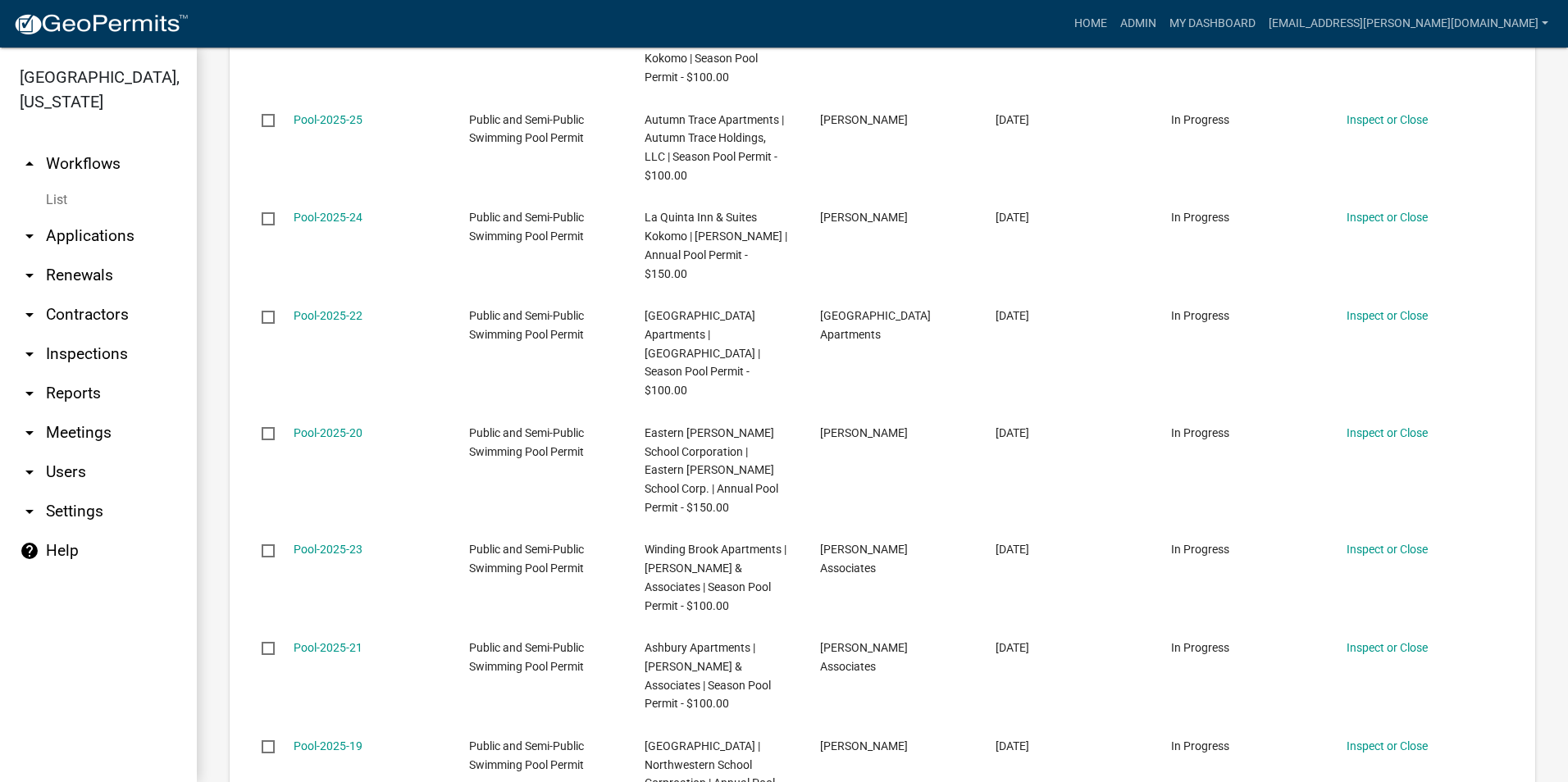
scroll to position [328, 0]
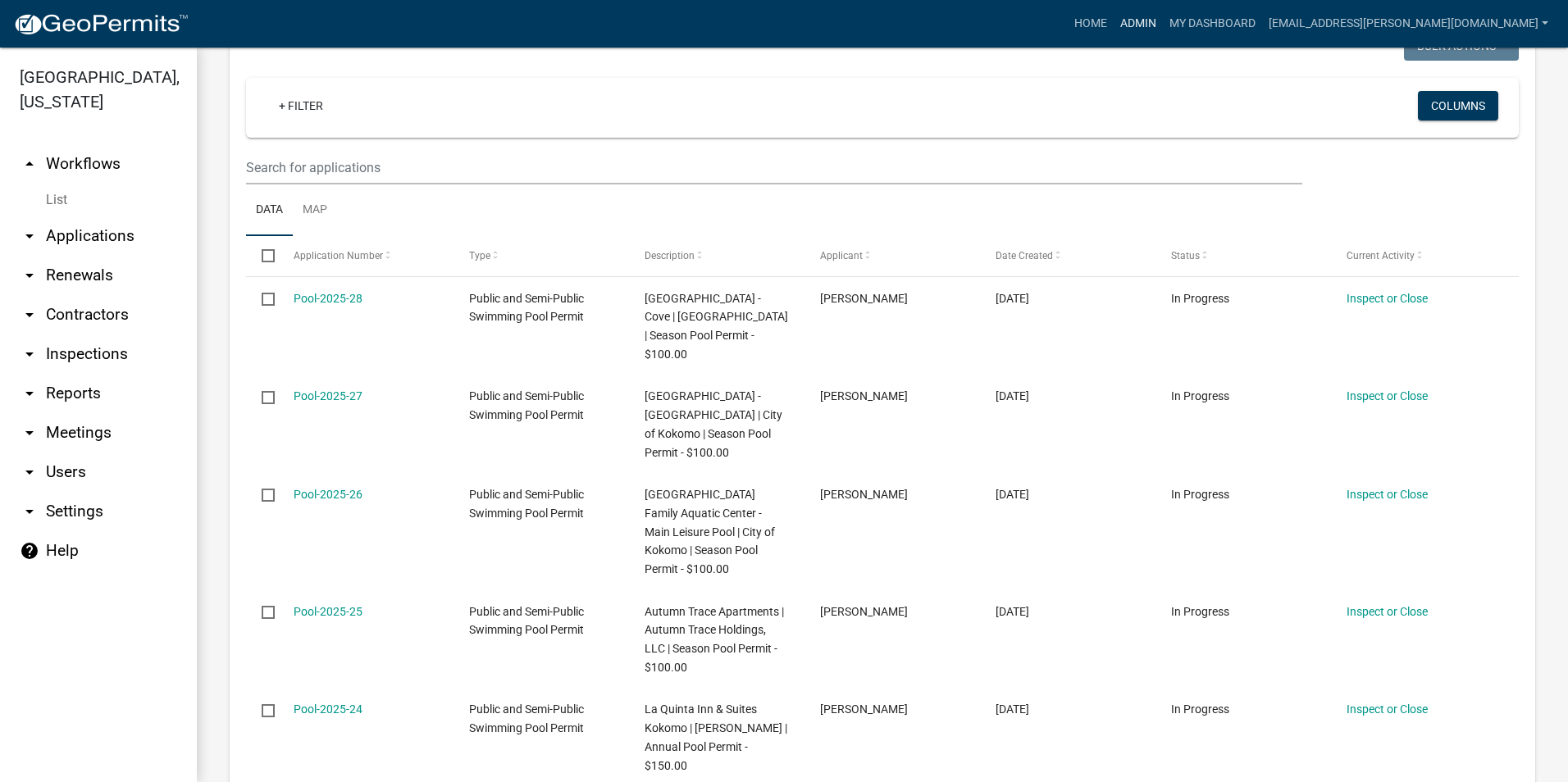
click at [1163, 20] on link "Admin" at bounding box center [1138, 23] width 50 height 31
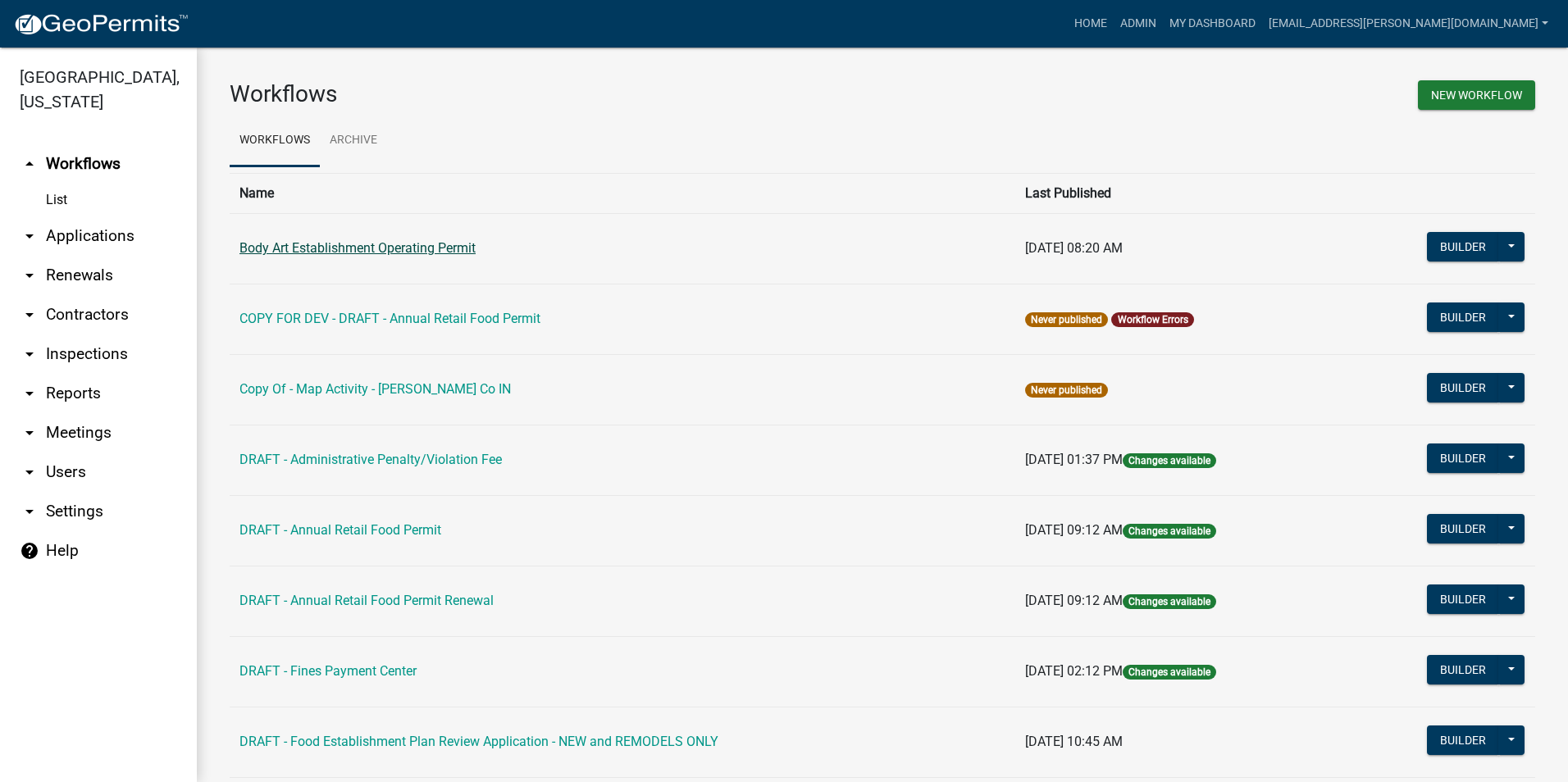
click at [444, 250] on link "Body Art Establishment Operating Permit" at bounding box center [357, 248] width 236 height 16
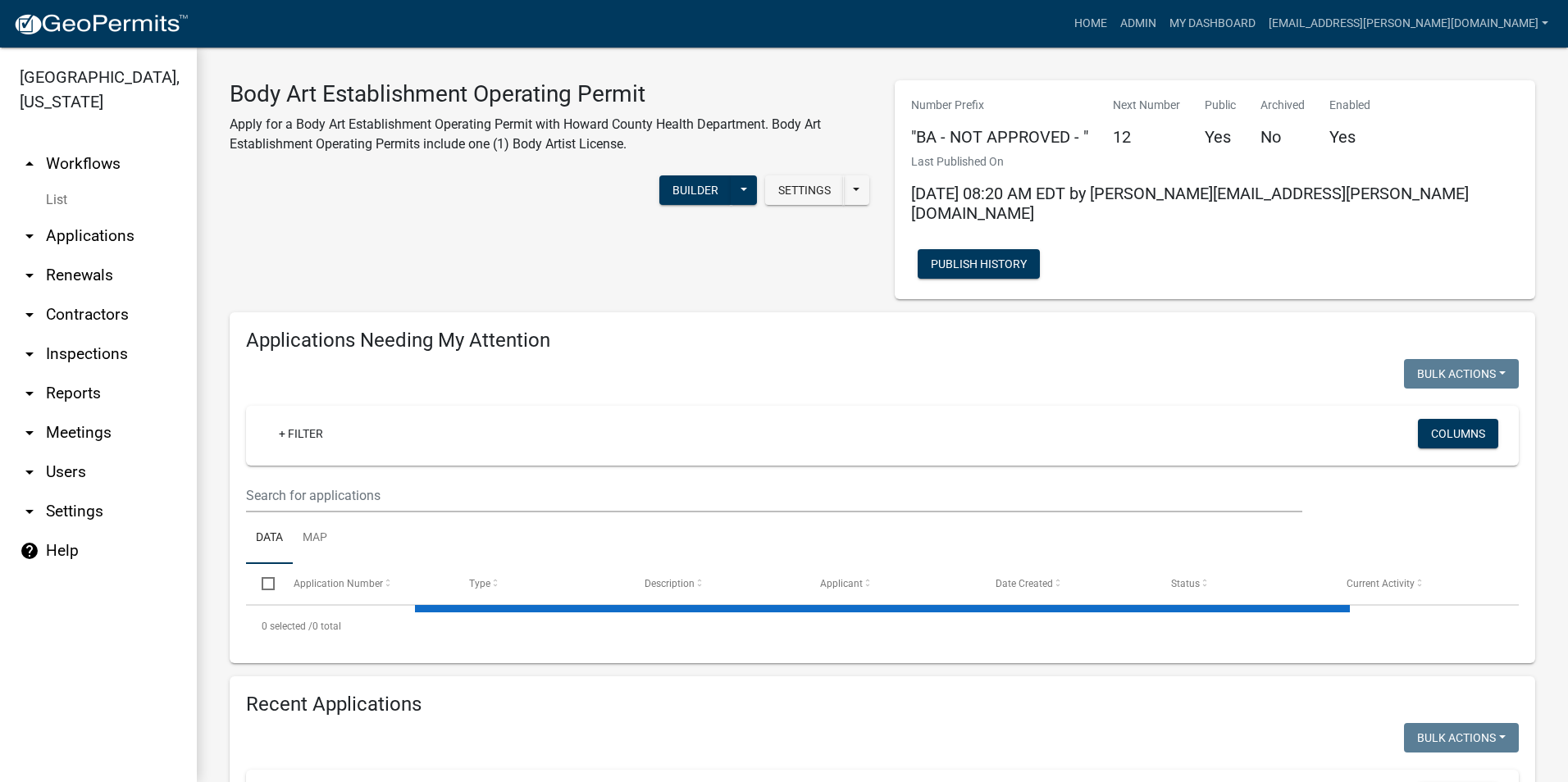
select select "3: 100"
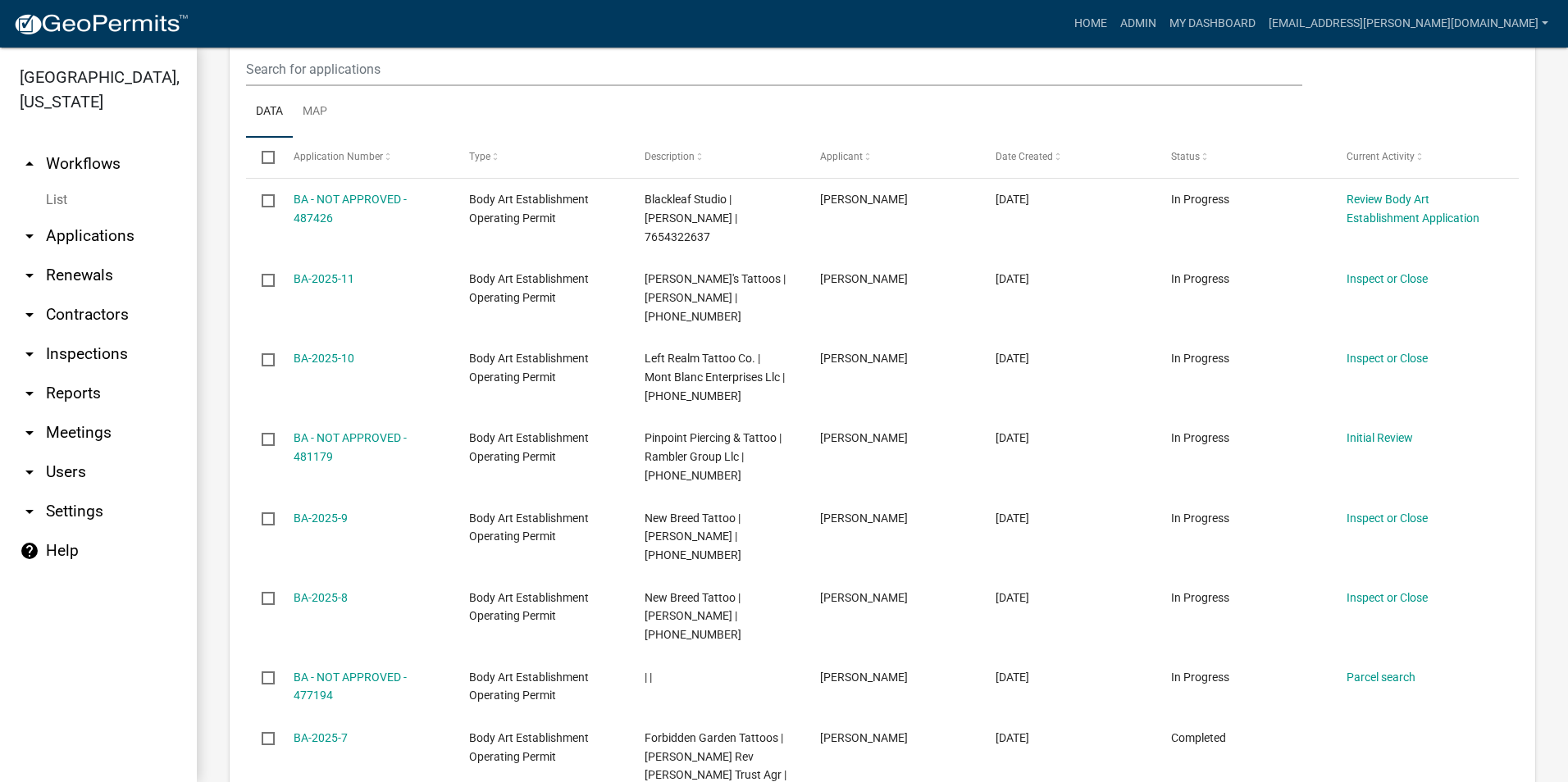
scroll to position [1557, 0]
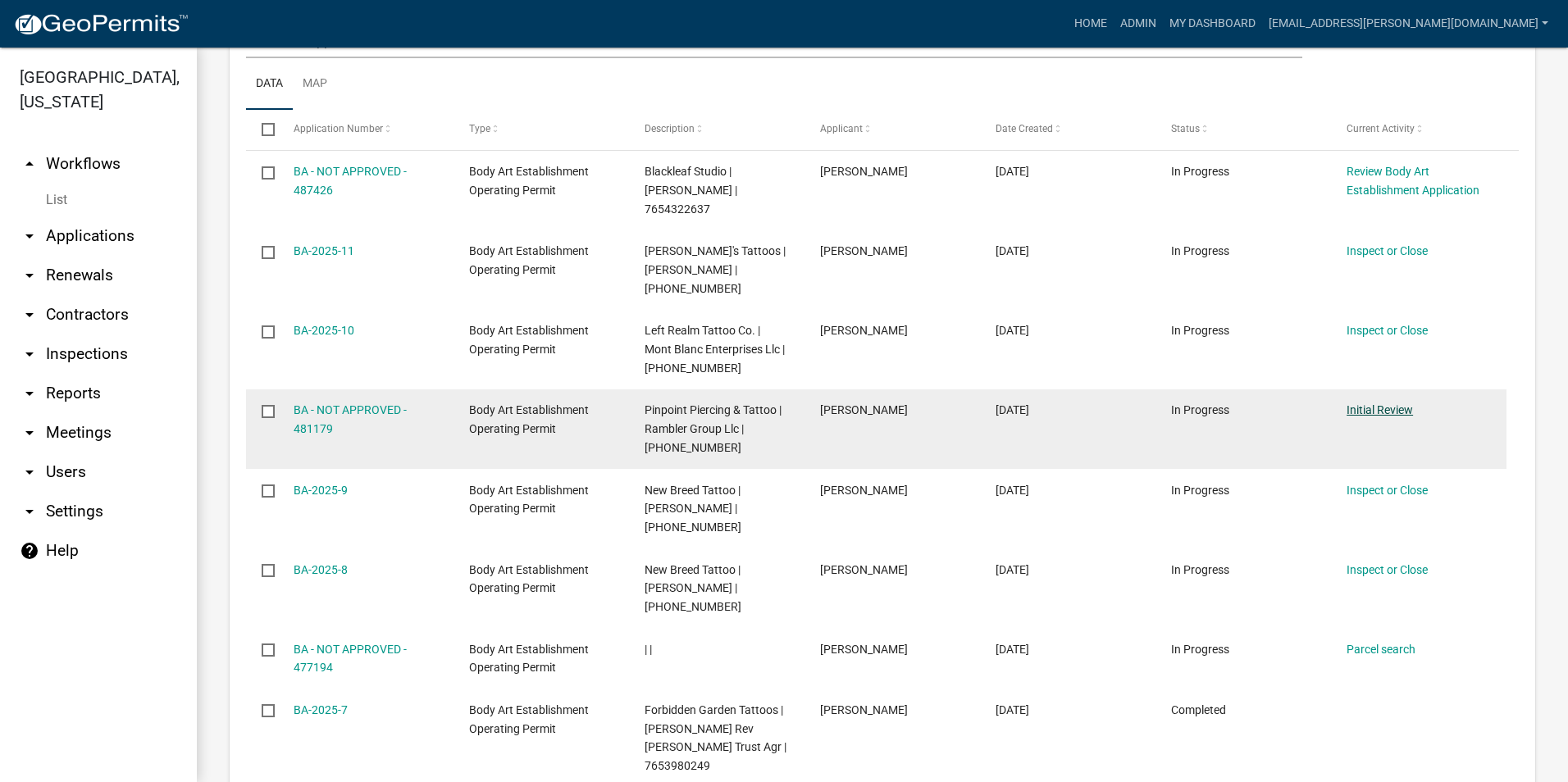
click at [1395, 403] on link "Initial Review" at bounding box center [1380, 410] width 66 height 14
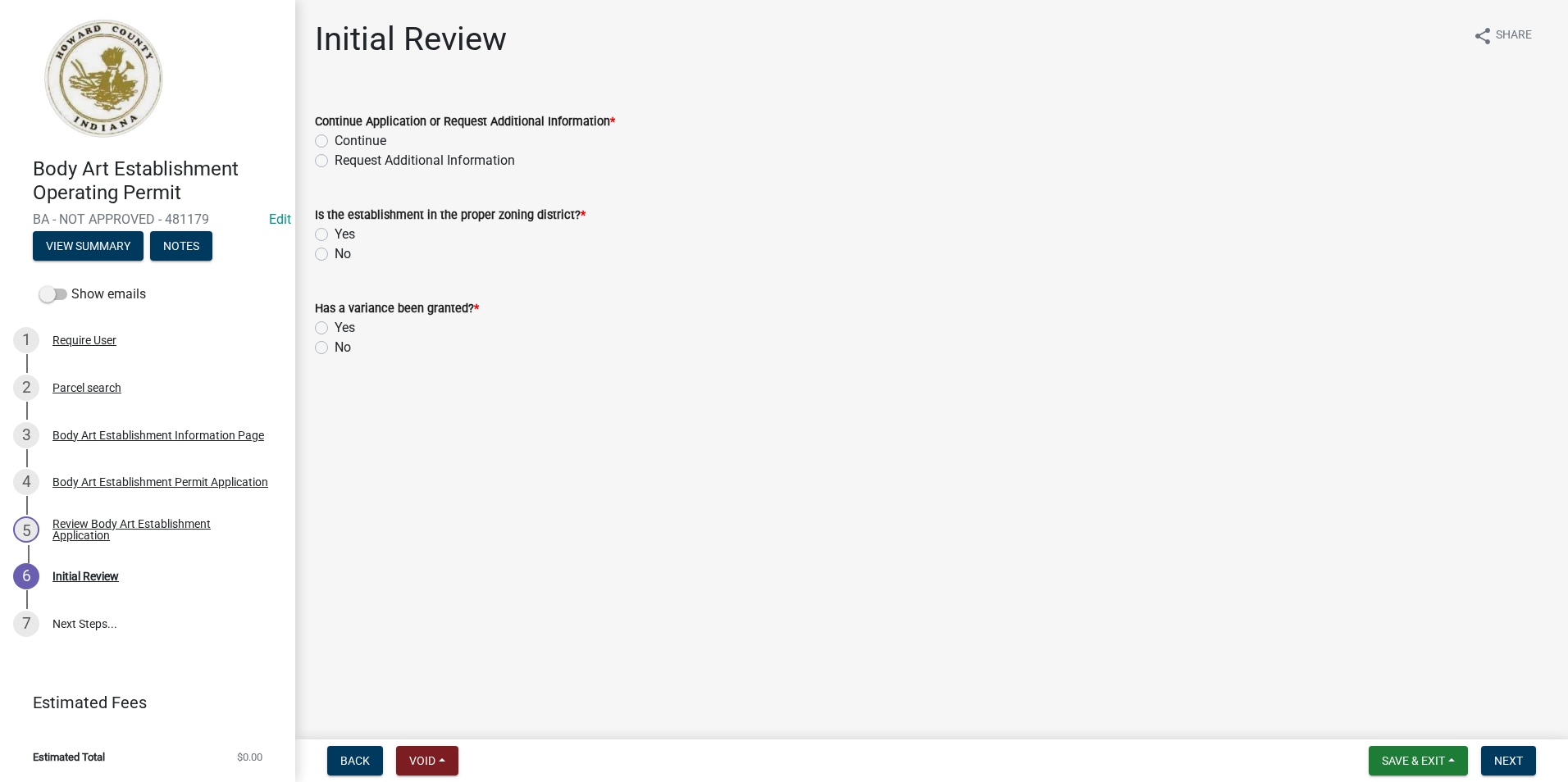
click at [334, 137] on label "Continue" at bounding box center [359, 141] width 51 height 19
click at [334, 137] on input "Continue" at bounding box center [339, 136] width 11 height 11
radio input "true"
click at [334, 255] on label "No" at bounding box center [342, 254] width 17 height 19
click at [334, 255] on input "No" at bounding box center [339, 249] width 11 height 11
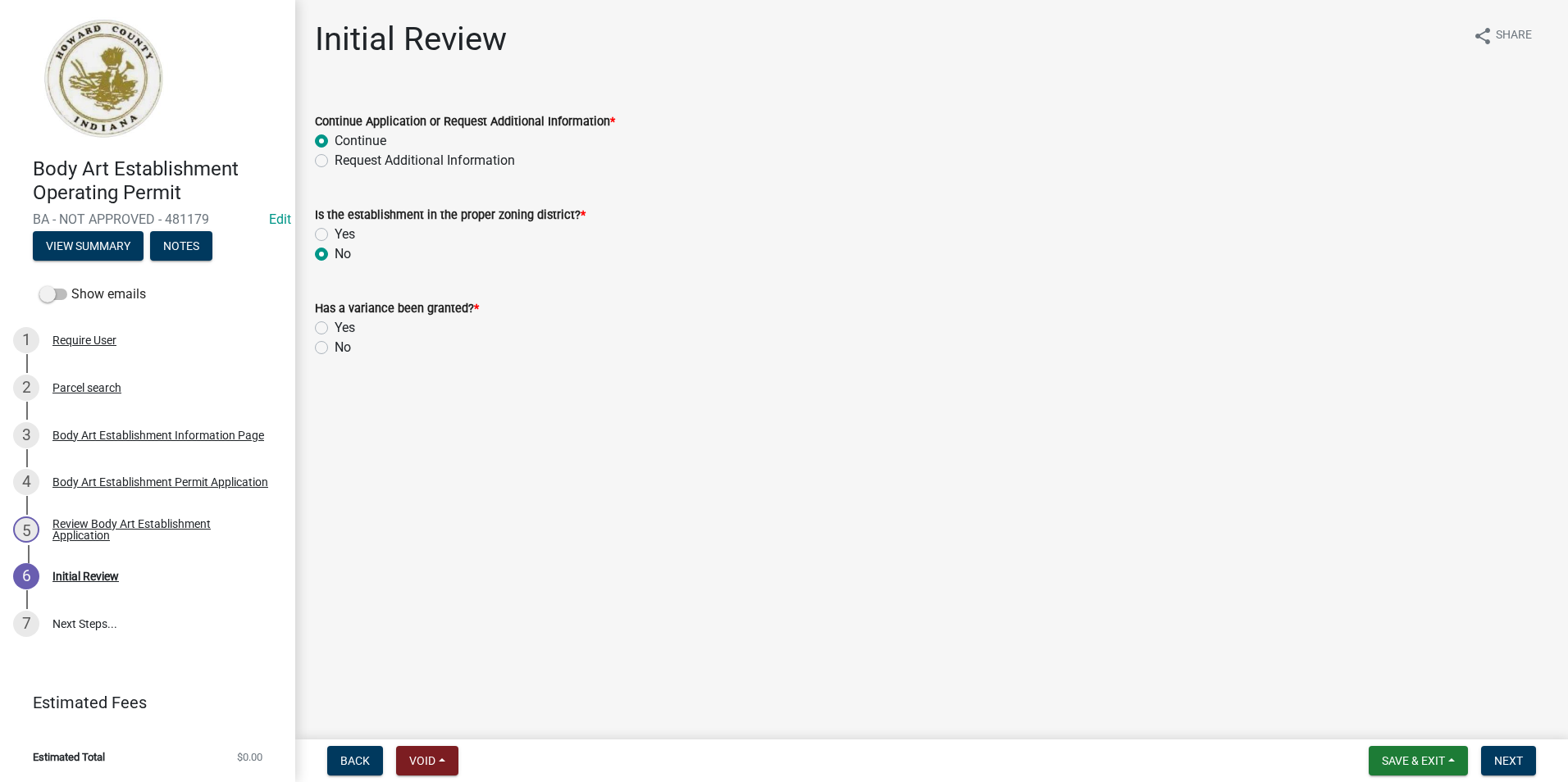
radio input "true"
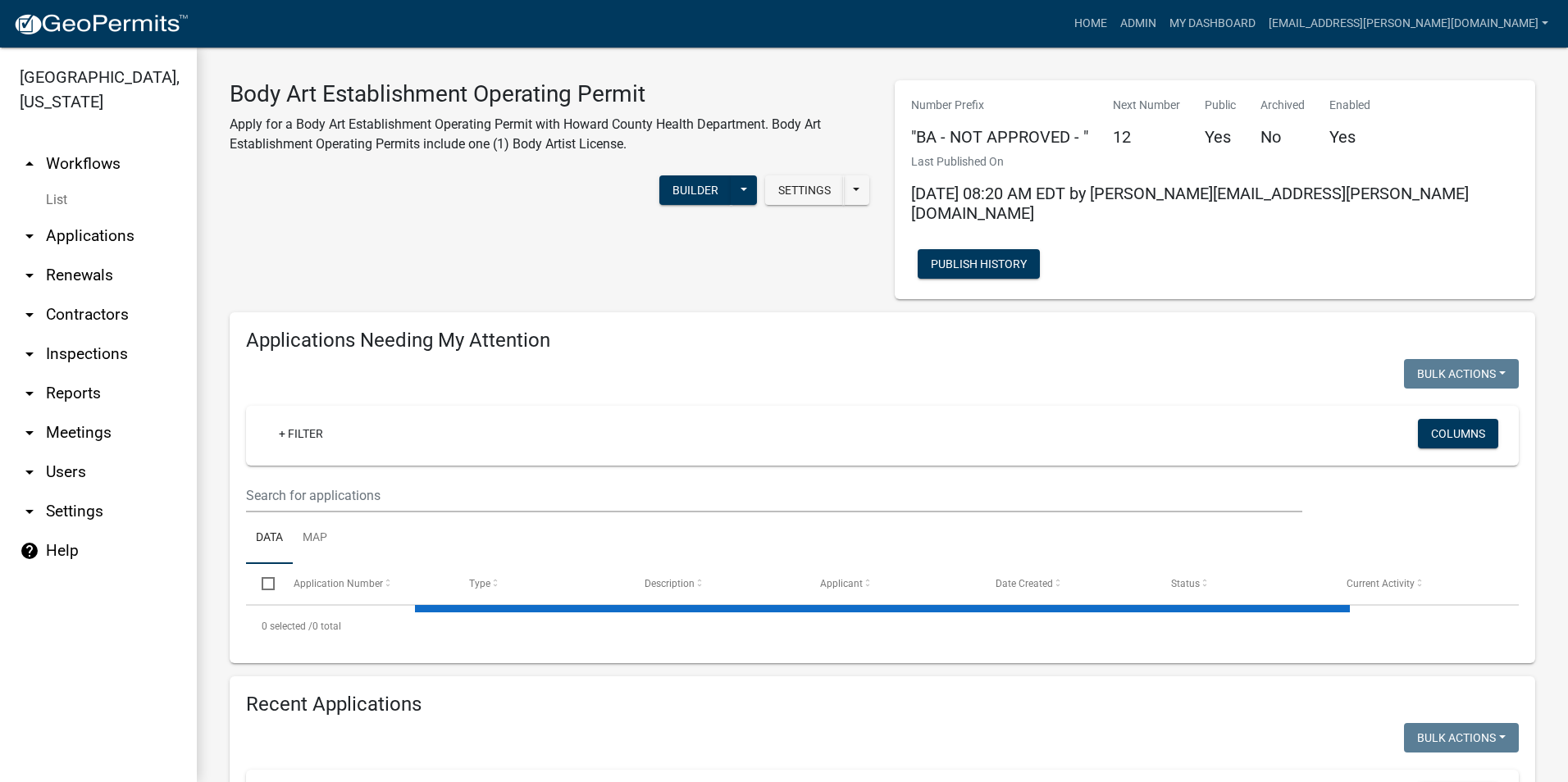
select select "3: 100"
